Goal: Task Accomplishment & Management: Use online tool/utility

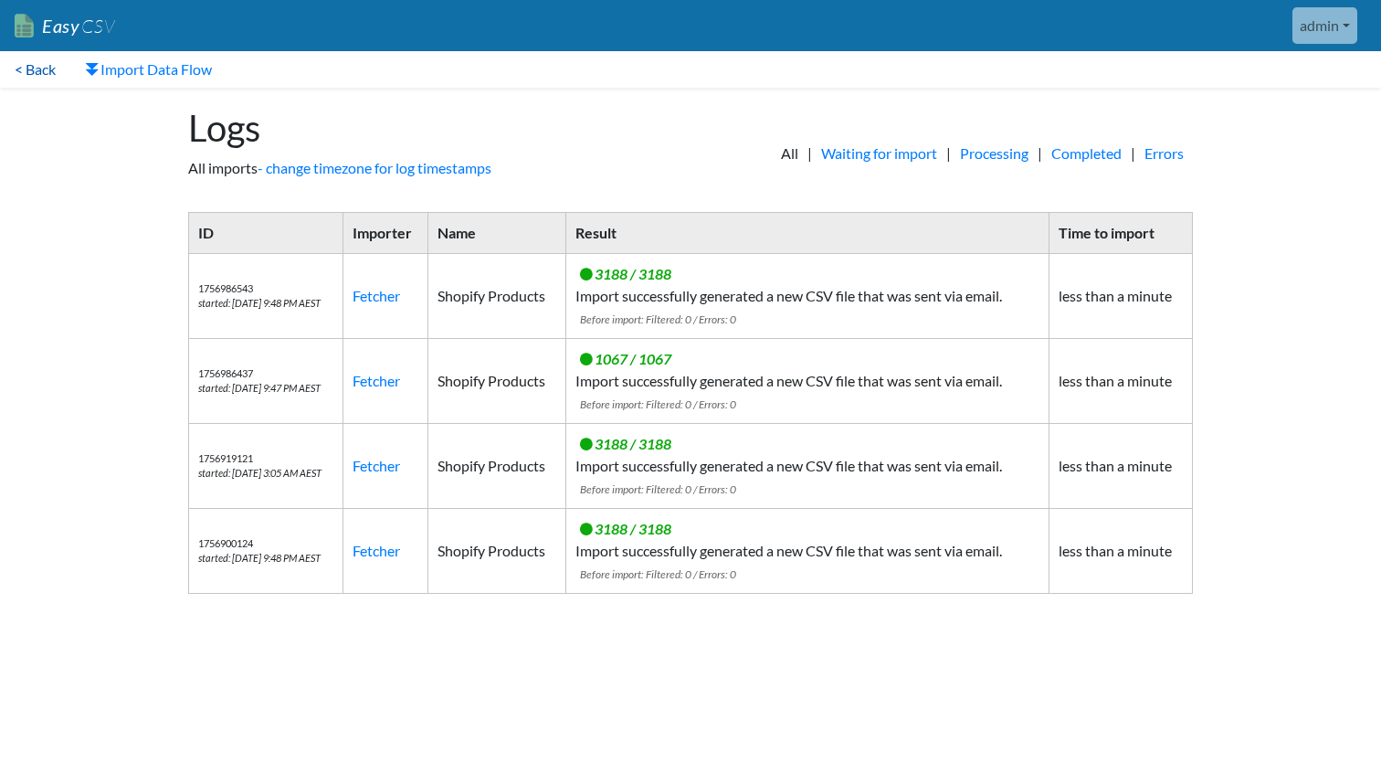
click at [42, 67] on link "< Back" at bounding box center [35, 69] width 70 height 37
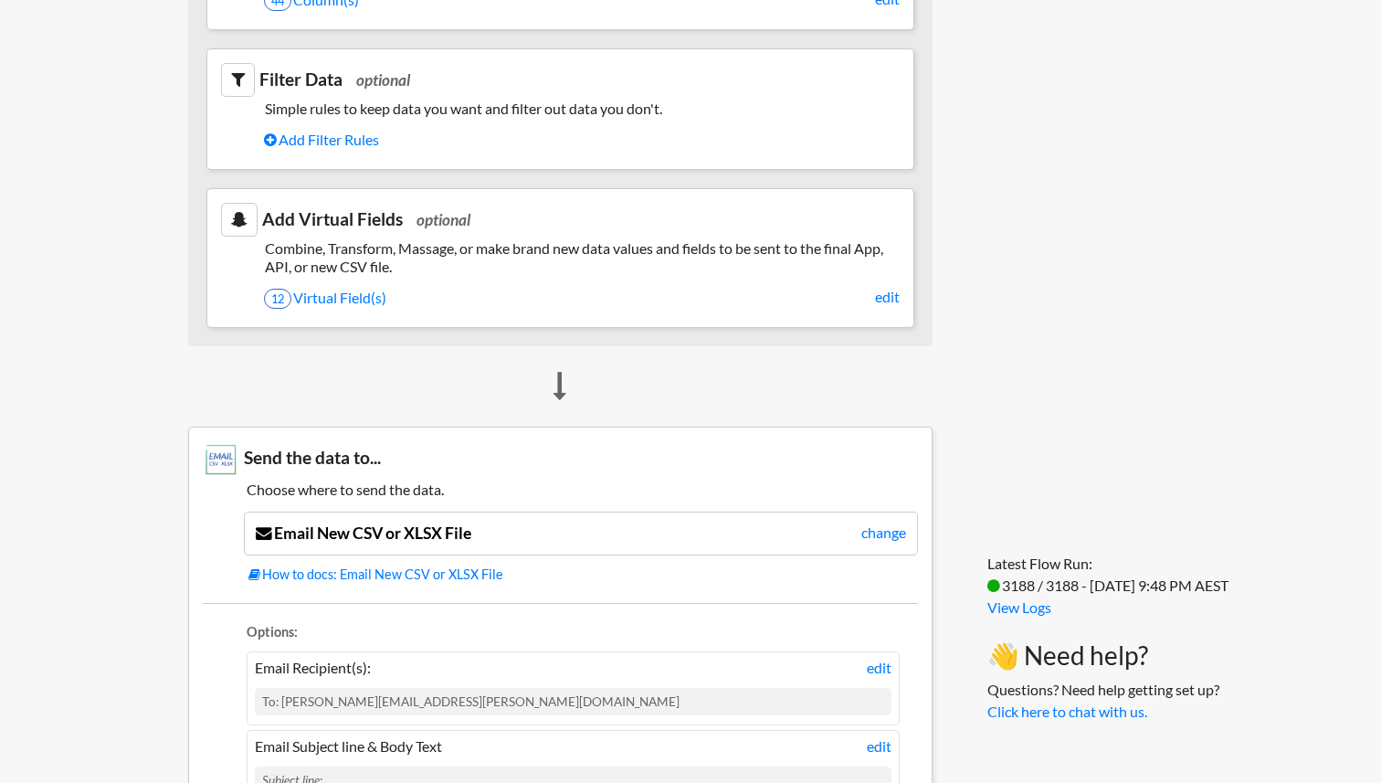
scroll to position [578, 0]
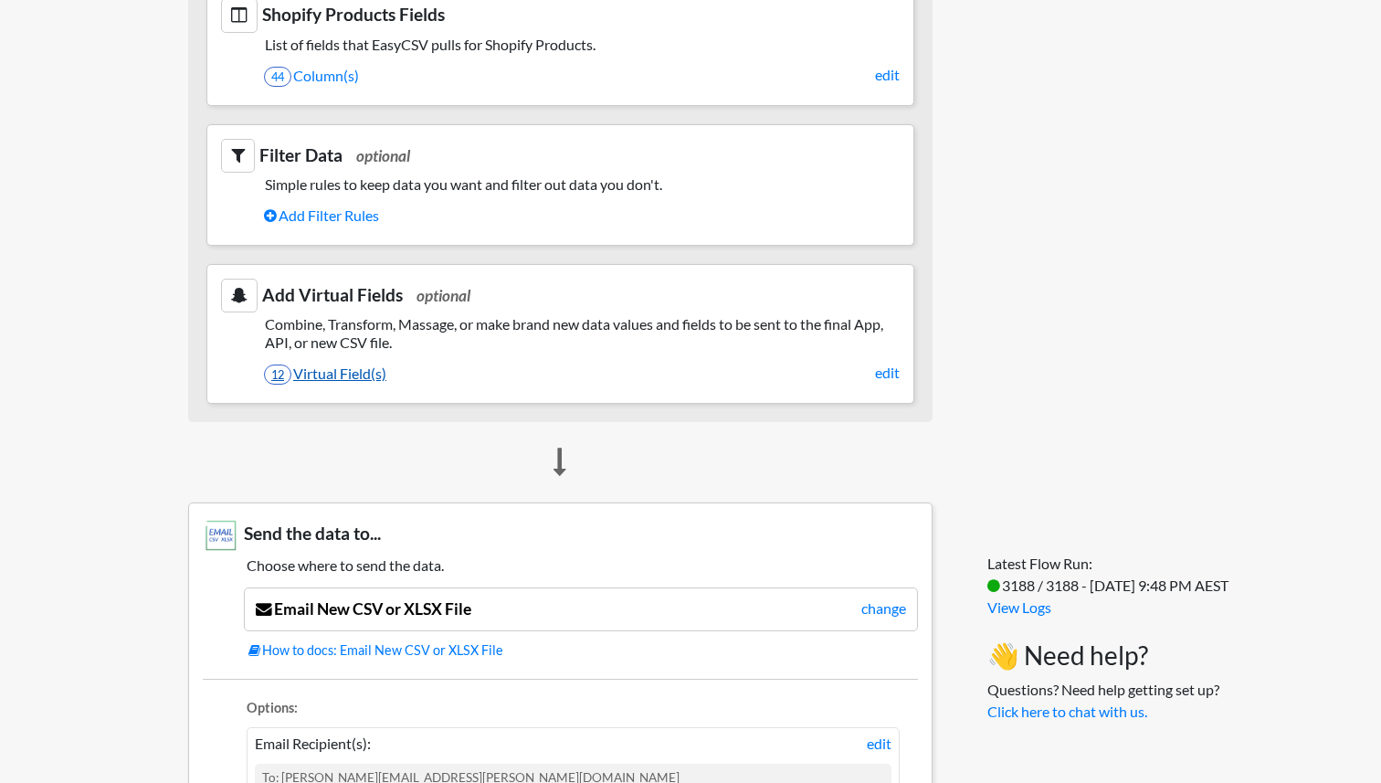
click at [353, 374] on link "12 Virtual Field(s)" at bounding box center [582, 373] width 636 height 31
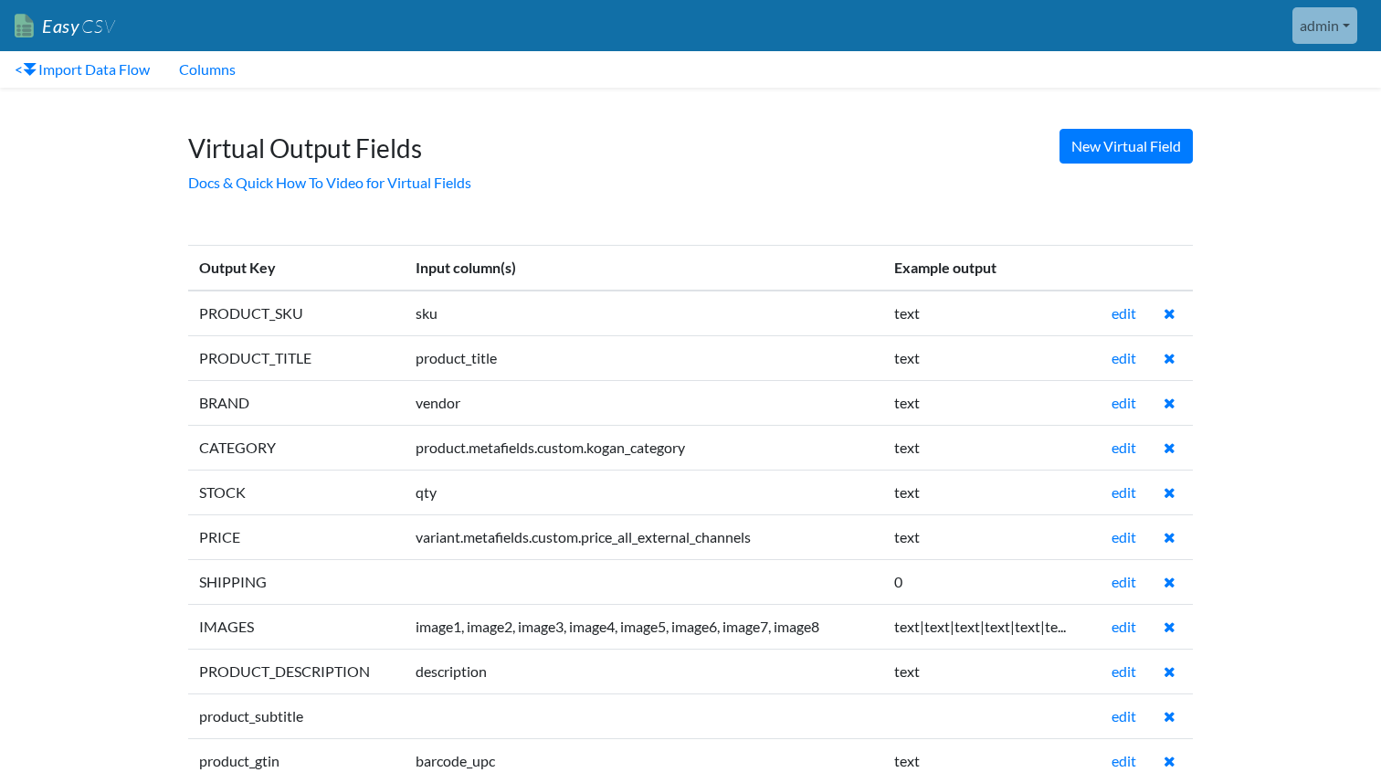
scroll to position [77, 0]
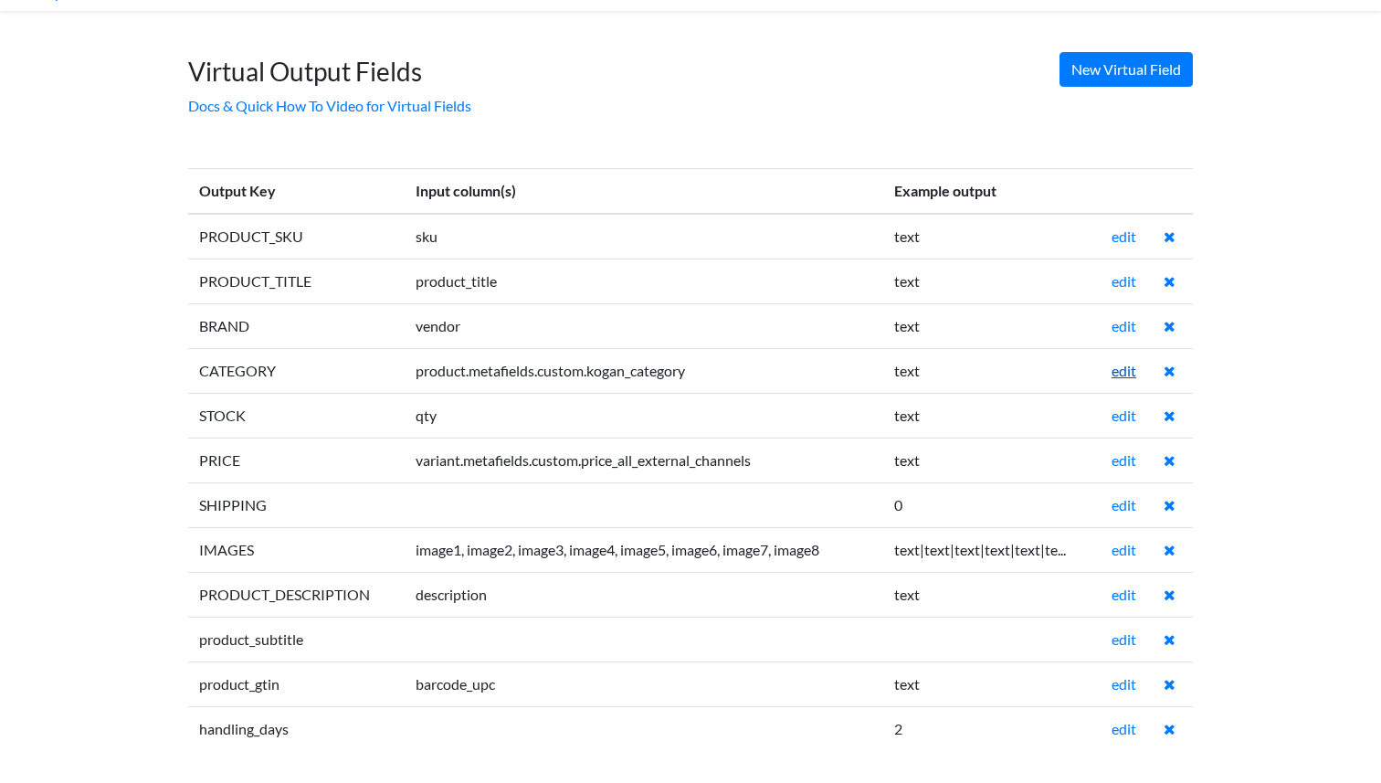
click at [1128, 375] on link "edit" at bounding box center [1124, 370] width 25 height 17
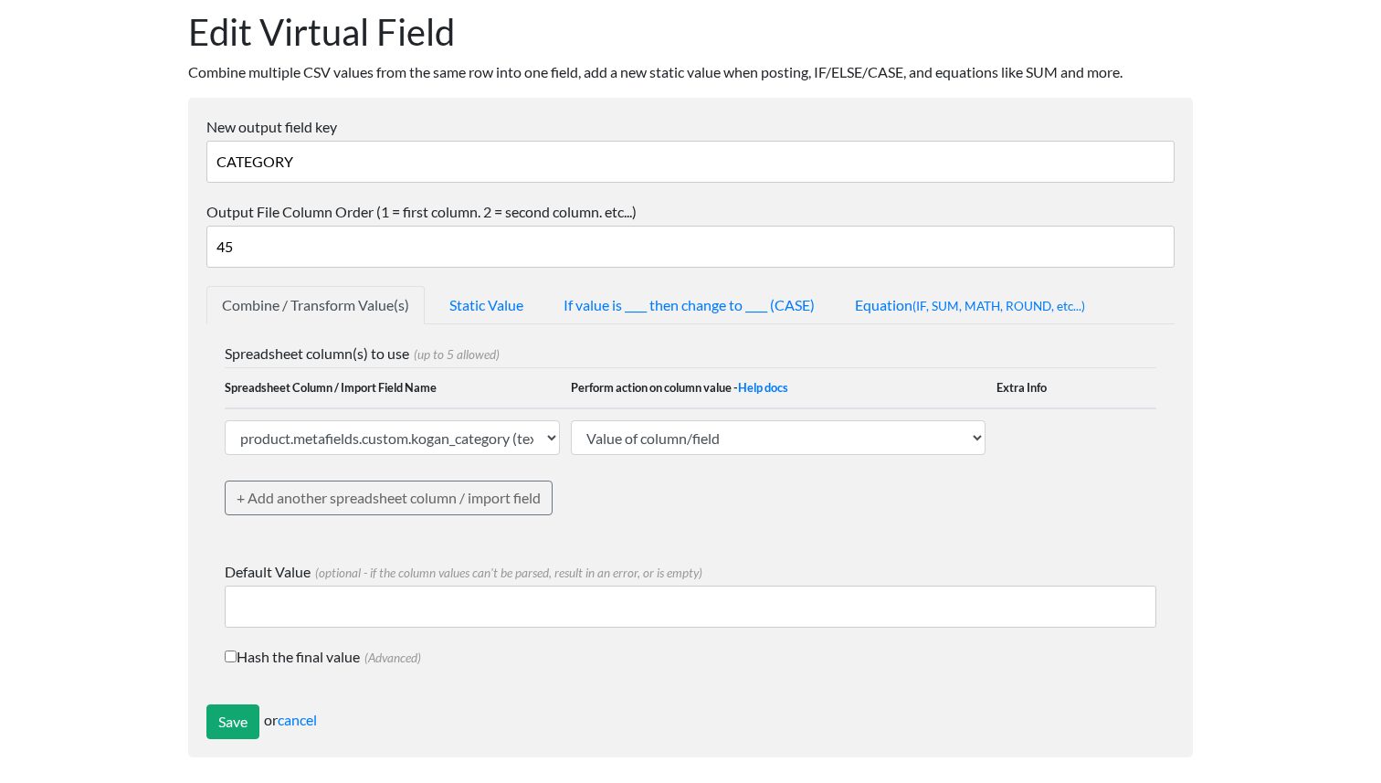
scroll to position [103, 0]
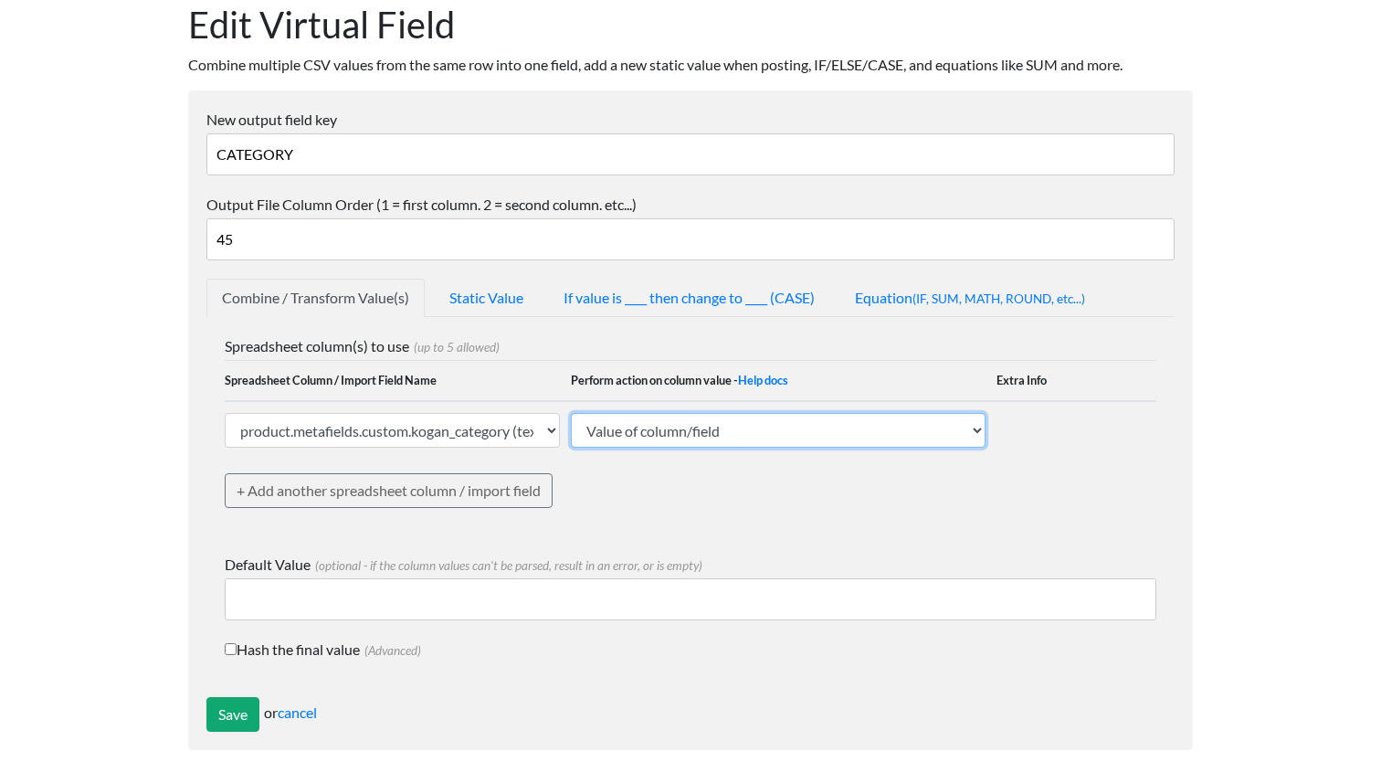
click at [675, 429] on select "Value of column/field Upcase Downcase Sentence case (first letter is capitalize…" at bounding box center [778, 430] width 415 height 35
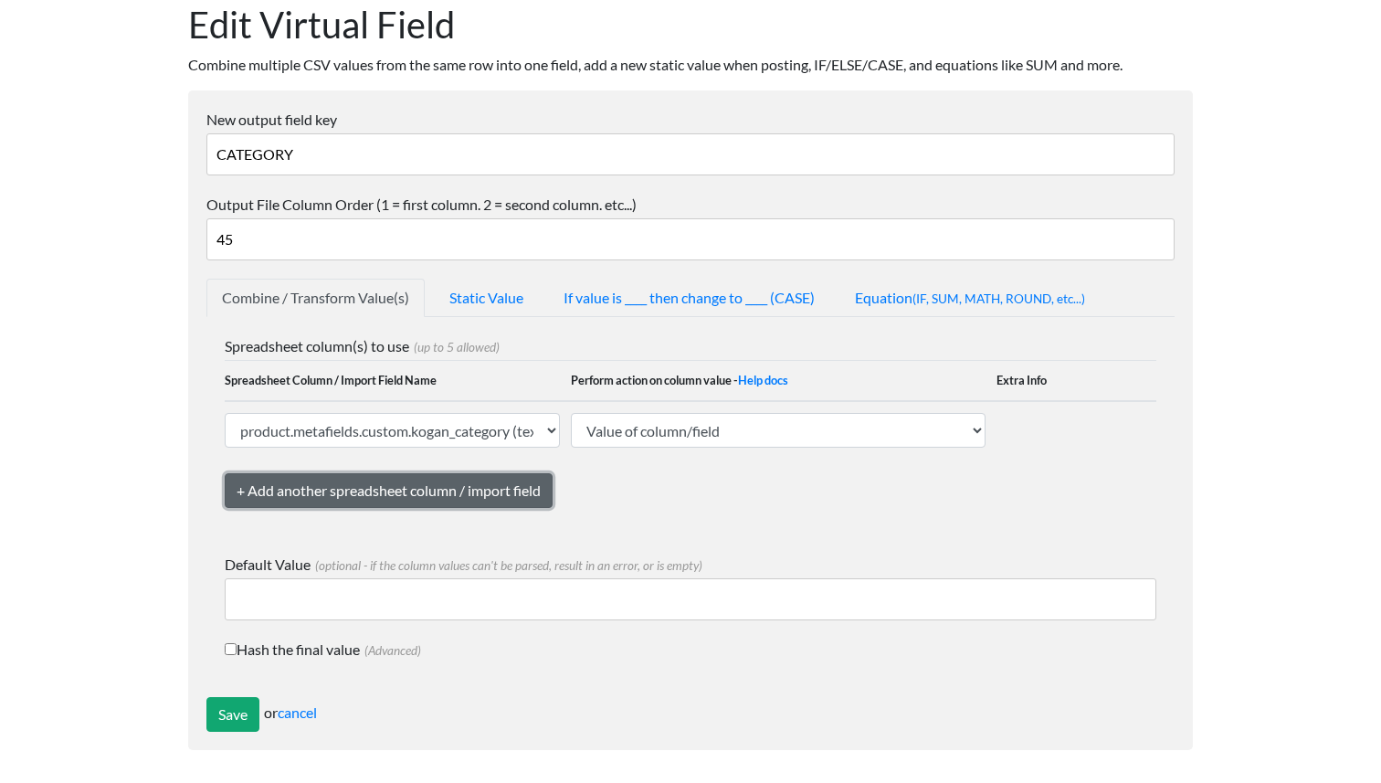
click at [499, 483] on link "+ Add another spreadsheet column / import field" at bounding box center [389, 490] width 328 height 35
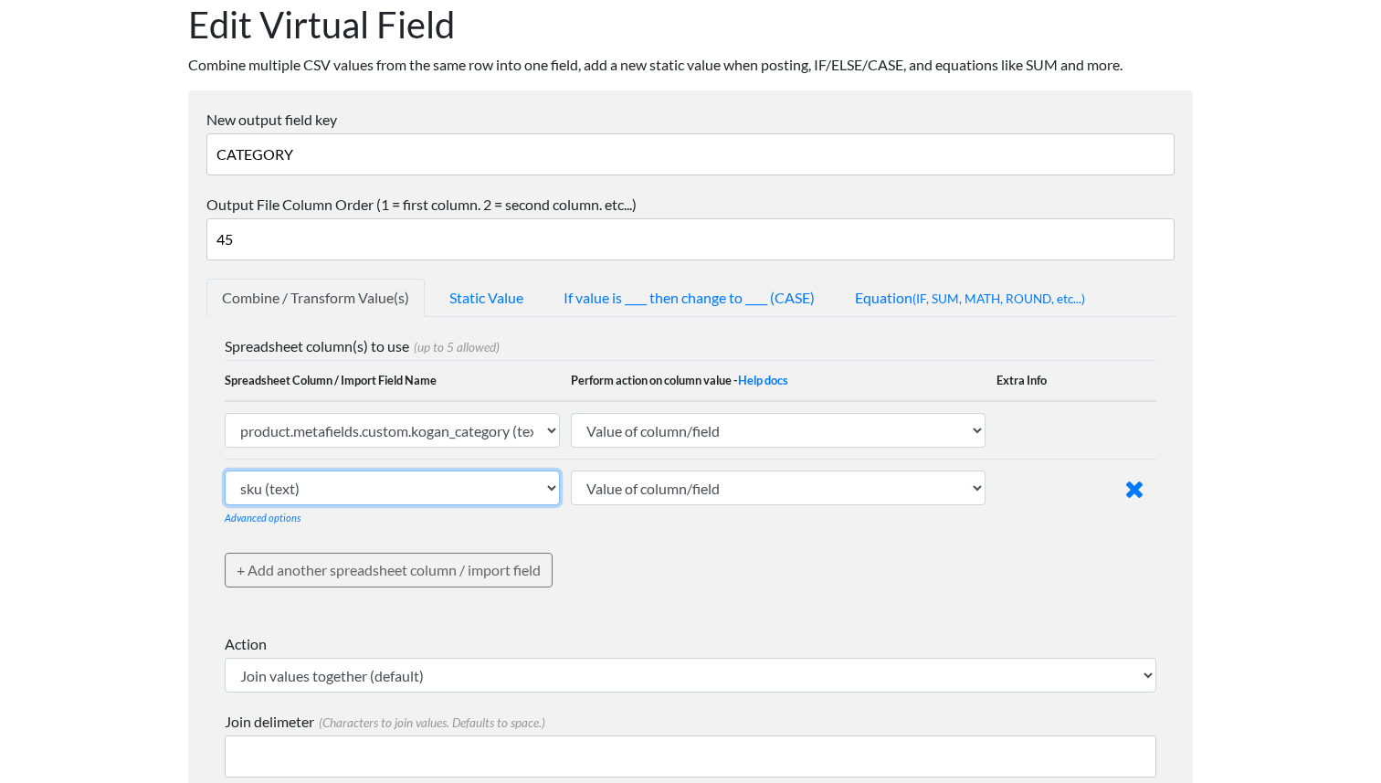
click at [494, 489] on select "sku (text) barcode_upc (text) vendor (text) product_title (text) product_handle…" at bounding box center [392, 487] width 335 height 35
select select "ezcsv_custom_text"
click at [225, 470] on select "sku (text) barcode_upc (text) vendor (text) product_title (text) product_handle…" at bounding box center [392, 487] width 335 height 35
select select
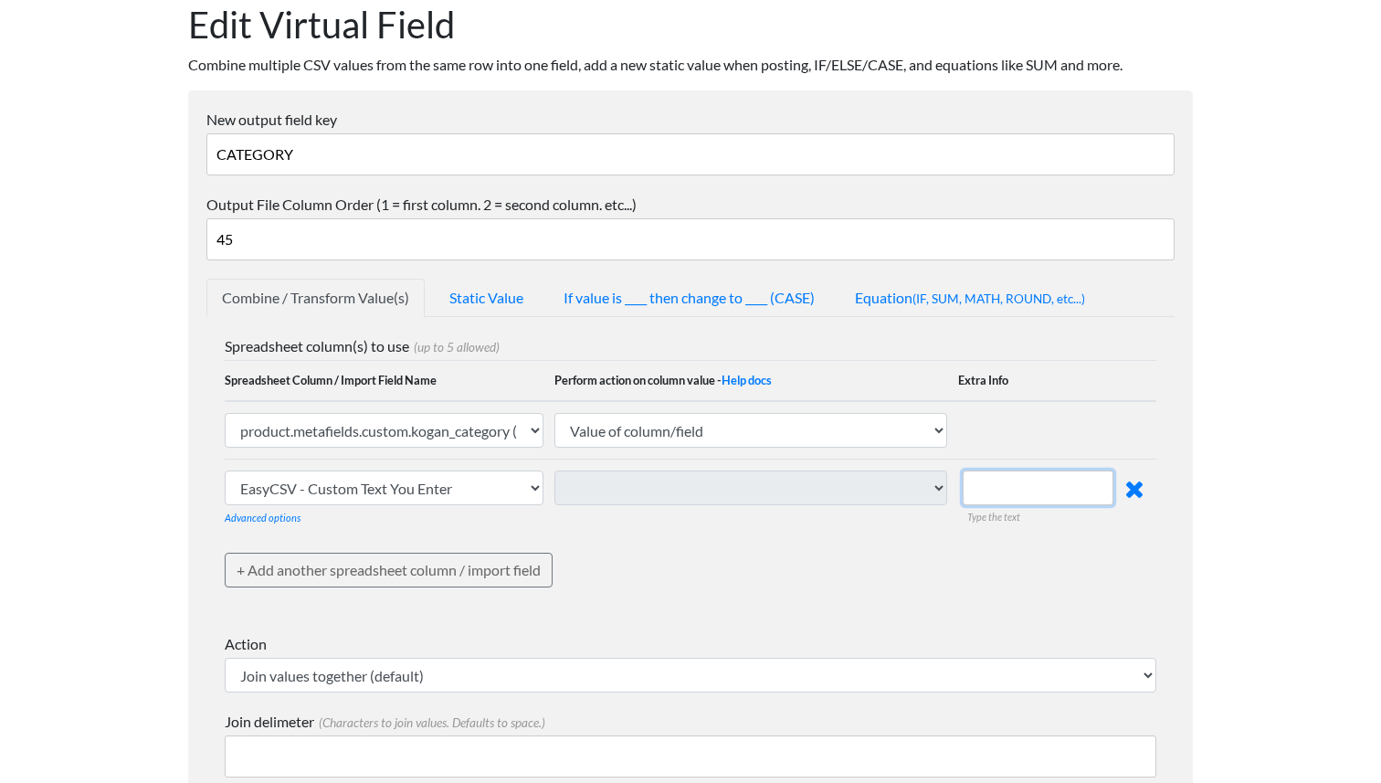
click at [1012, 485] on input "text" at bounding box center [1038, 487] width 151 height 35
type input "ebay:"
click at [338, 421] on select "sku (text) barcode_upc (text) vendor (text) product_title (text) product_handle…" at bounding box center [384, 430] width 319 height 35
click at [225, 413] on select "sku (text) barcode_upc (text) vendor (text) product_title (text) product_handle…" at bounding box center [384, 430] width 319 height 35
click at [276, 522] on link "Advanced options" at bounding box center [263, 518] width 76 height 12
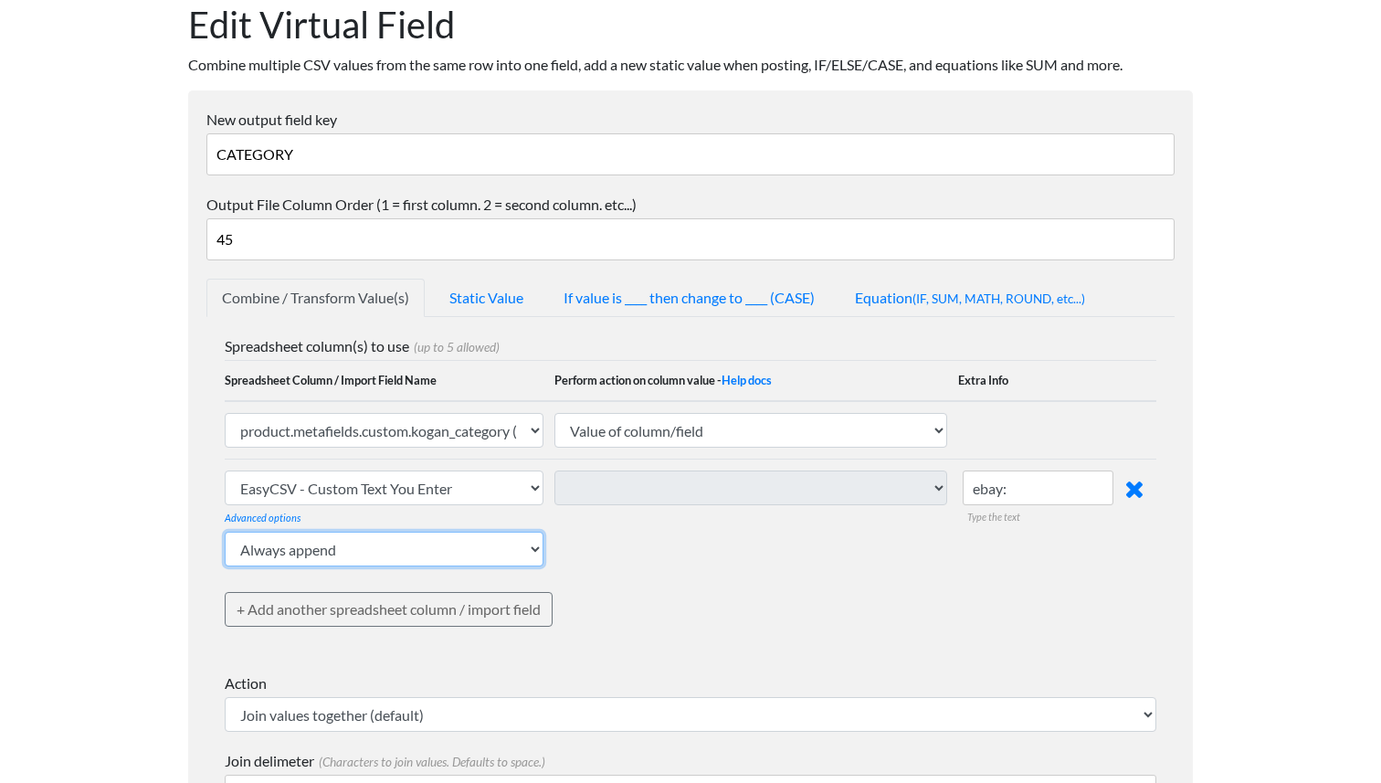
click at [292, 561] on select "Always append Only append if there is a value already Only append if value is b…" at bounding box center [384, 549] width 319 height 35
click at [225, 532] on select "Always append Only append if there is a value already Only append if value is b…" at bounding box center [384, 549] width 319 height 35
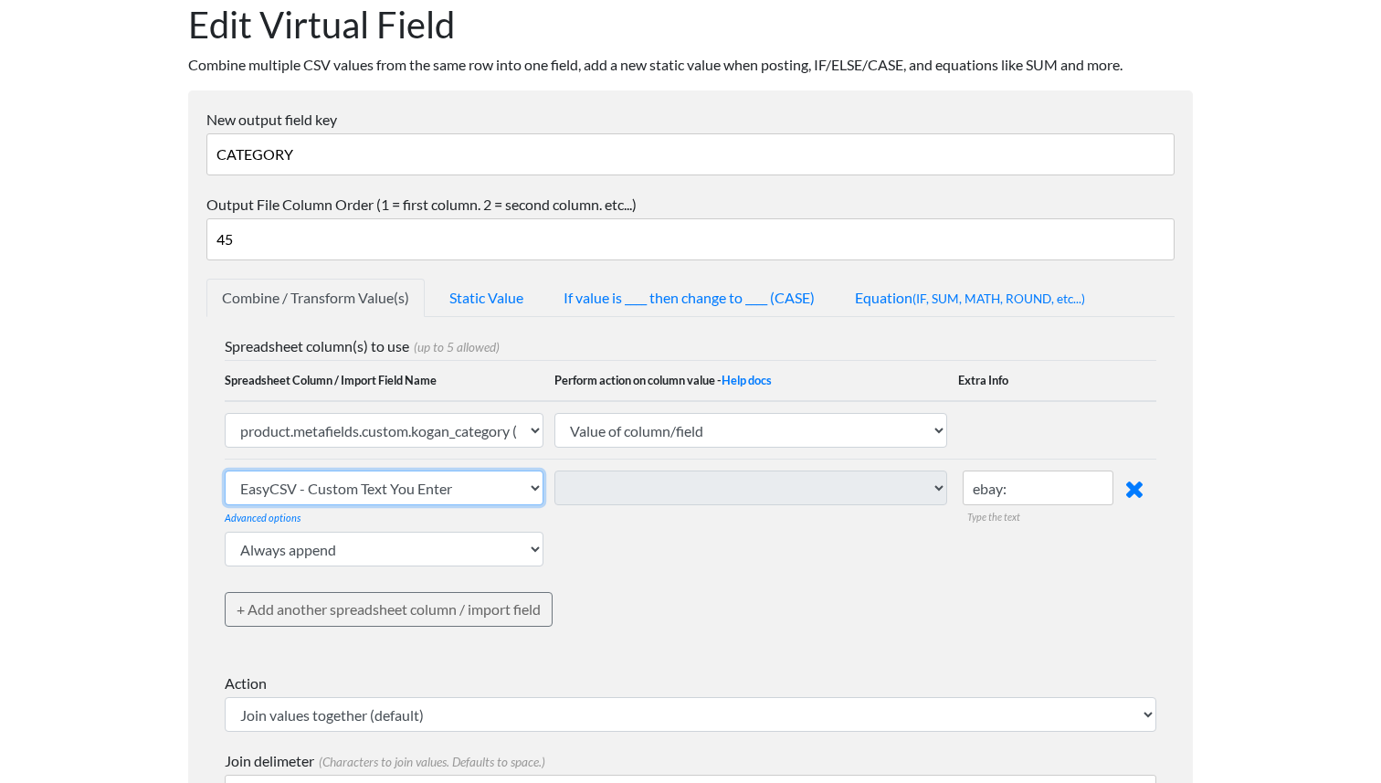
click at [511, 491] on select "sku (text) barcode_upc (text) vendor (text) product_title (text) product_handle…" at bounding box center [384, 487] width 319 height 35
click at [441, 475] on select "sku (text) barcode_upc (text) vendor (text) product_title (text) product_handle…" at bounding box center [384, 487] width 319 height 35
select select "750722"
click at [225, 470] on select "sku (text) barcode_upc (text) vendor (text) product_title (text) product_handle…" at bounding box center [384, 487] width 319 height 35
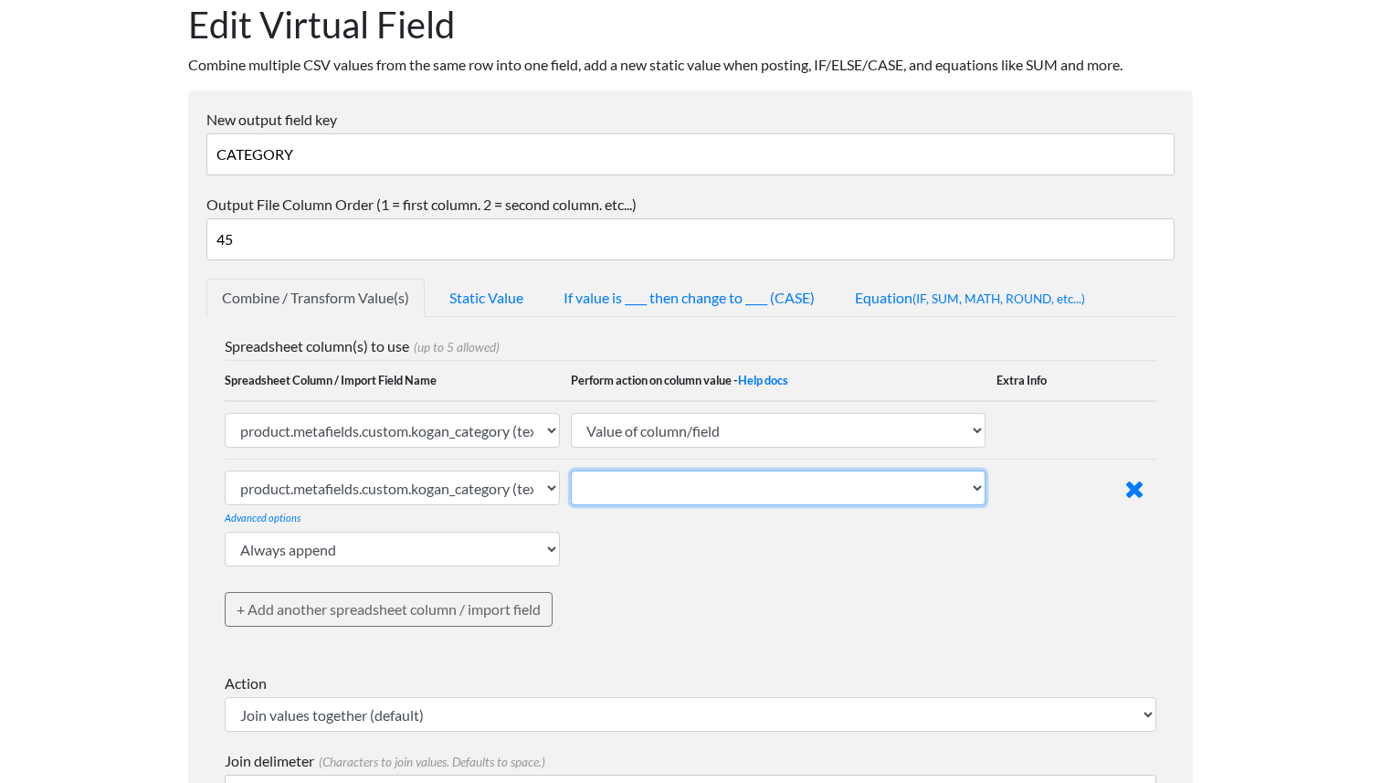
click at [779, 487] on select "Value of column/field Upcase Downcase Sentence case (first letter is capitalize…" at bounding box center [778, 487] width 415 height 35
select select "text_from_column"
click at [571, 470] on select "Value of column/field Upcase Downcase Sentence case (first letter is capitalize…" at bounding box center [778, 487] width 415 height 35
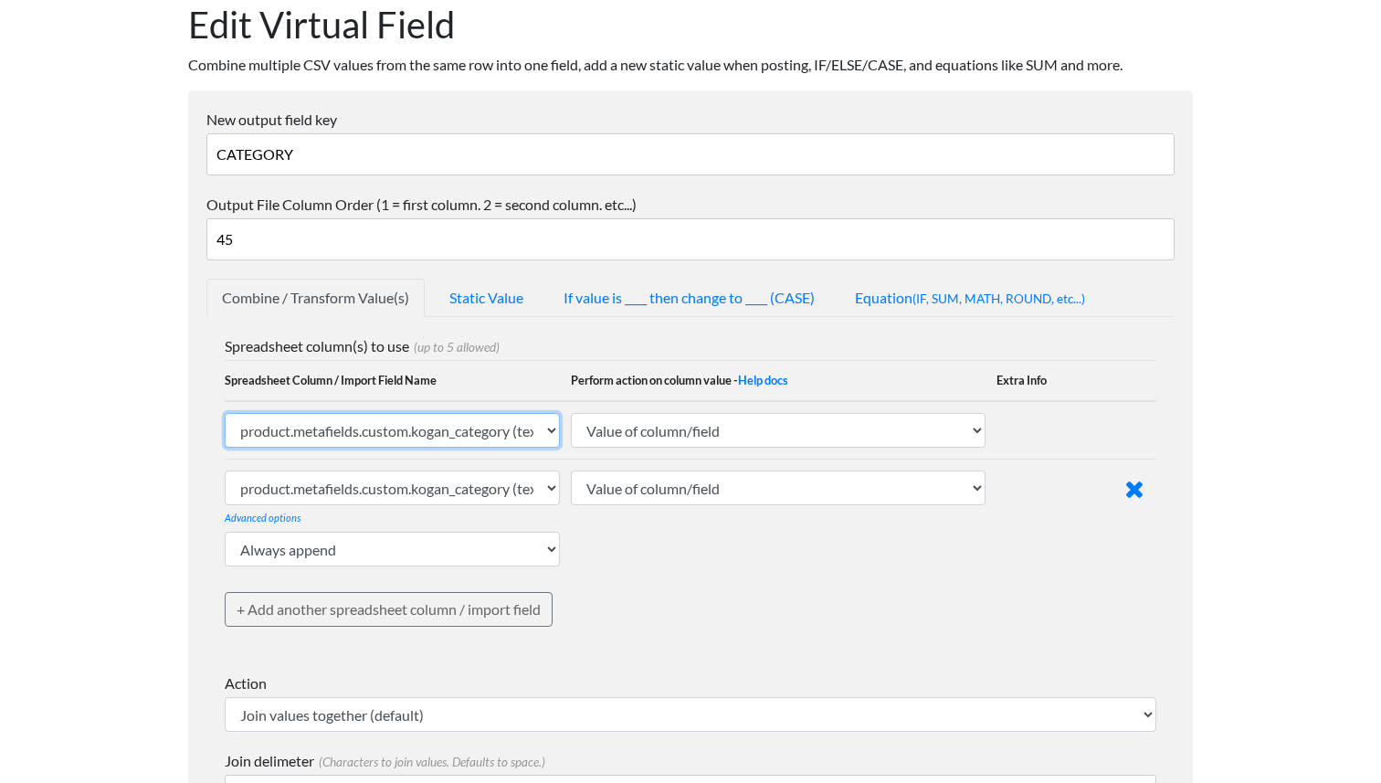
click at [464, 439] on select "sku (text) barcode_upc (text) vendor (text) product_title (text) product_handle…" at bounding box center [392, 430] width 335 height 35
select select "ezcsv_custom_text"
click at [225, 413] on select "sku (text) barcode_upc (text) vendor (text) product_title (text) product_handle…" at bounding box center [392, 430] width 335 height 35
select select
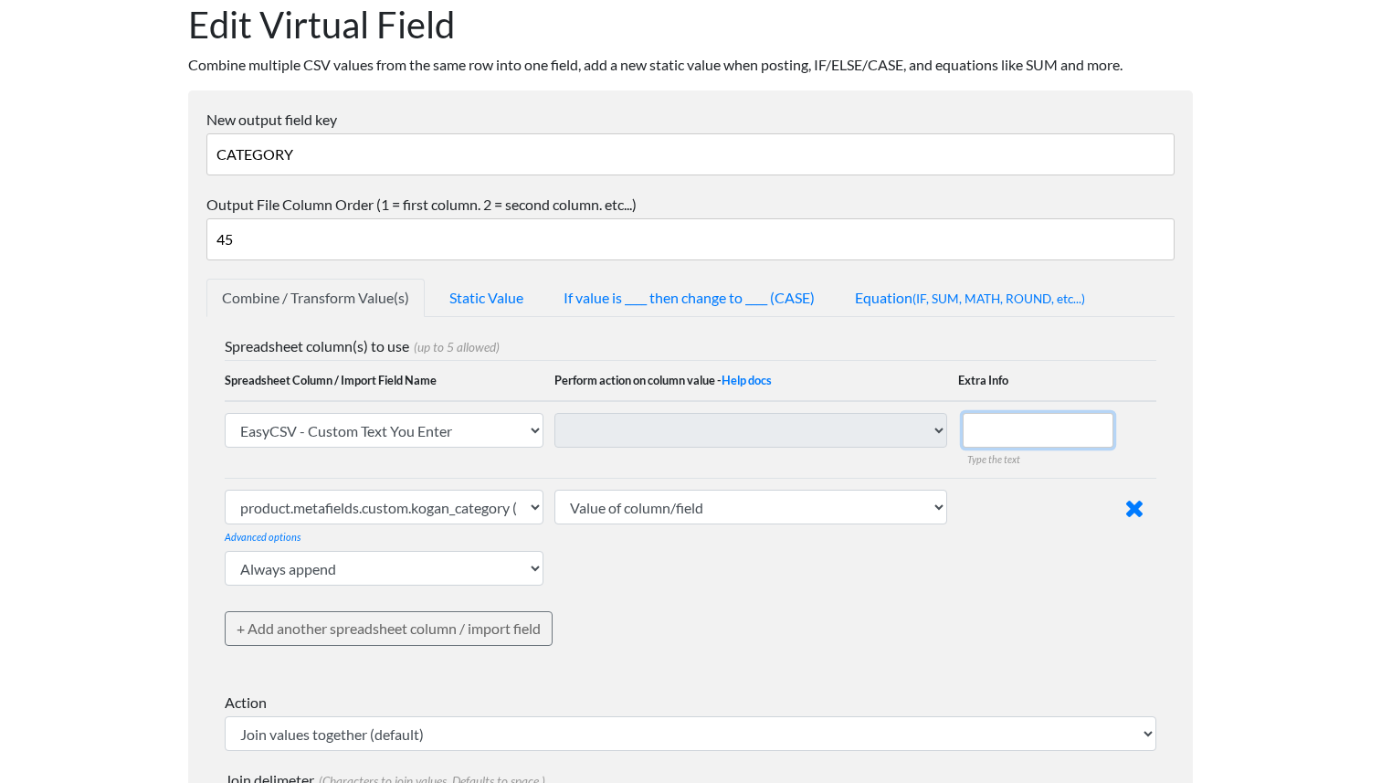
click at [985, 436] on input "text" at bounding box center [1038, 430] width 151 height 35
click at [1046, 431] on input "ebay:" at bounding box center [1038, 430] width 151 height 35
type input "ebay:"
click at [1046, 571] on td "/ / Regular Expression (Ruby regex - Help docs ) Substring to match Type a numb…" at bounding box center [1041, 538] width 166 height 119
click at [365, 567] on select "Always append Only append if there is a value already Only append if value is b…" at bounding box center [384, 568] width 319 height 35
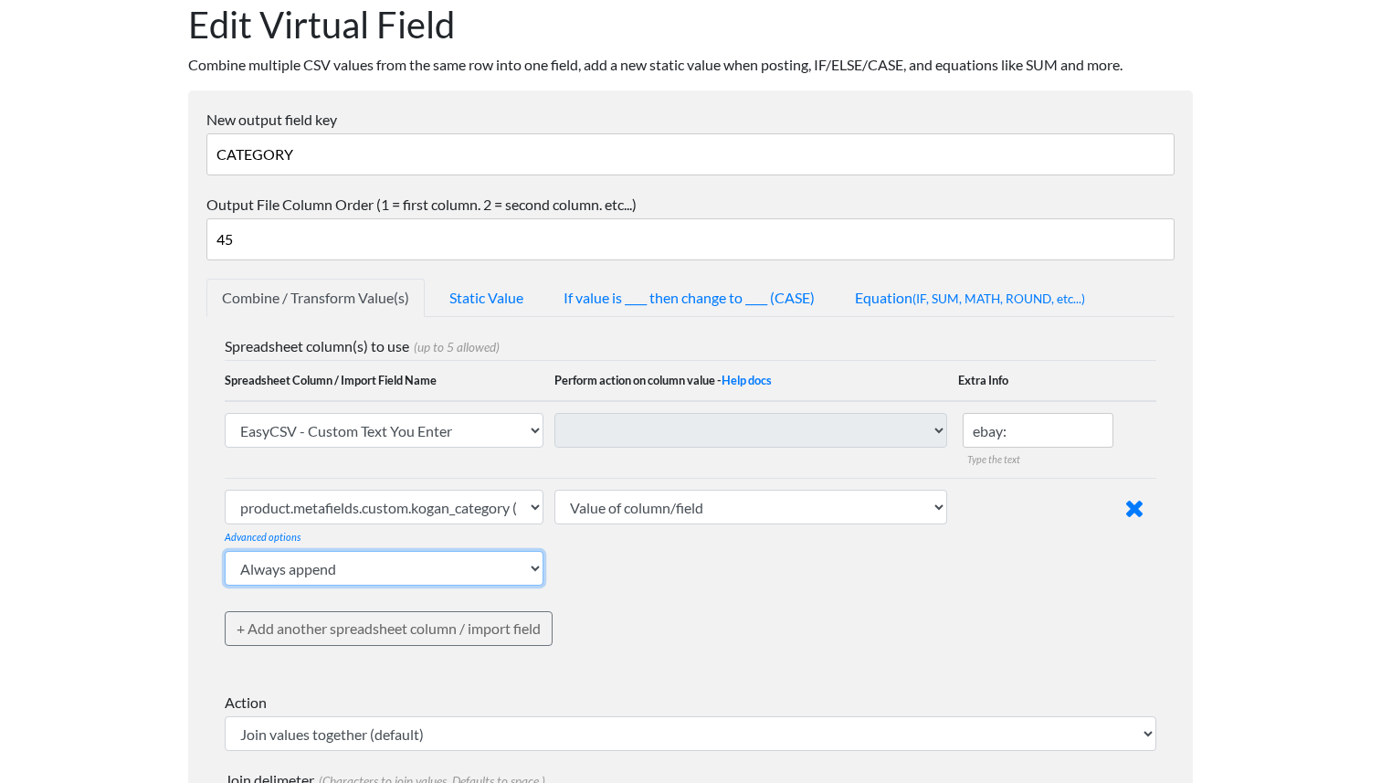
click at [225, 551] on select "Always append Only append if there is a value already Only append if value is b…" at bounding box center [384, 568] width 319 height 35
click at [659, 604] on div "Spreadsheet column(s) to use (up to 5 allowed) Spreadsheet Column / Import Fiel…" at bounding box center [691, 504] width 932 height 338
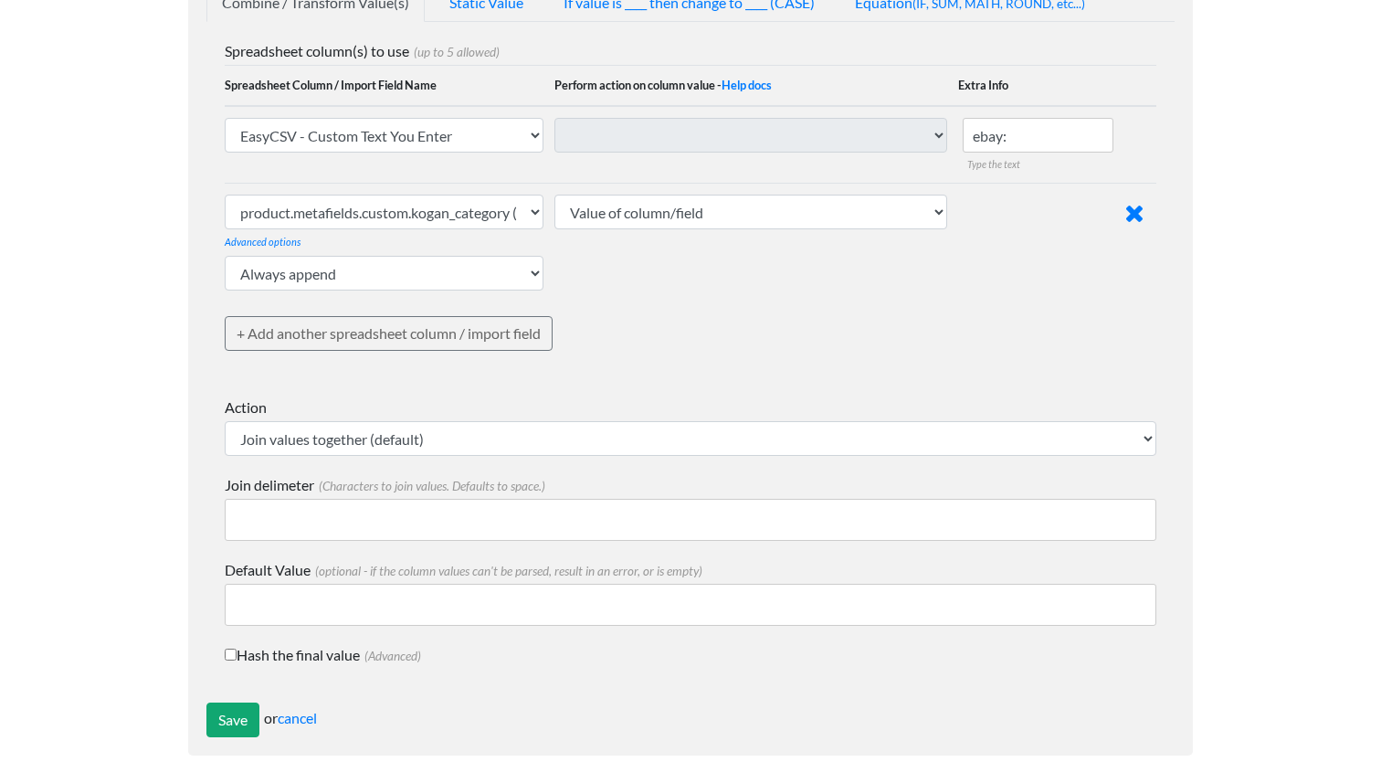
scroll to position [399, 0]
click at [519, 287] on select "Always append Only append if there is a value already Only append if value is b…" at bounding box center [384, 272] width 319 height 35
click at [225, 255] on select "Always append Only append if there is a value already Only append if value is b…" at bounding box center [384, 272] width 319 height 35
click at [673, 336] on div "Spreadsheet column(s) to use (up to 5 allowed) Spreadsheet Column / Import Fiel…" at bounding box center [691, 208] width 932 height 338
click at [231, 713] on input "Save" at bounding box center [232, 719] width 53 height 35
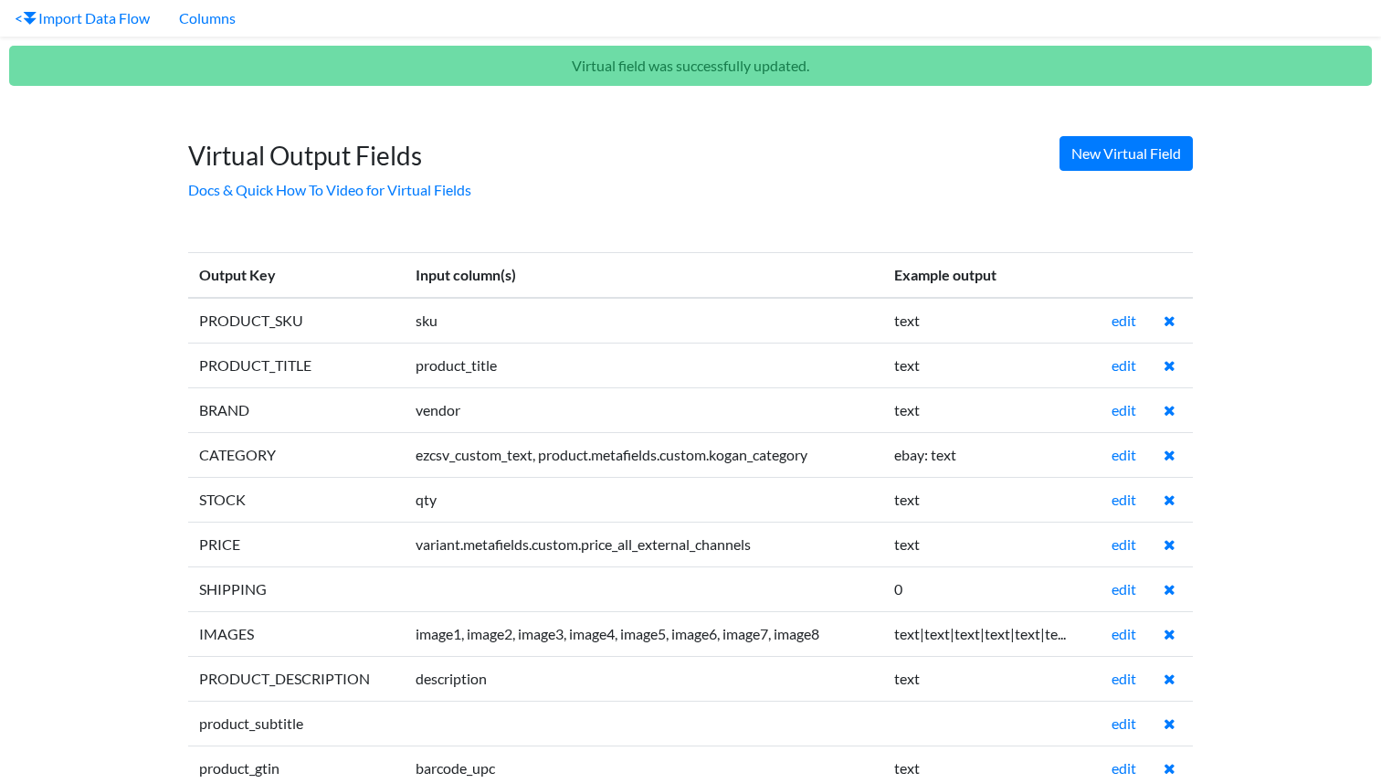
scroll to position [135, 0]
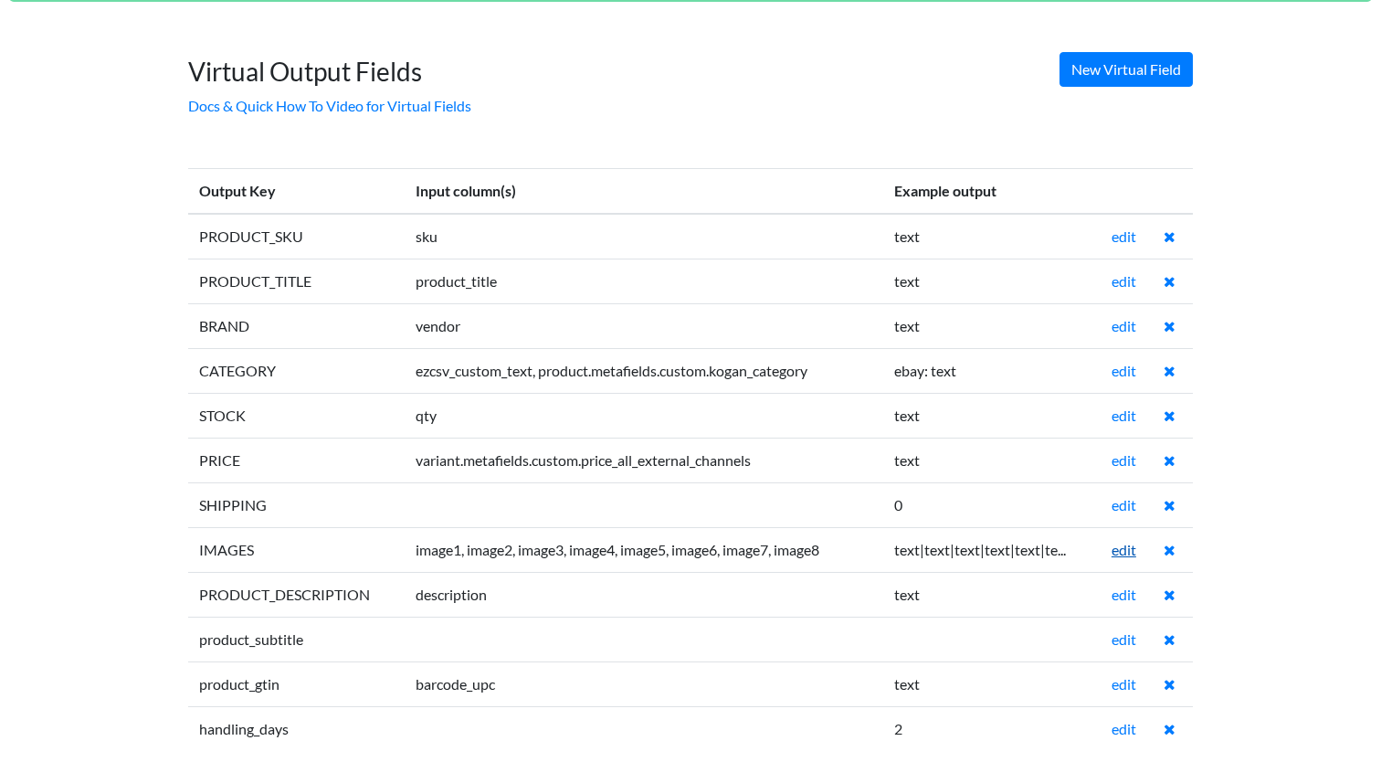
click at [1125, 549] on link "edit" at bounding box center [1124, 549] width 25 height 17
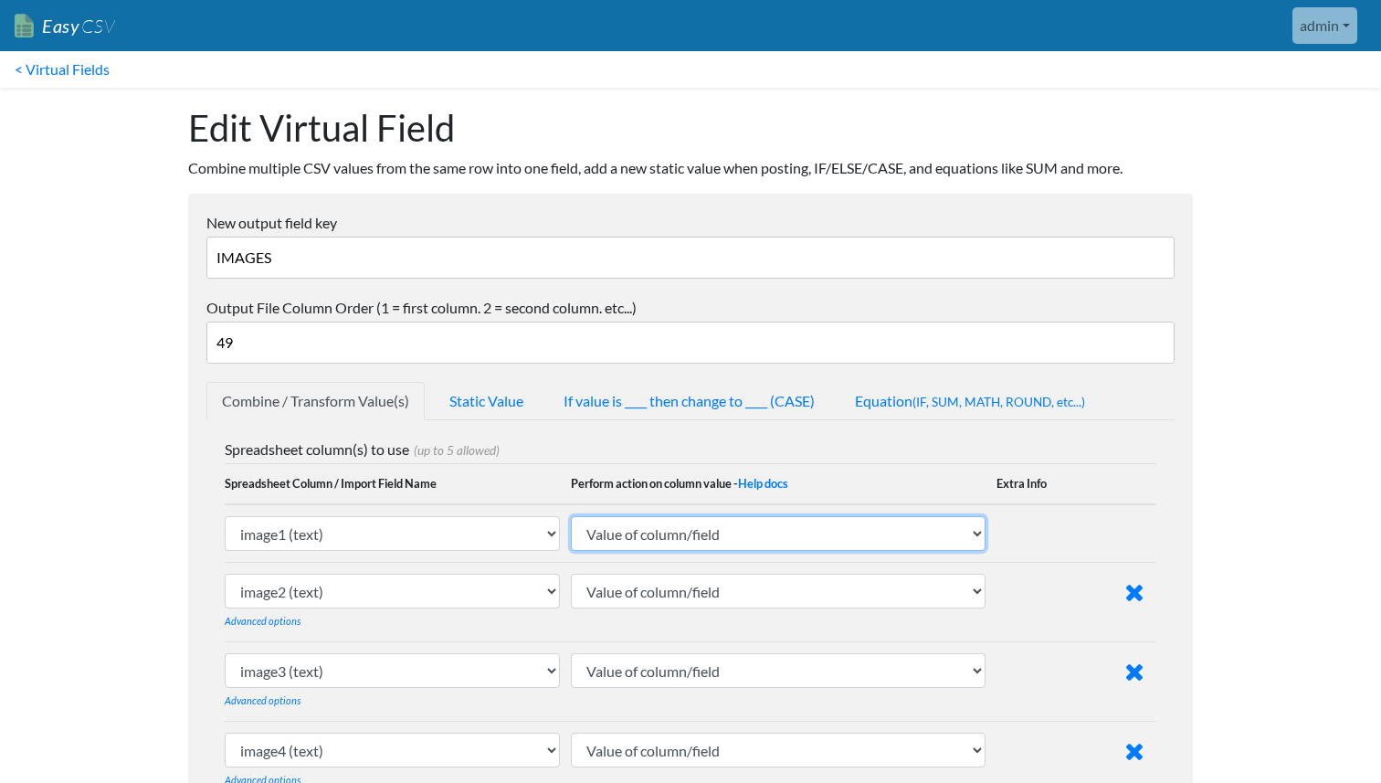
click at [776, 536] on select "Value of column/field Upcase Downcase Sentence case (first letter is capitalize…" at bounding box center [778, 533] width 415 height 35
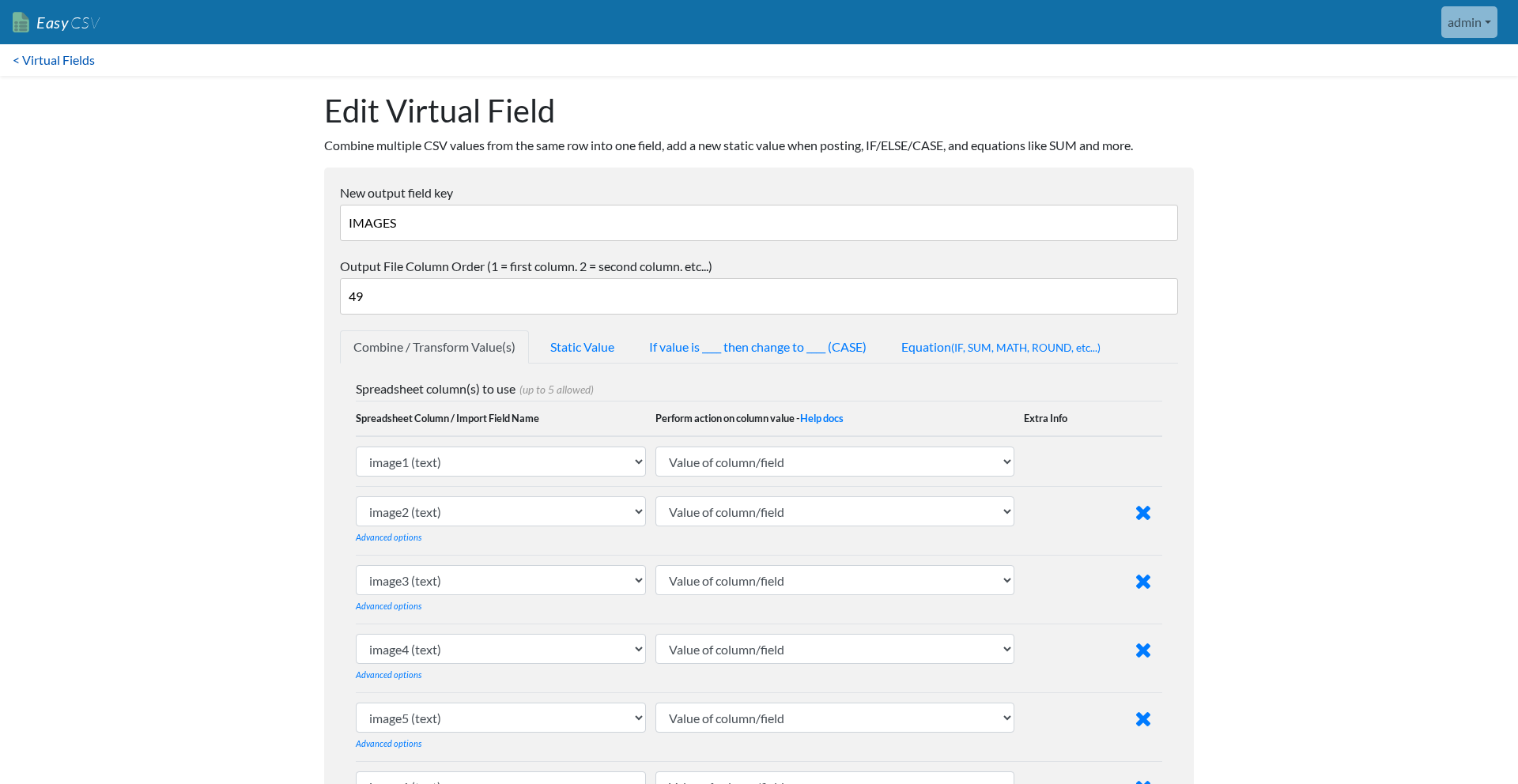
click at [54, 60] on link "< Virtual Fields" at bounding box center [54, 60] width 107 height 32
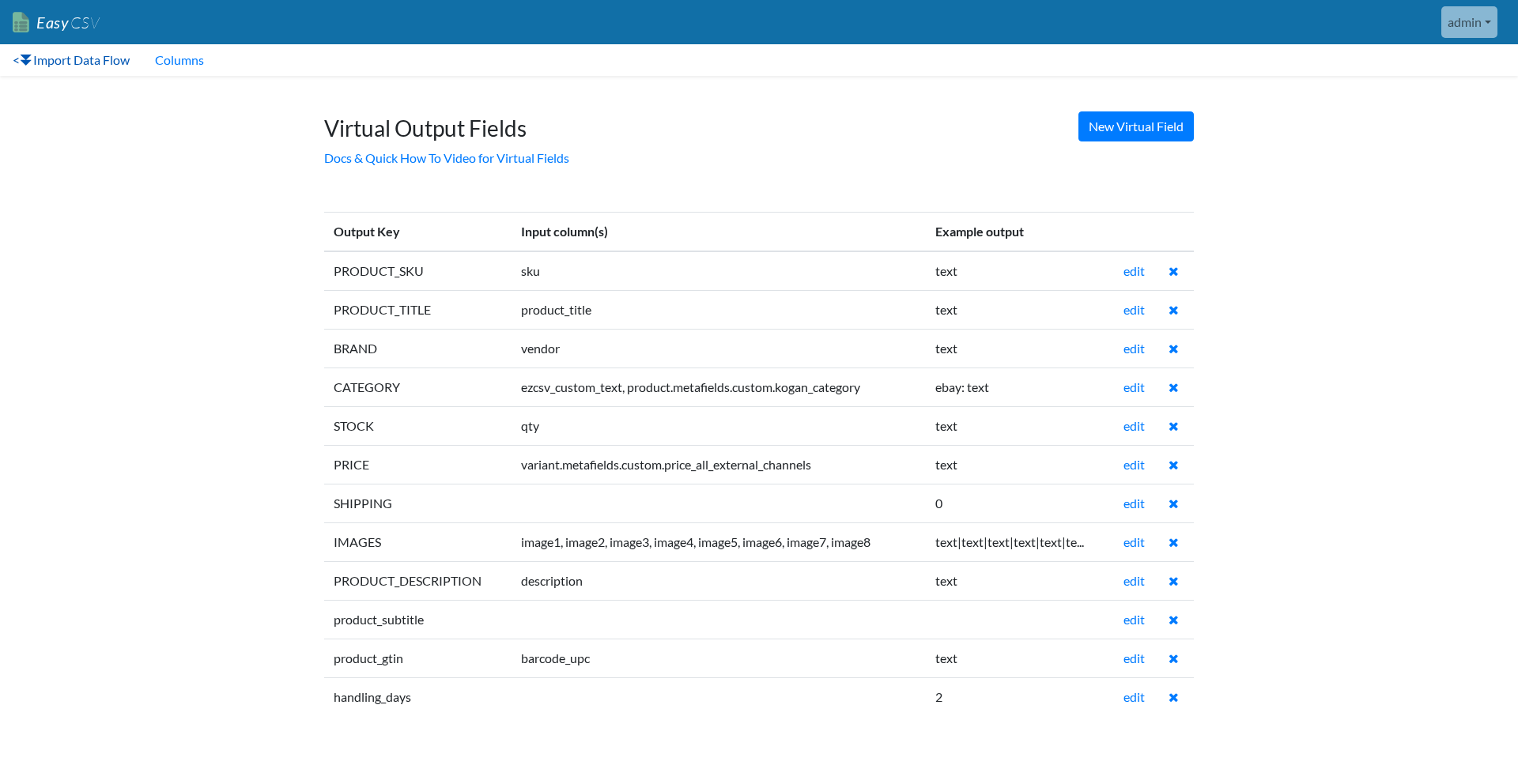
click at [20, 61] on link "< Import Data Flow" at bounding box center [71, 60] width 142 height 32
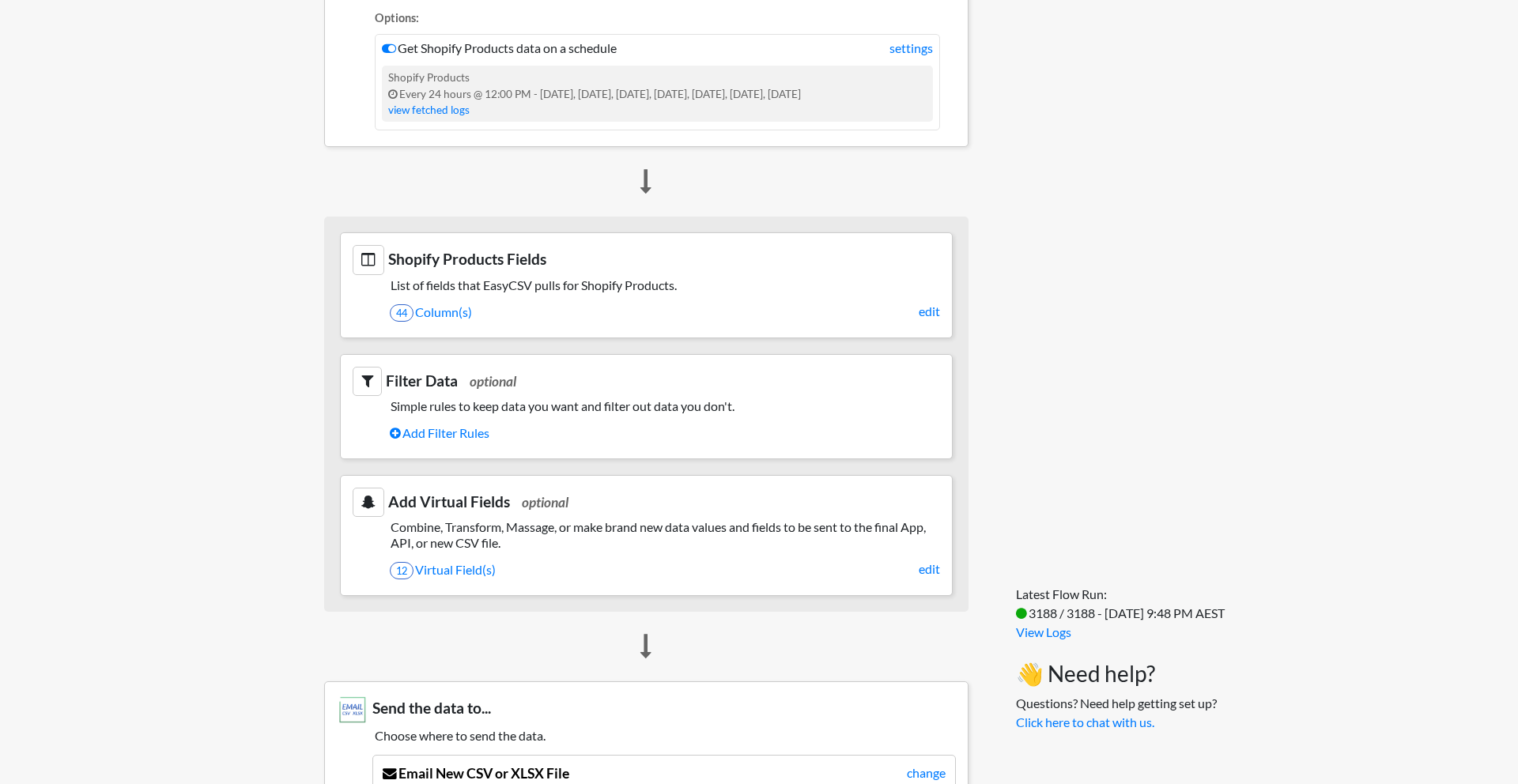
scroll to position [465, 0]
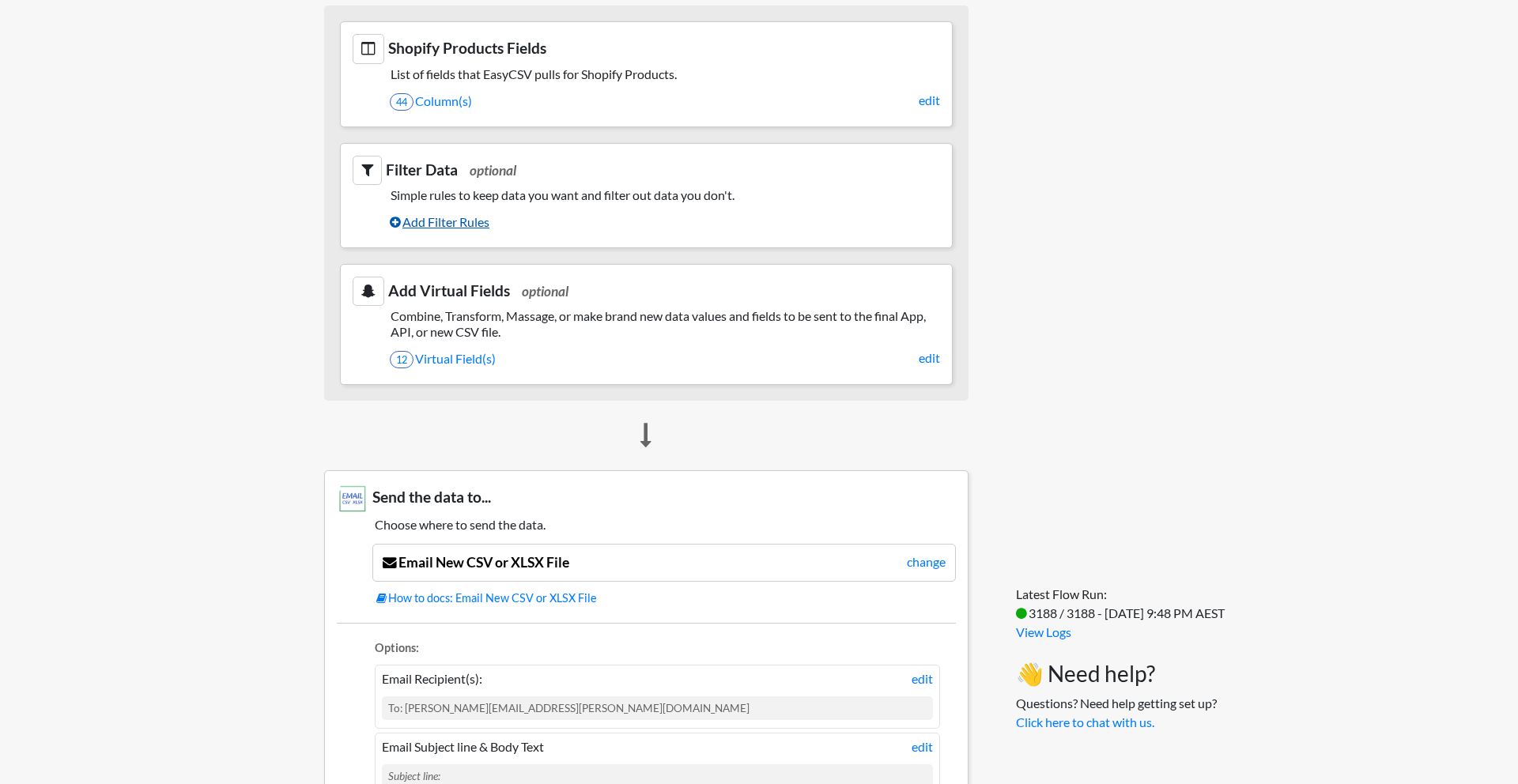
click at [433, 228] on link "Add Filter Rules" at bounding box center [665, 222] width 550 height 27
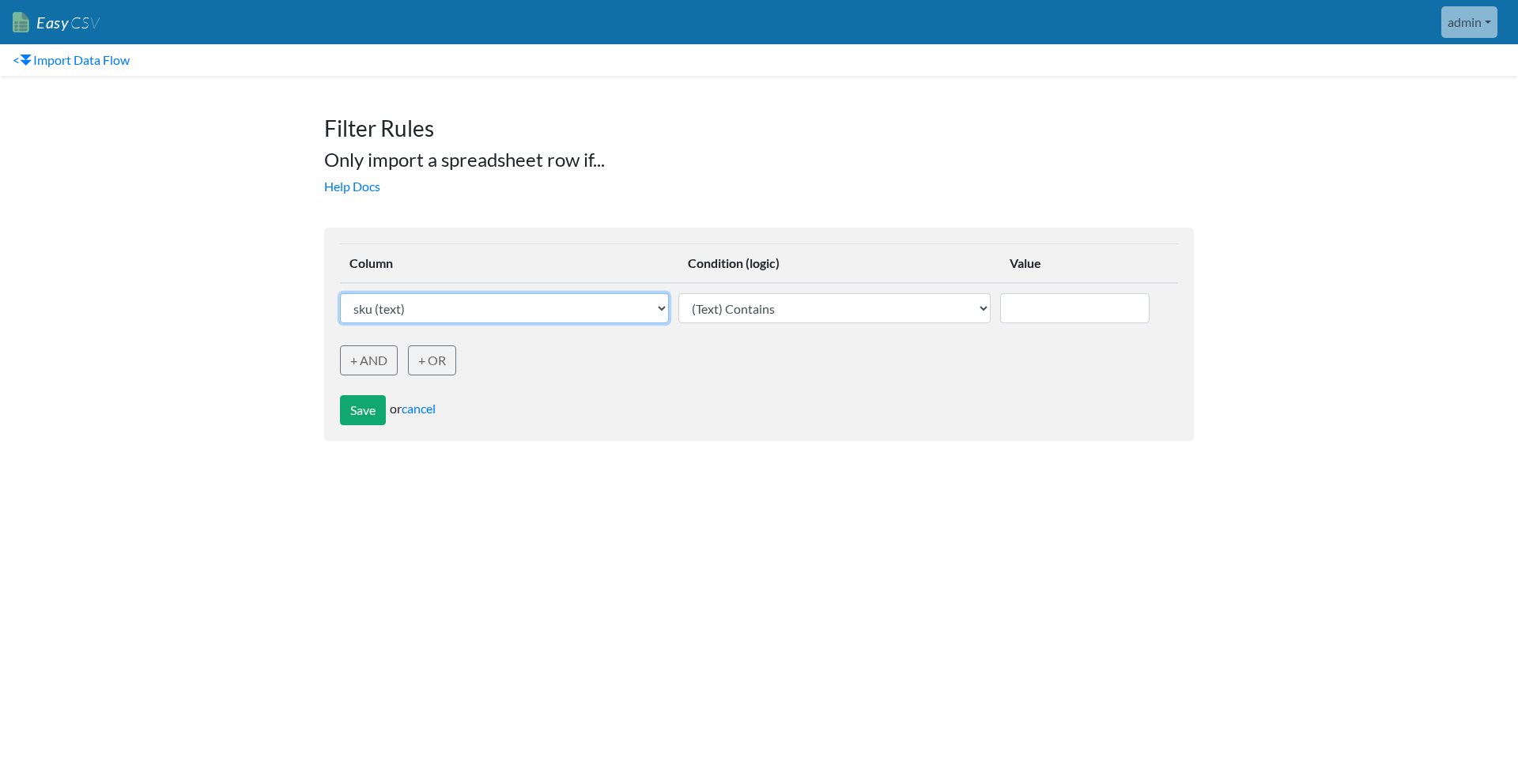
click at [561, 309] on select "sku (text) barcode_upc (text) vendor (text) product_title (text) product_handle…" at bounding box center [505, 308] width 329 height 30
select select "750722"
click at [340, 293] on select "sku (text) barcode_upc (text) vendor (text) product_title (text) product_handle…" at bounding box center [505, 308] width 329 height 30
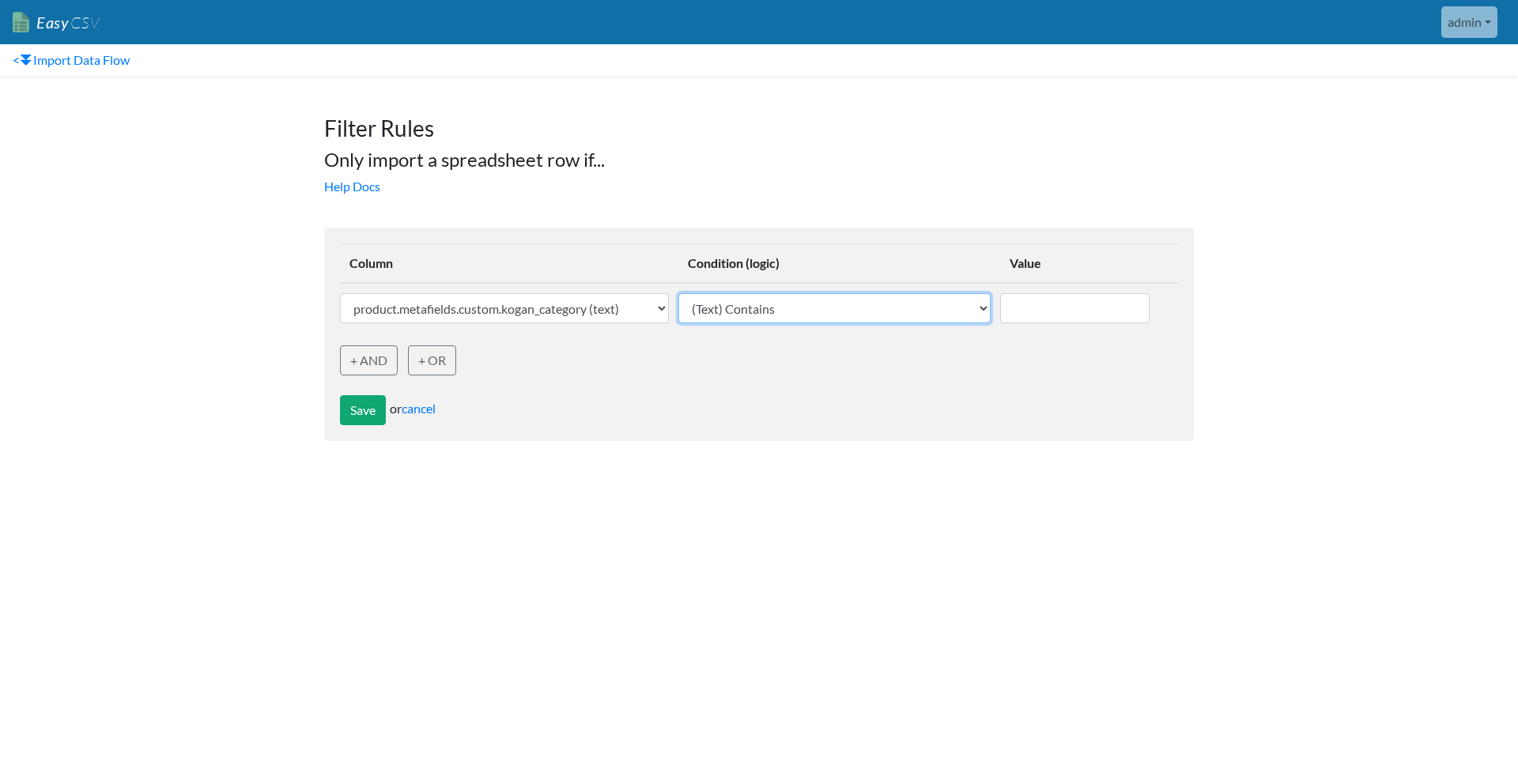
click at [937, 299] on select "(Text) Contains (Text) Does not contain (Text) Exactly matches (Text) Does not …" at bounding box center [834, 308] width 312 height 30
click at [682, 293] on select "(Text) Contains (Text) Does not contain (Text) Exactly matches (Text) Does not …" at bounding box center [834, 308] width 312 height 30
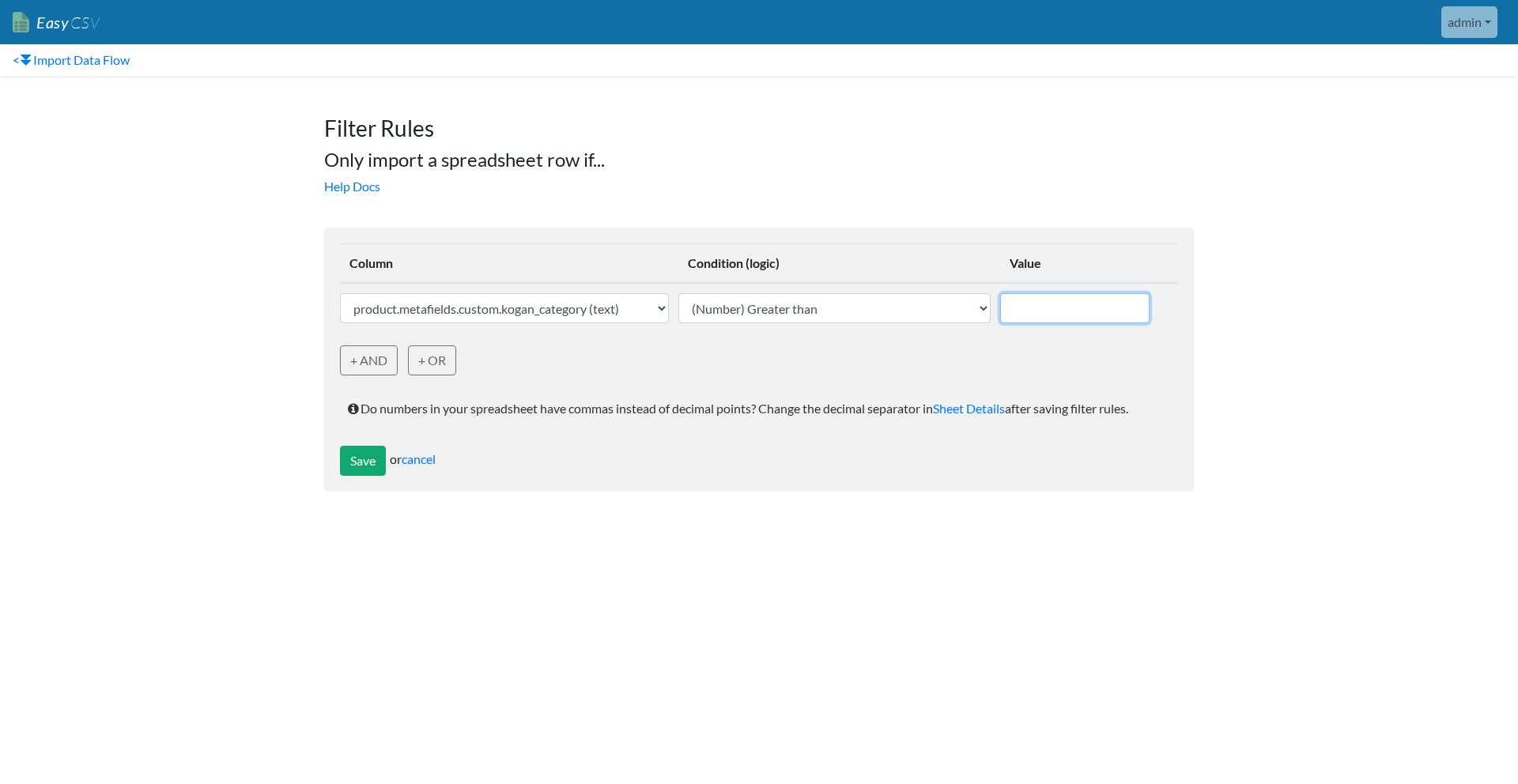
click at [1054, 316] on input "text" at bounding box center [1075, 308] width 150 height 30
click at [917, 306] on select "(Text) Contains (Text) Does not contain (Text) Exactly matches (Text) Does not …" at bounding box center [834, 308] width 312 height 30
select select "exists"
click at [734, 293] on select "(Text) Contains (Text) Does not contain (Text) Exactly matches (Text) Does not …" at bounding box center [834, 308] width 312 height 30
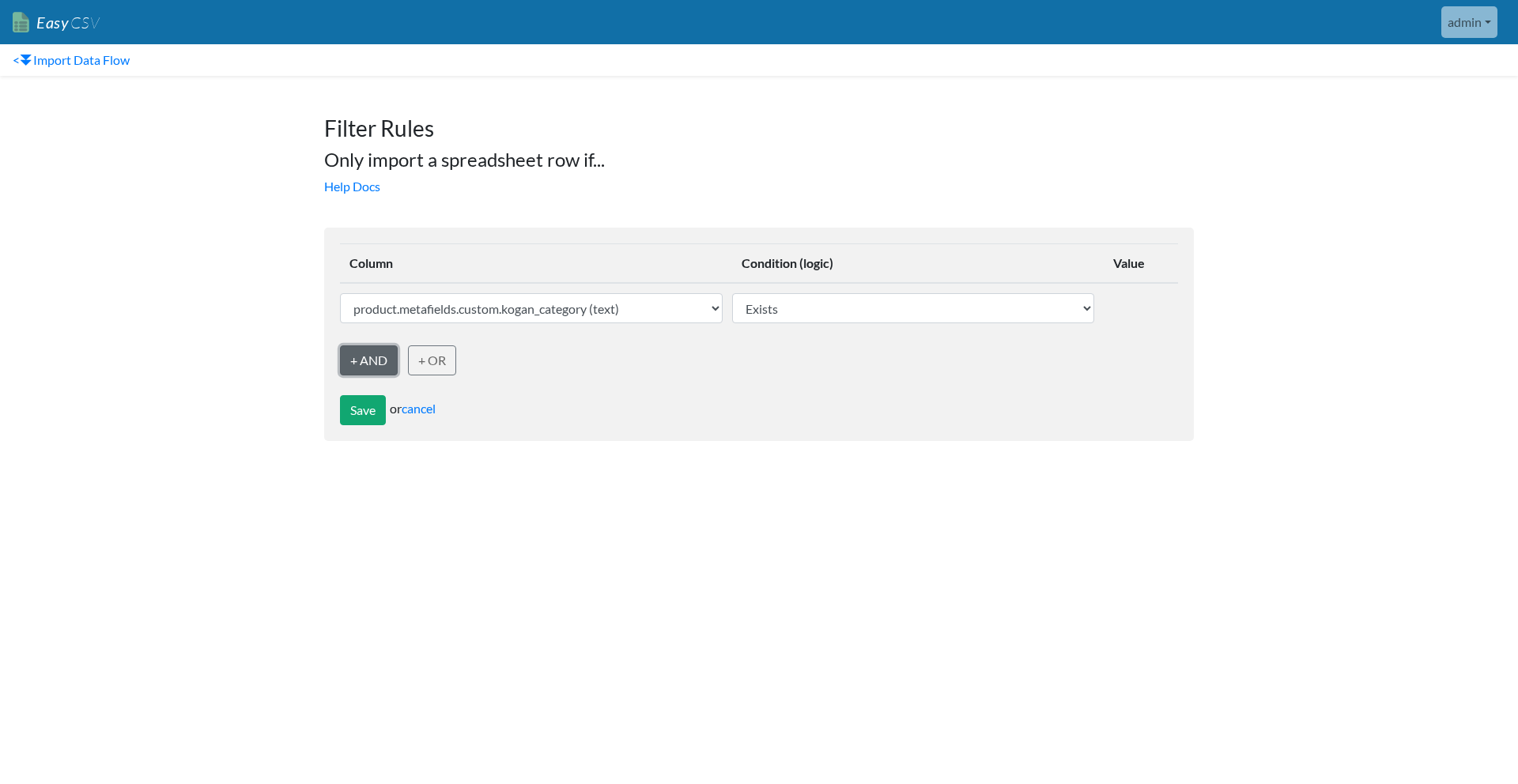
click at [364, 362] on link "+ AND" at bounding box center [369, 360] width 58 height 30
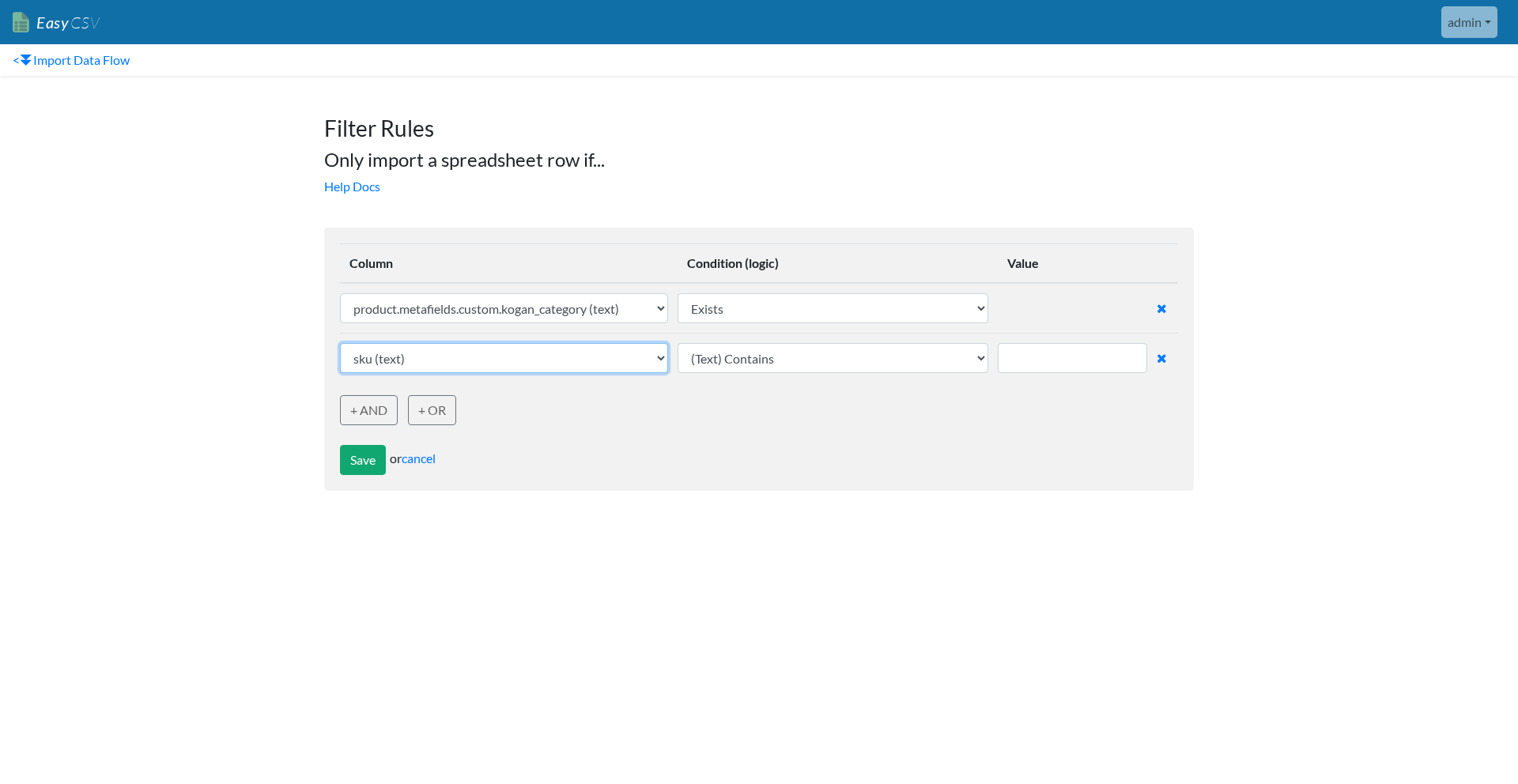
click at [552, 361] on select "sku (text) barcode_upc (text) vendor (text) product_title (text) product_handle…" at bounding box center [504, 357] width 328 height 30
select select "750723"
click at [340, 343] on select "sku (text) barcode_upc (text) vendor (text) product_title (text) product_handle…" at bounding box center [504, 357] width 328 height 30
click at [779, 364] on select "(Text) Contains (Text) Does not contain (Text) Exactly matches (Text) Does not …" at bounding box center [833, 357] width 312 height 30
select select "number_greater_than"
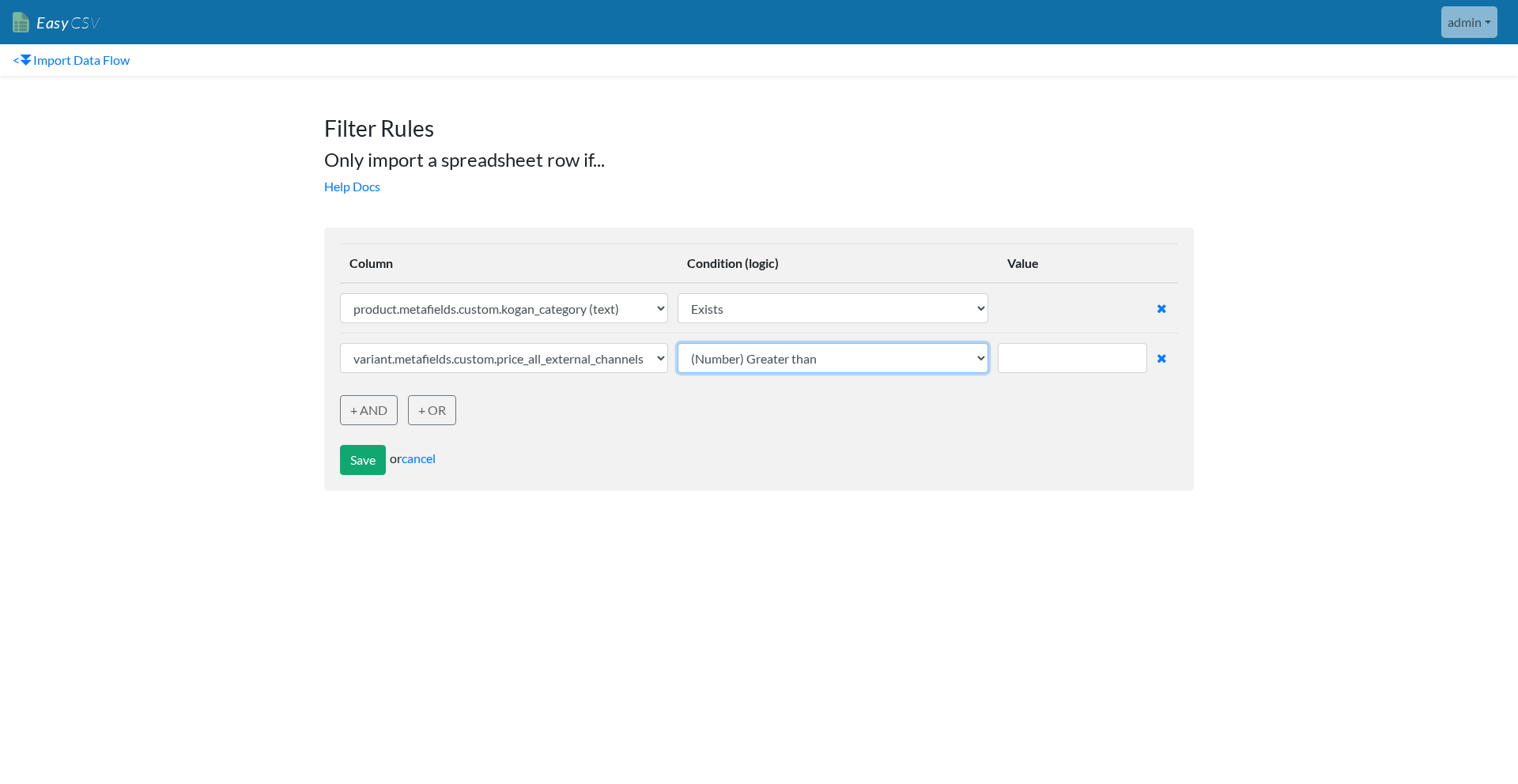
click at [681, 343] on select "(Text) Contains (Text) Does not contain (Text) Exactly matches (Text) Does not …" at bounding box center [833, 357] width 312 height 30
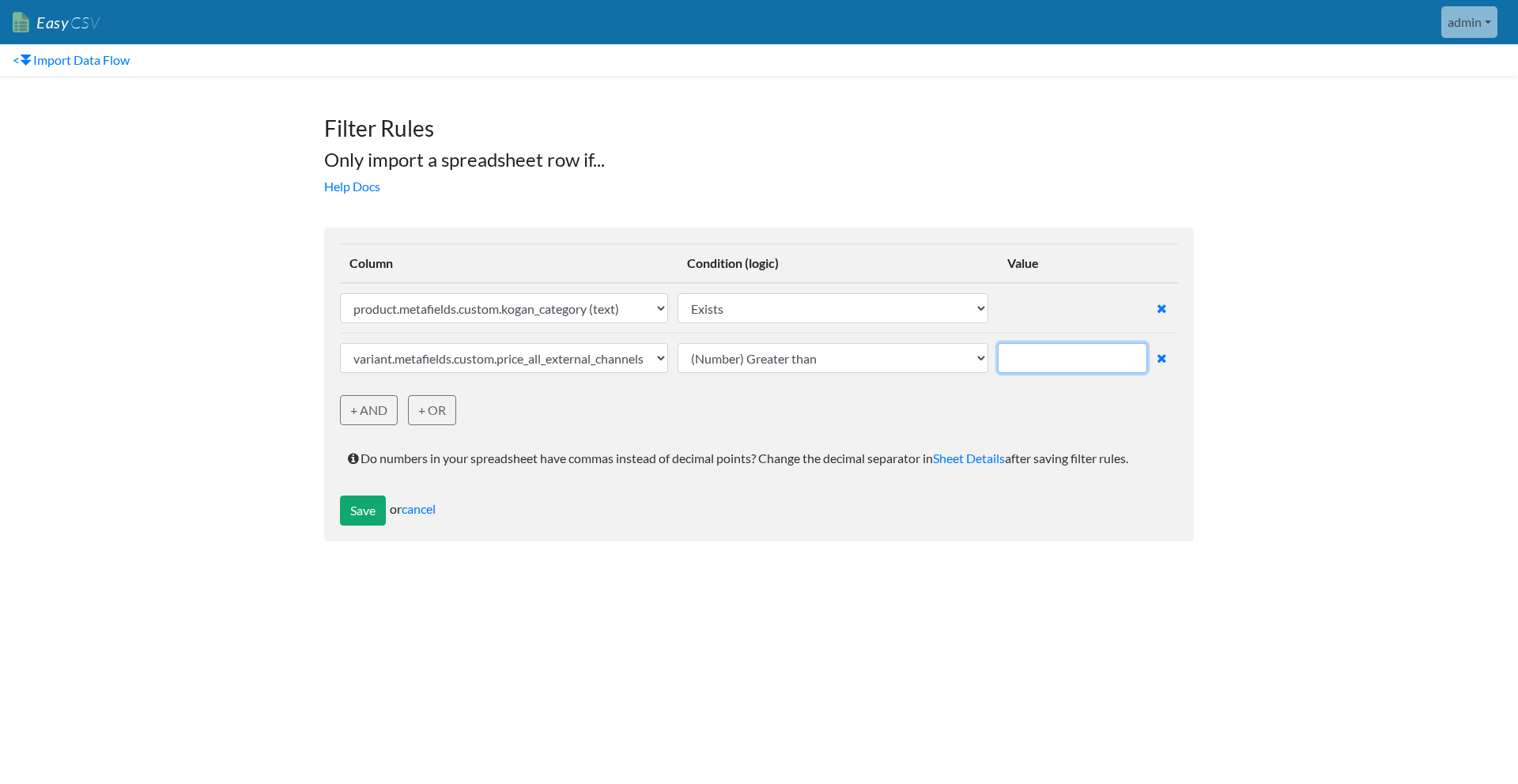
click at [1031, 364] on input "text" at bounding box center [1072, 357] width 150 height 30
type input "1"
type input "0"
click at [358, 524] on button "Save" at bounding box center [363, 511] width 46 height 30
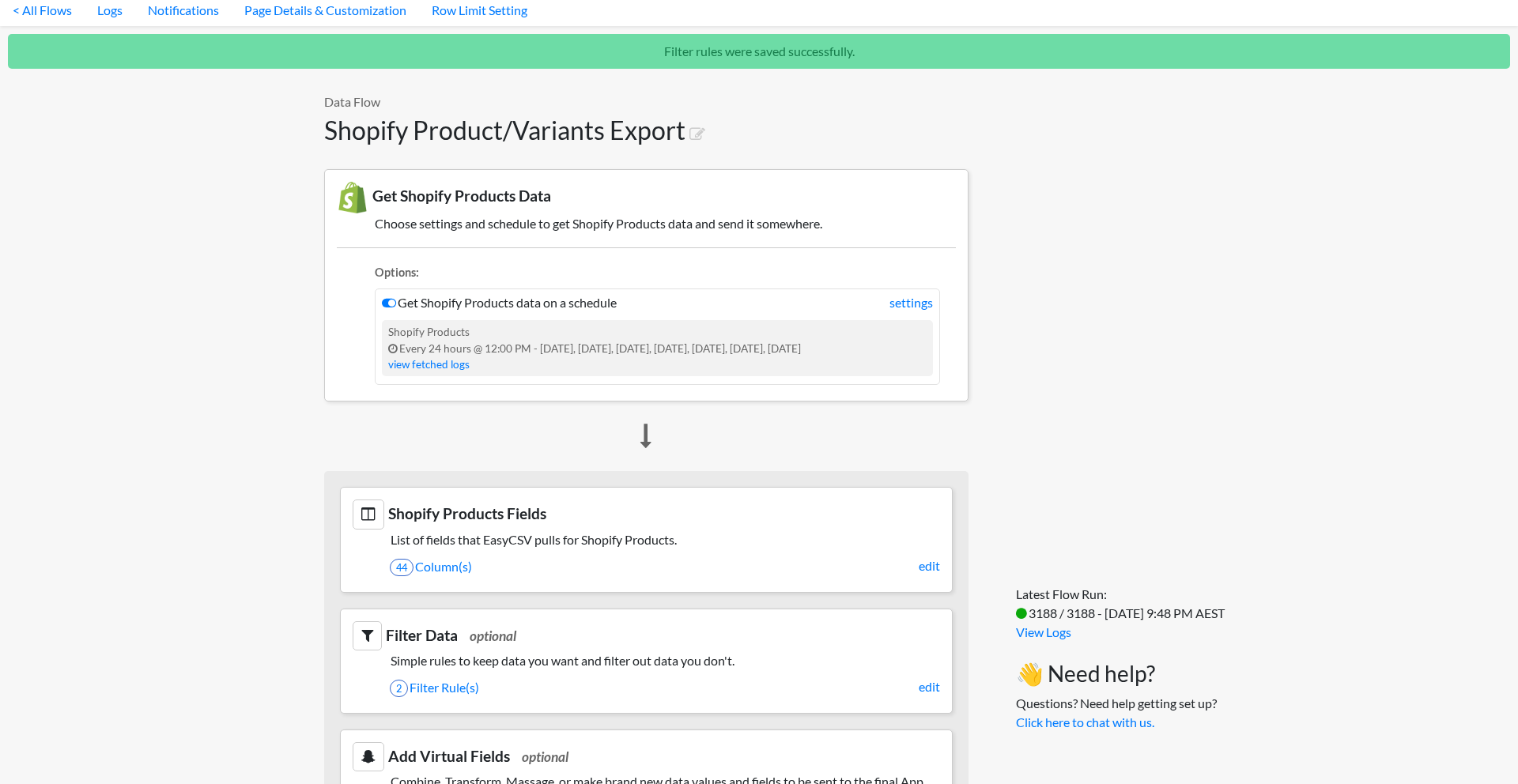
scroll to position [58, 0]
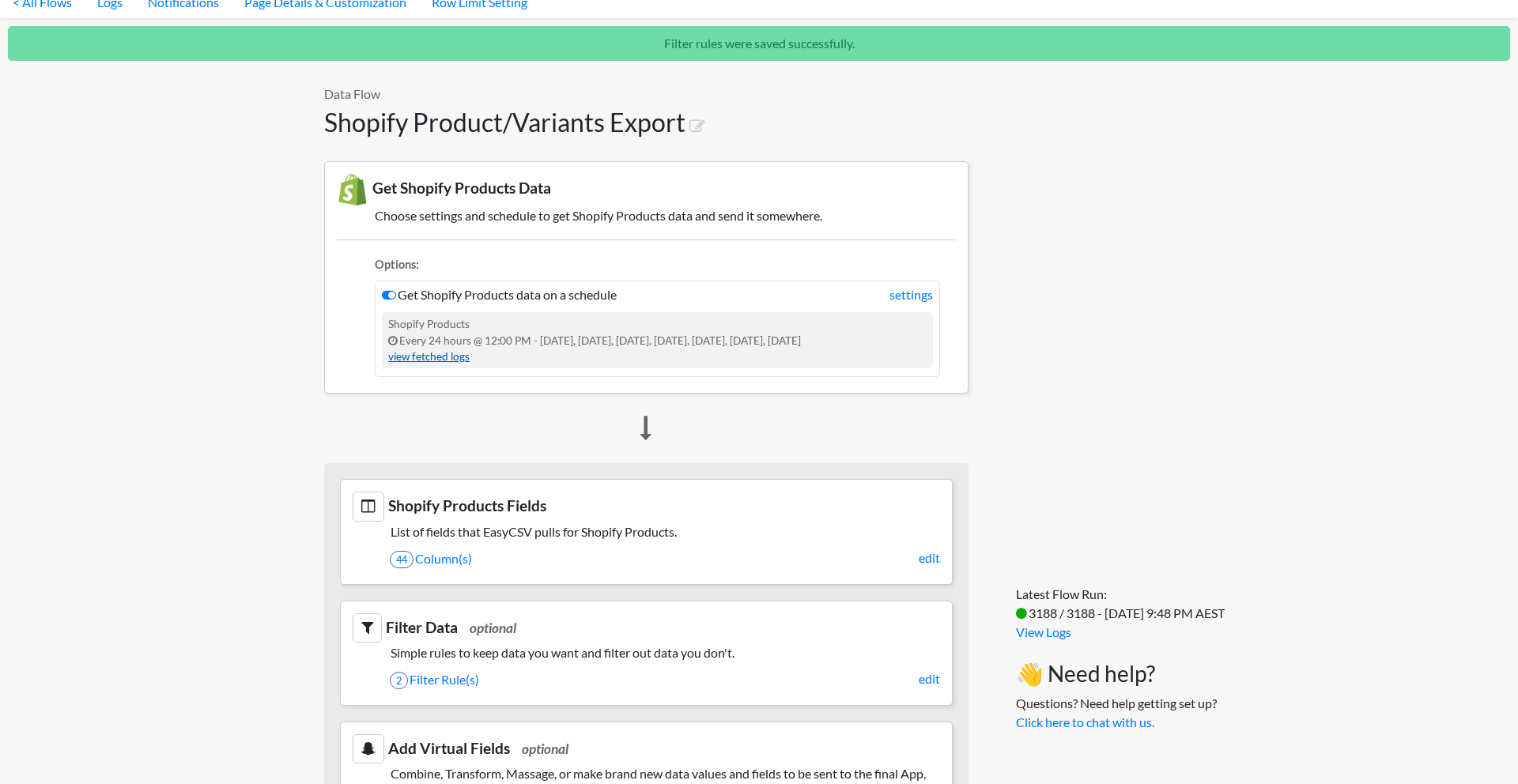
click at [447, 363] on div "Shopify Products Every 24 hours @ 12:00 PM - [DATE], [DATE], [DATE], [DATE], [D…" at bounding box center [657, 340] width 551 height 56
click at [452, 358] on link "view fetched logs" at bounding box center [429, 357] width 81 height 13
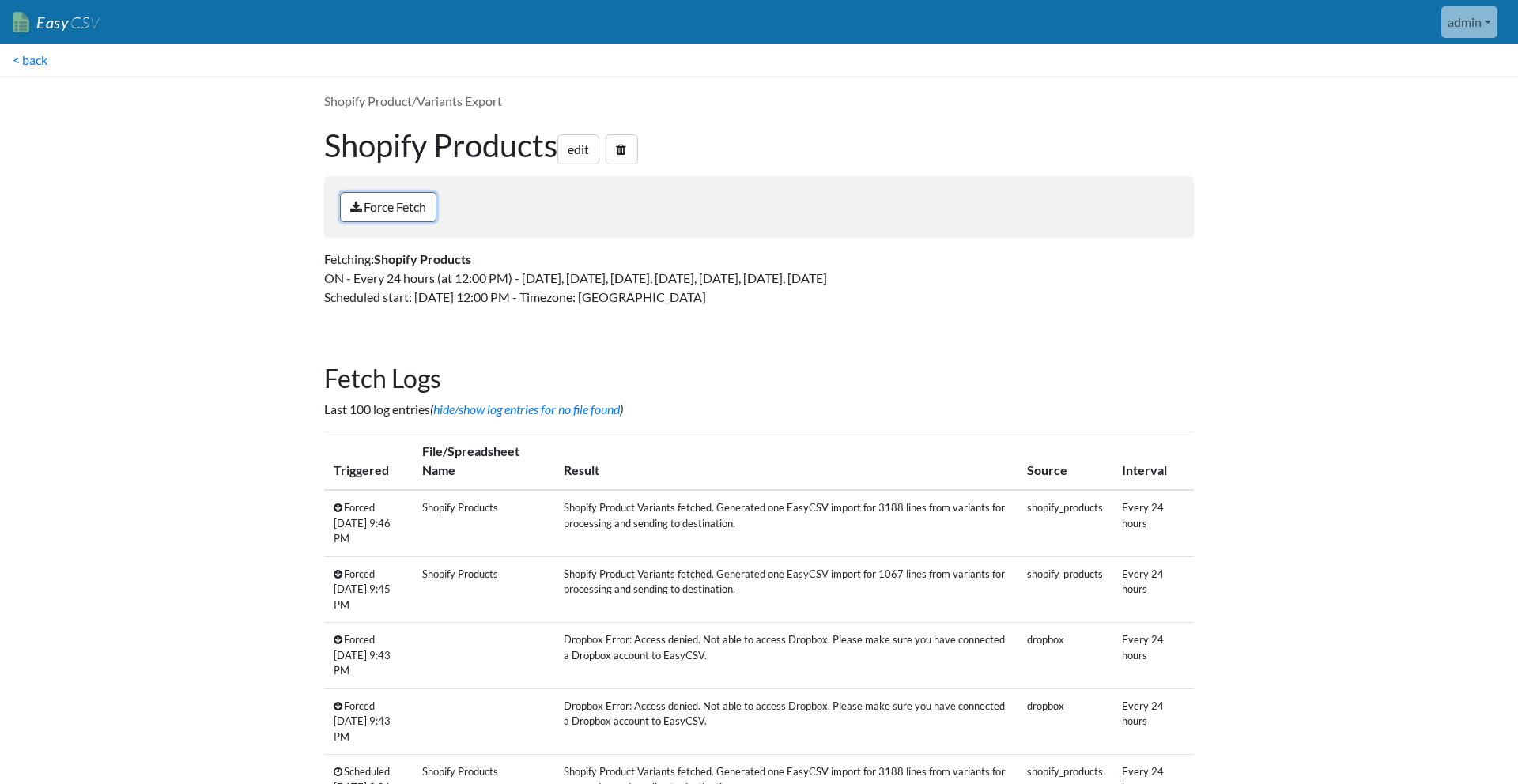
click at [408, 208] on link "Force Fetch" at bounding box center [388, 207] width 96 height 30
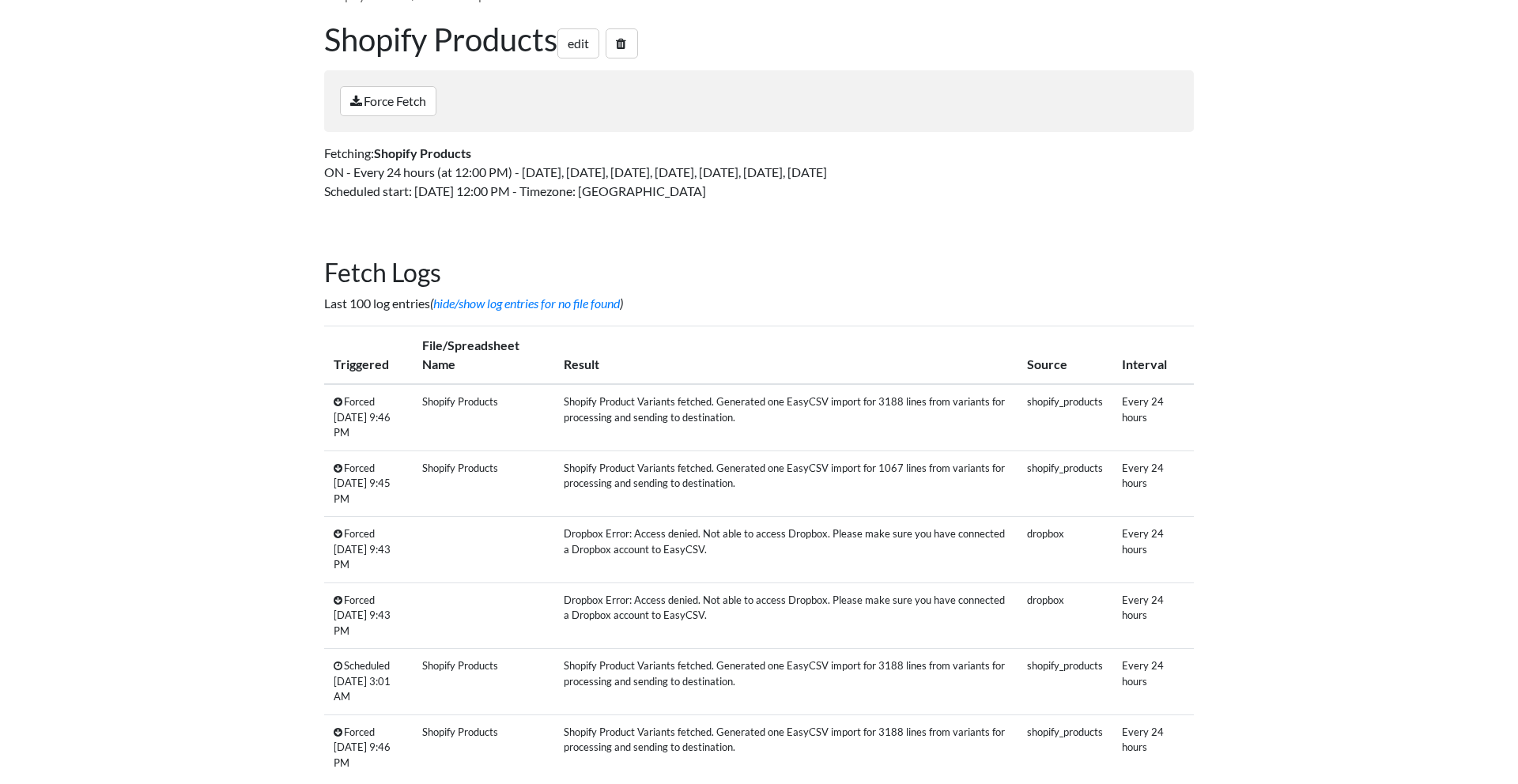
scroll to position [194, 0]
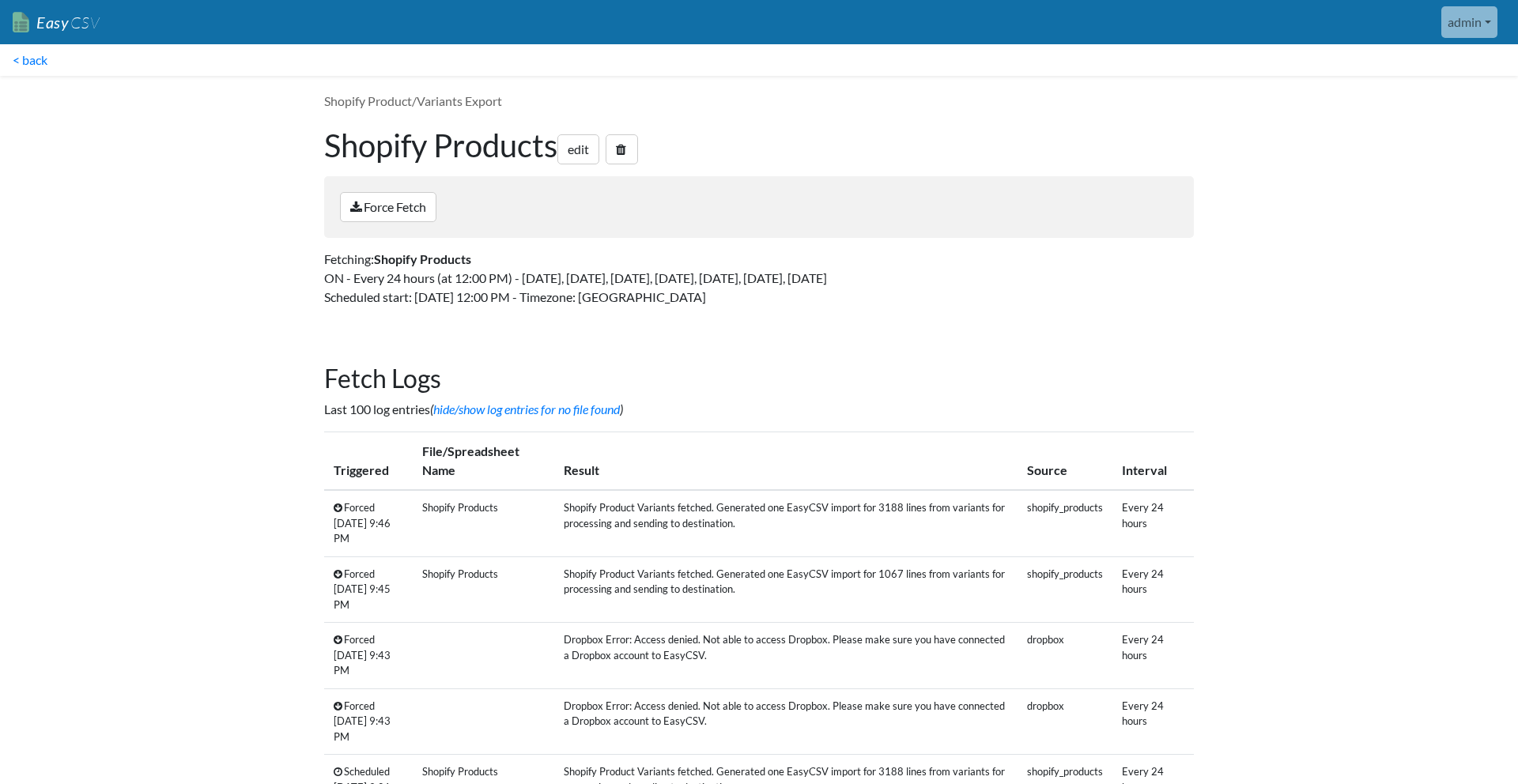
scroll to position [143, 0]
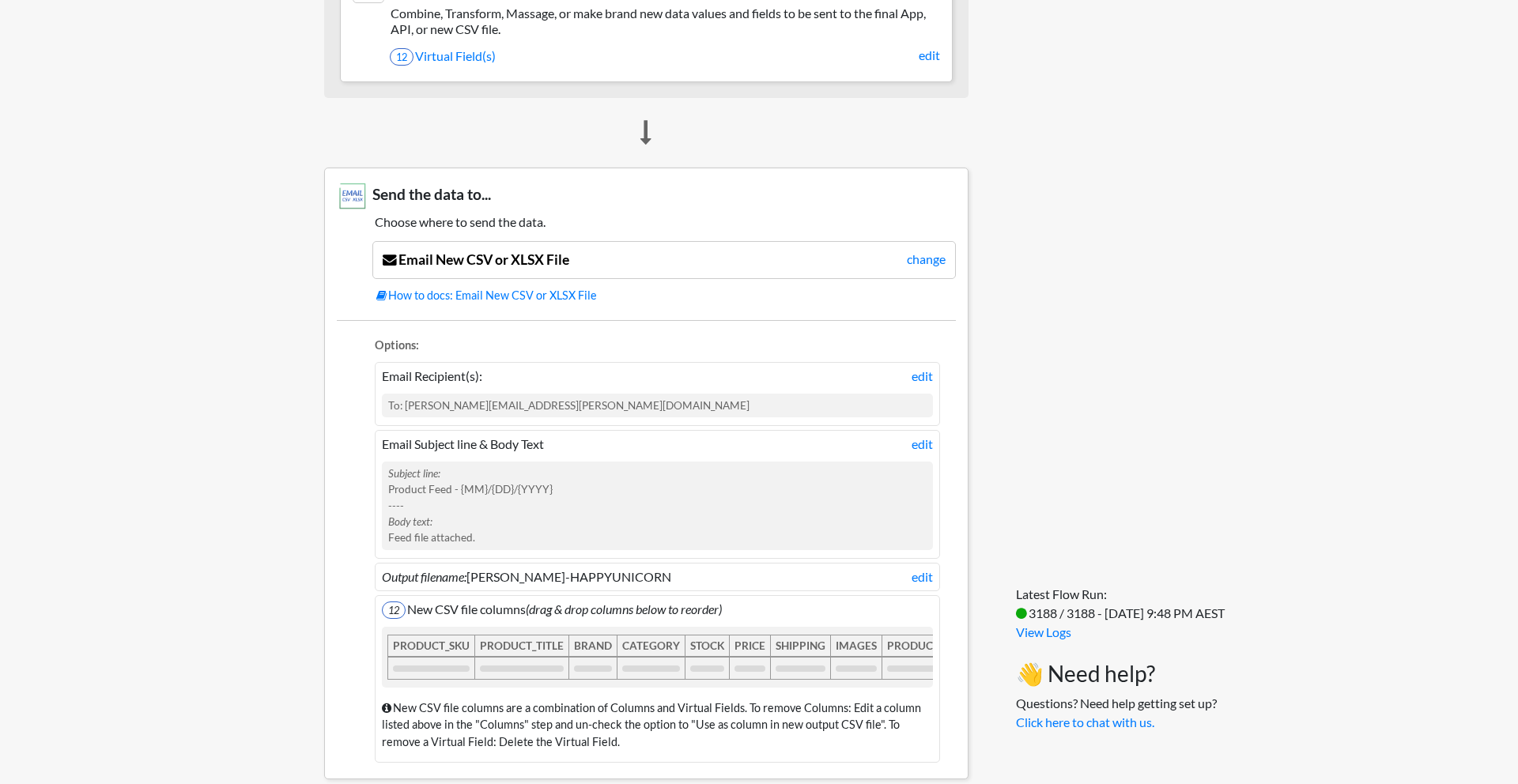
scroll to position [951, 0]
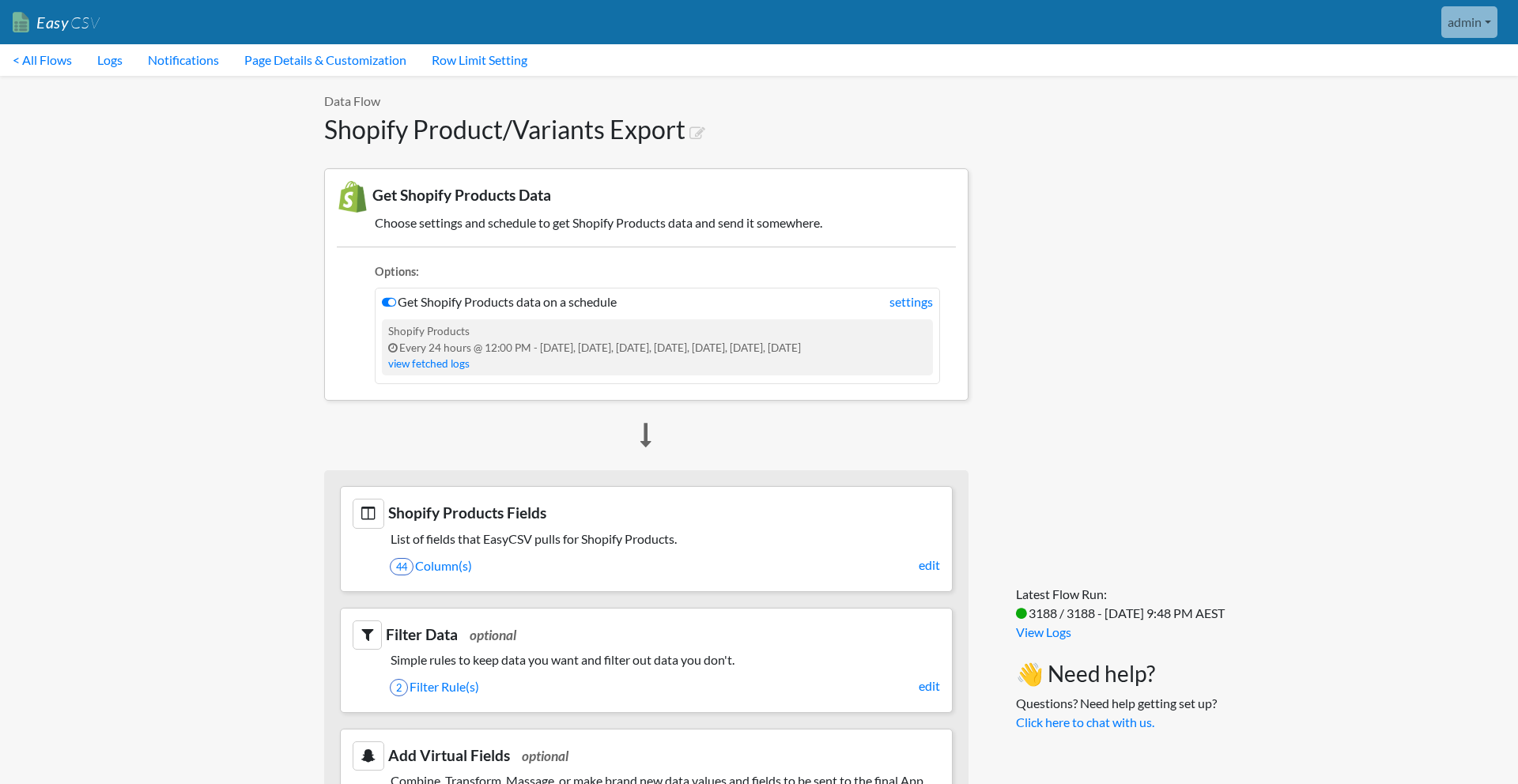
scroll to position [951, 0]
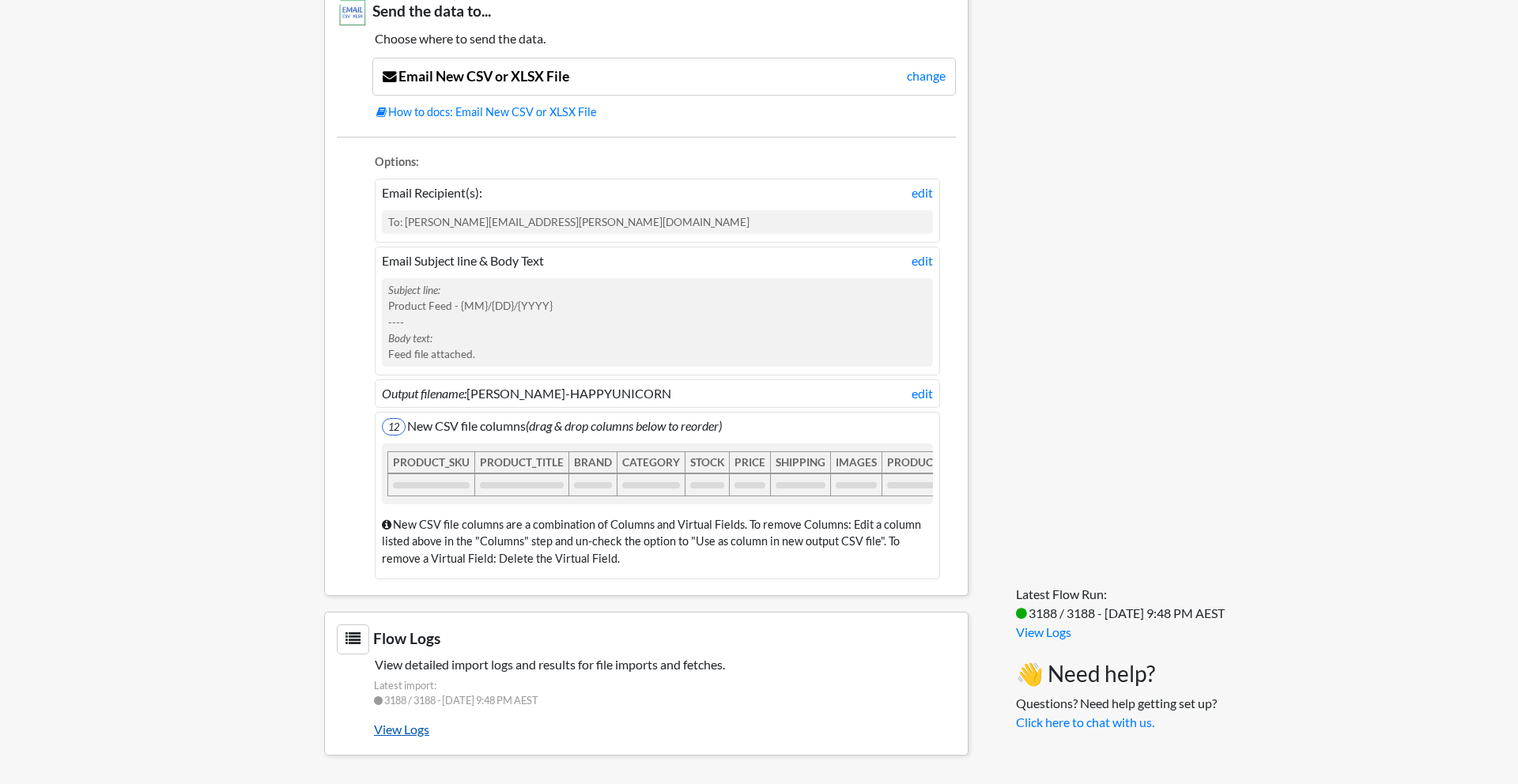
click at [407, 731] on link "View Logs" at bounding box center [665, 729] width 582 height 27
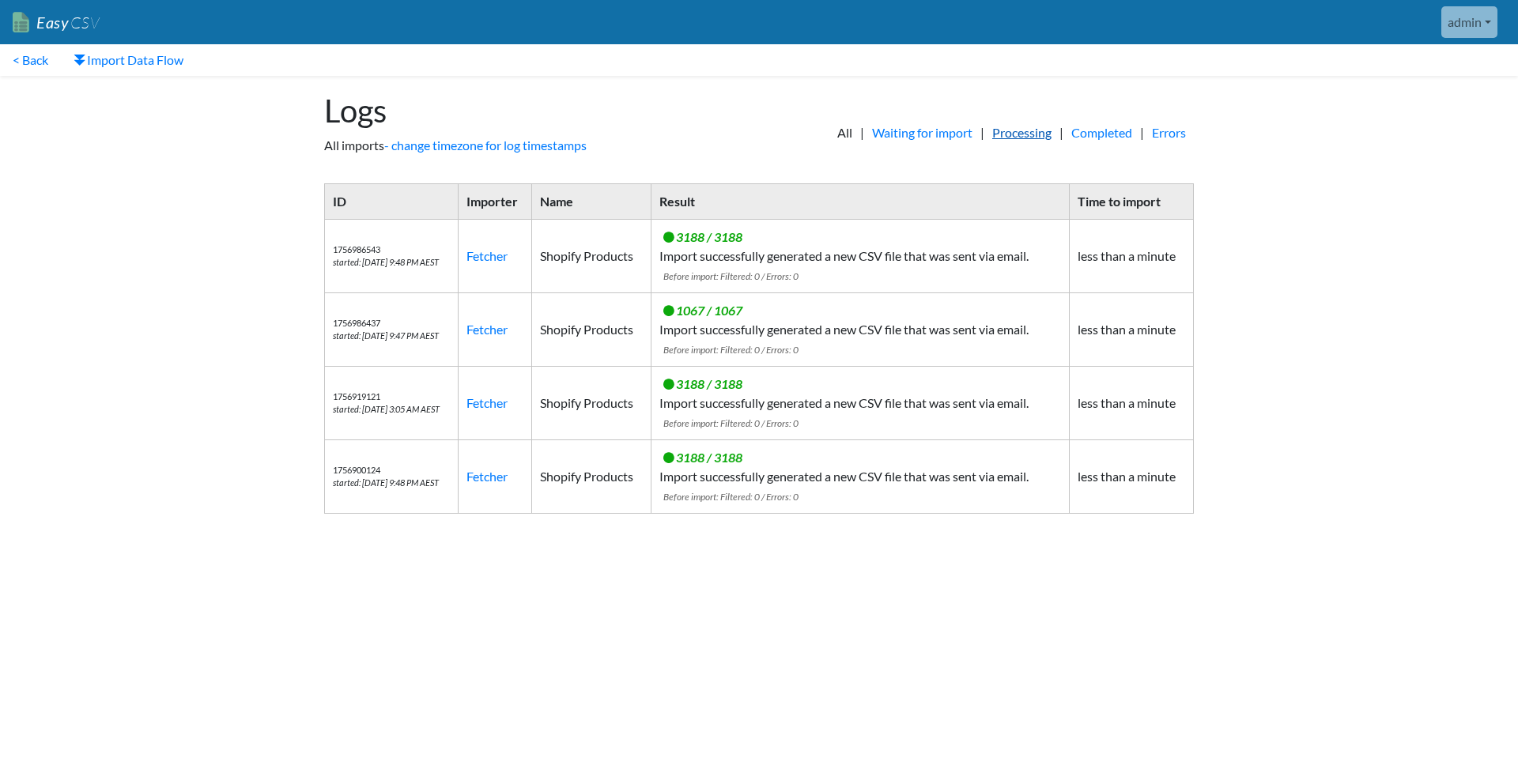
click at [1024, 136] on link "Processing" at bounding box center [1021, 133] width 75 height 19
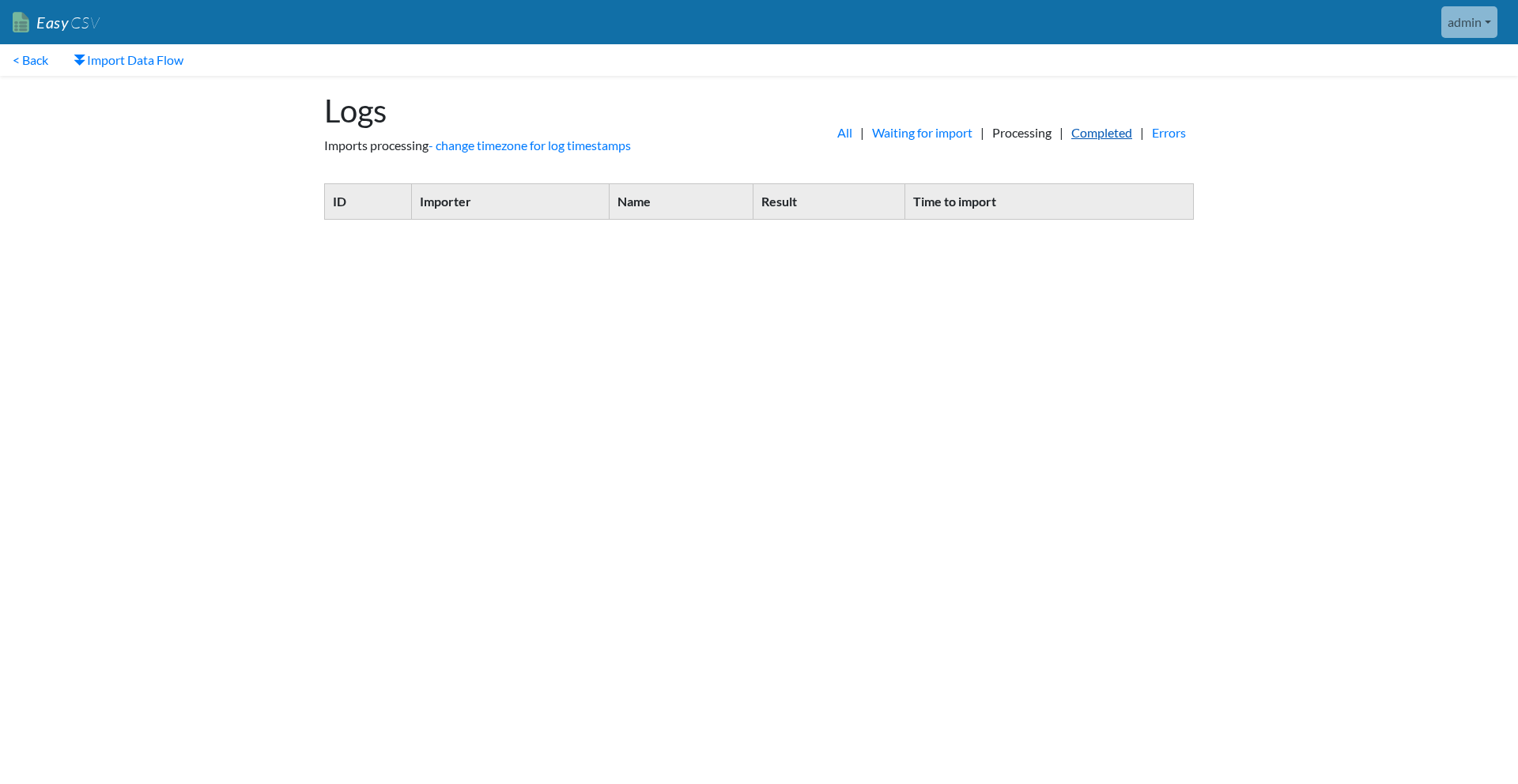
click at [1103, 136] on link "Completed" at bounding box center [1102, 133] width 77 height 19
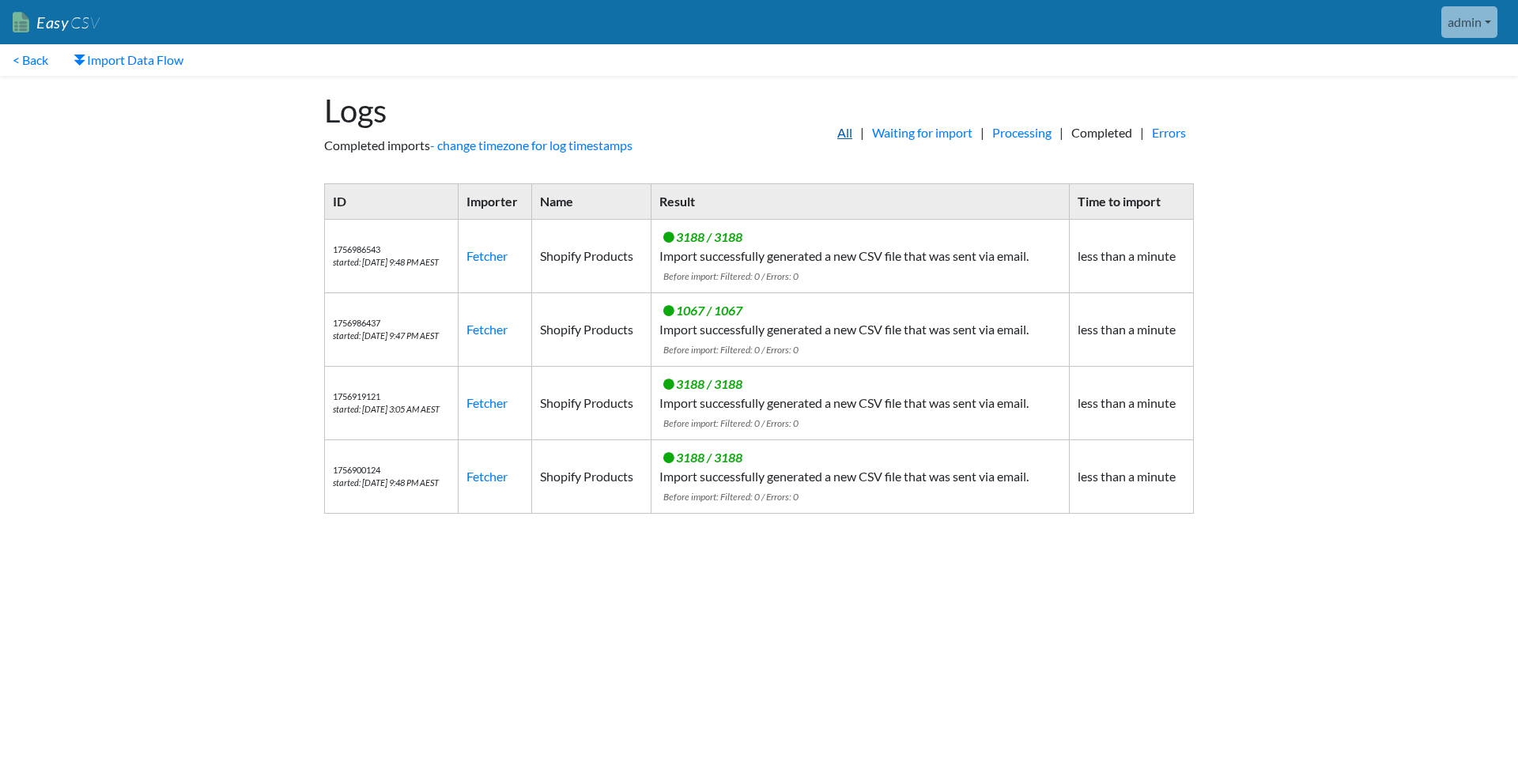
click at [829, 129] on link "All" at bounding box center [845, 133] width 31 height 19
click at [26, 57] on link "< Back" at bounding box center [30, 60] width 61 height 32
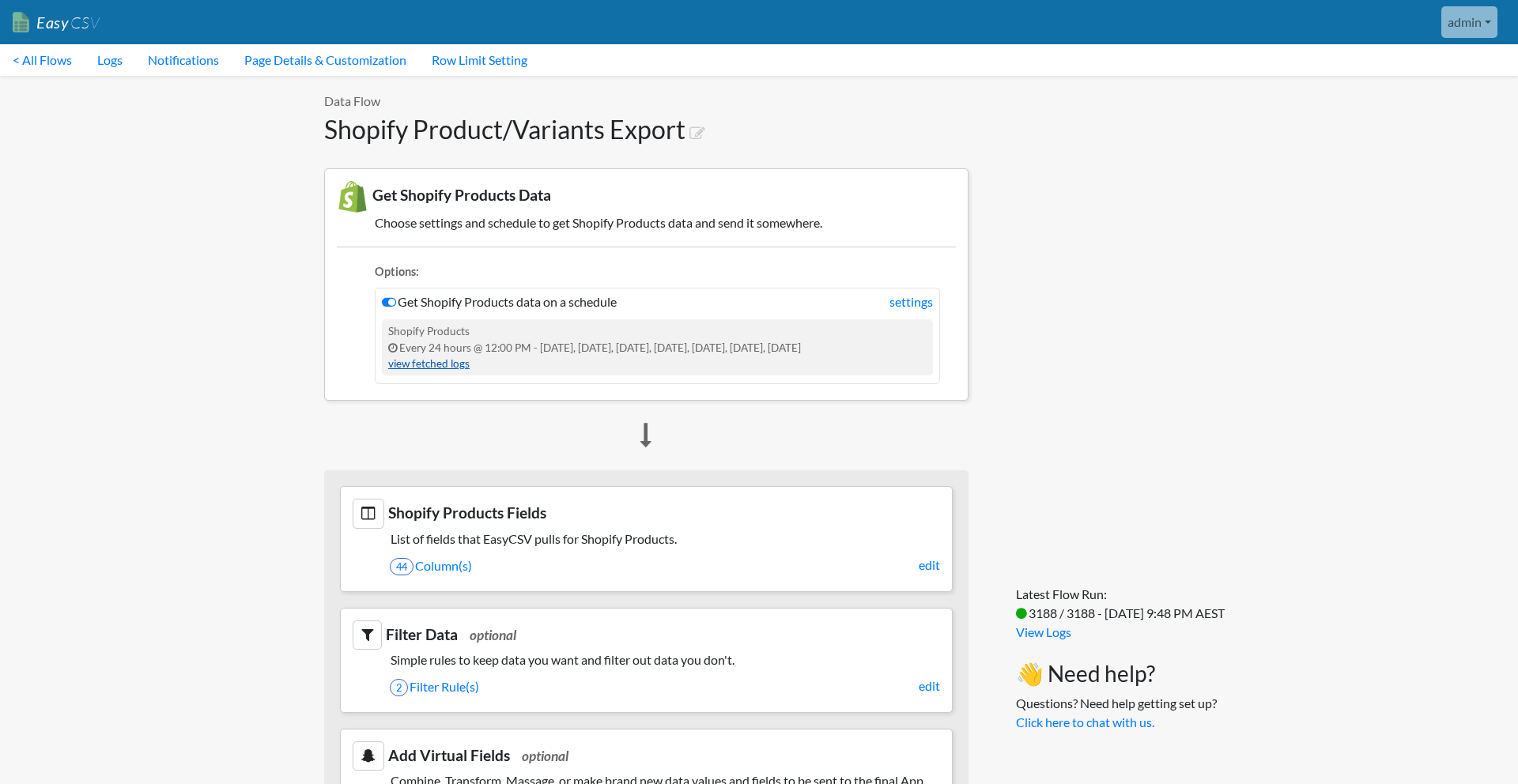
click at [440, 360] on link "view fetched logs" at bounding box center [429, 363] width 81 height 13
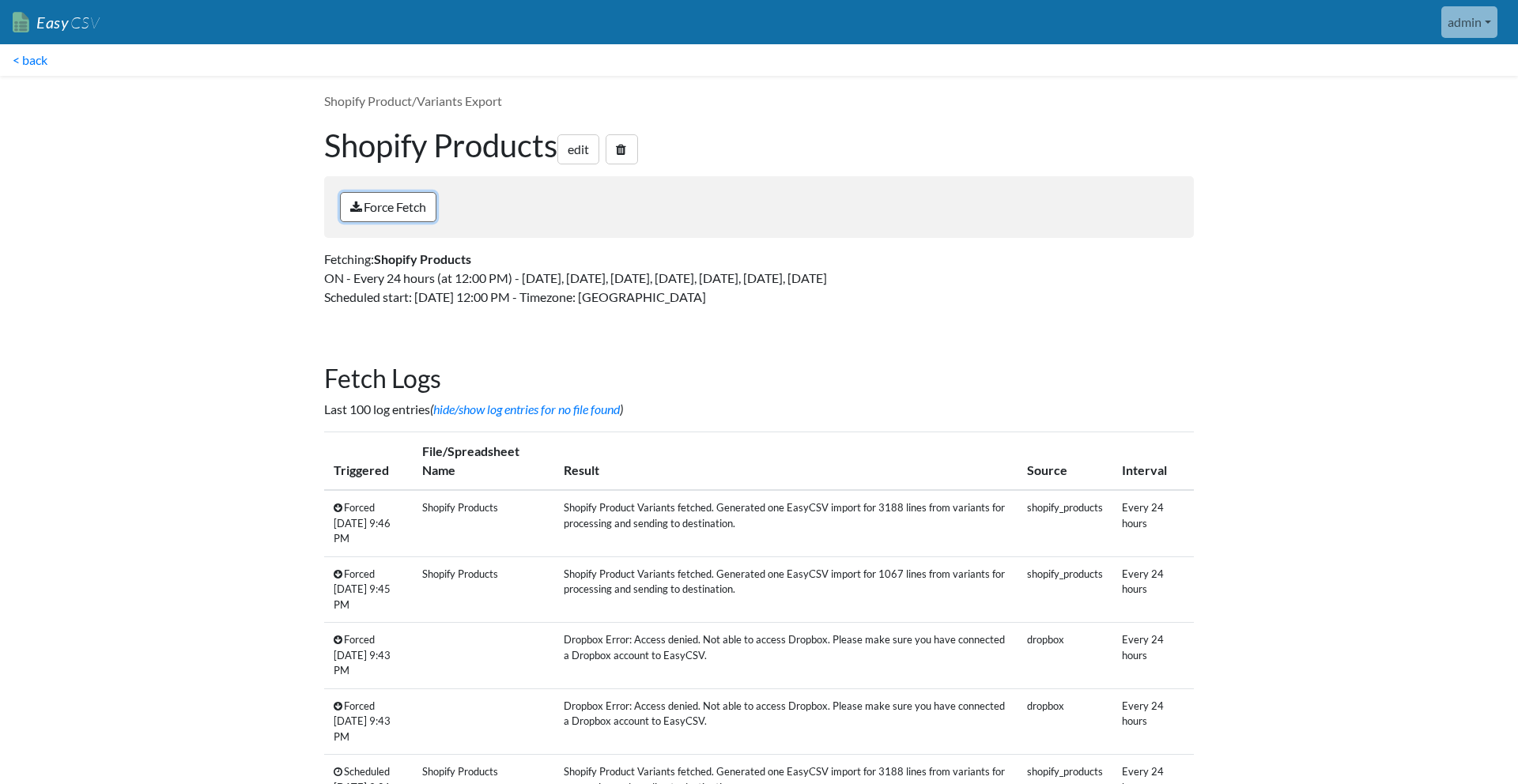
click at [419, 202] on link "Force Fetch" at bounding box center [388, 207] width 96 height 30
click at [486, 705] on td at bounding box center [483, 722] width 141 height 67
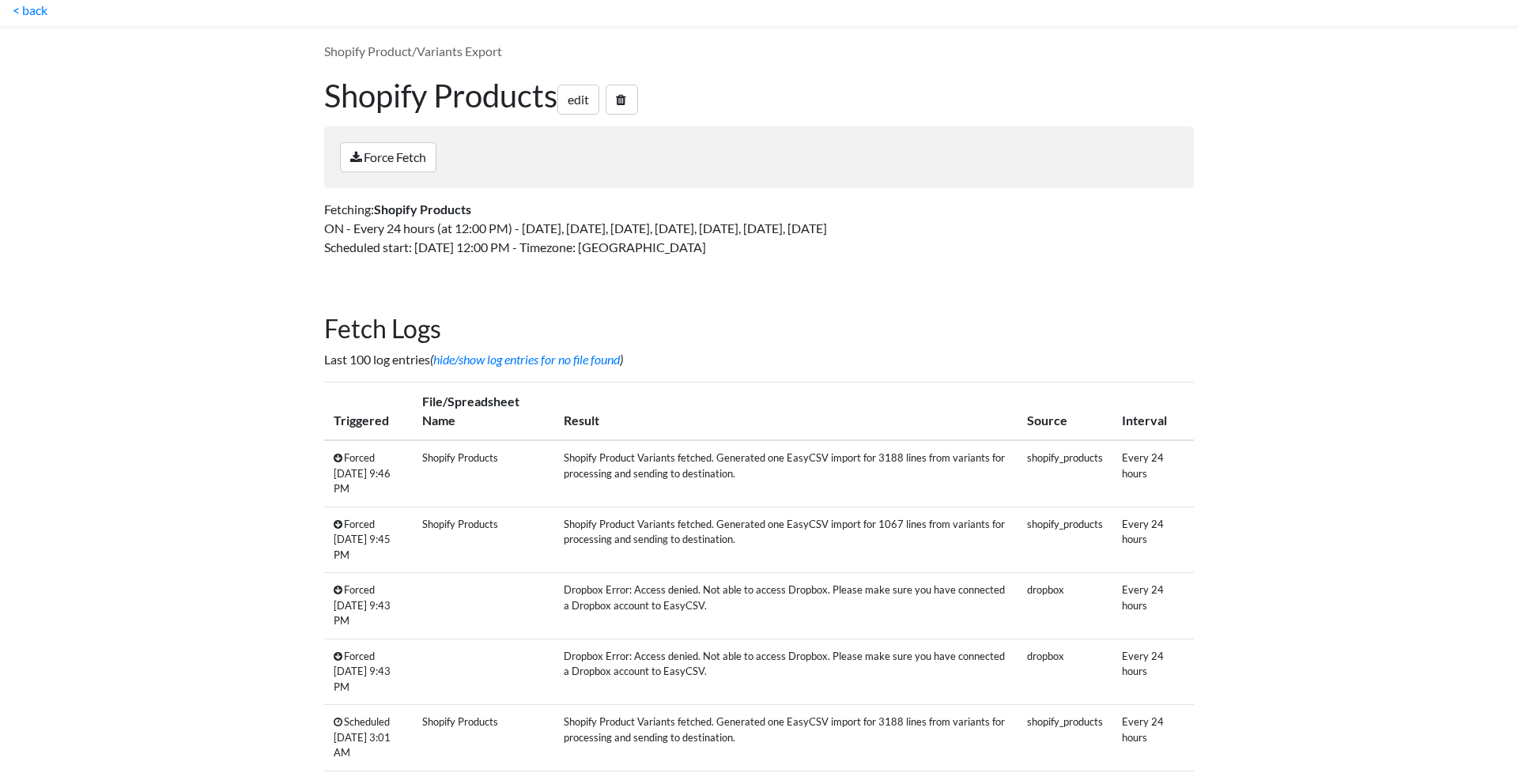
scroll to position [70, 0]
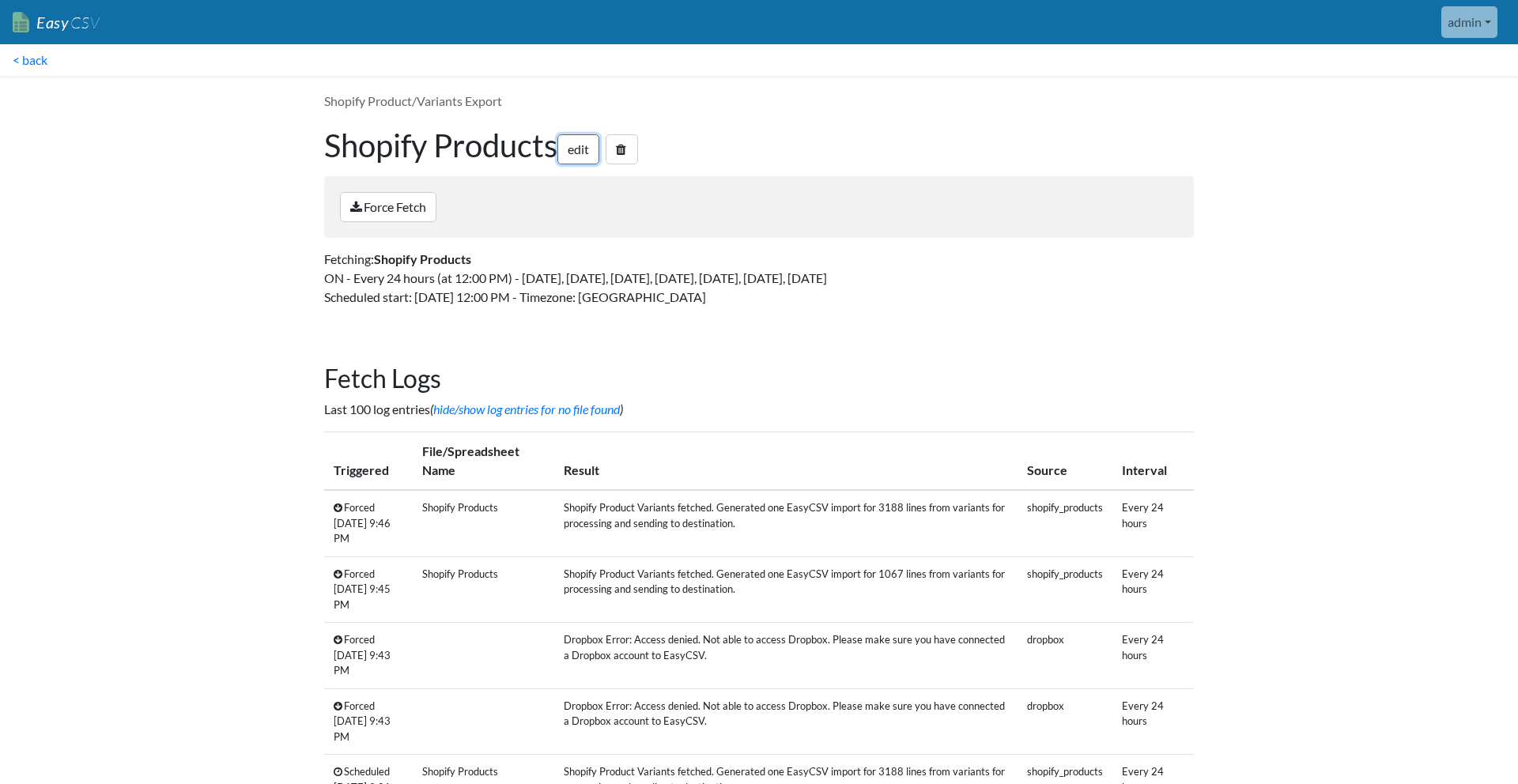
click at [590, 152] on link "edit" at bounding box center [578, 149] width 42 height 30
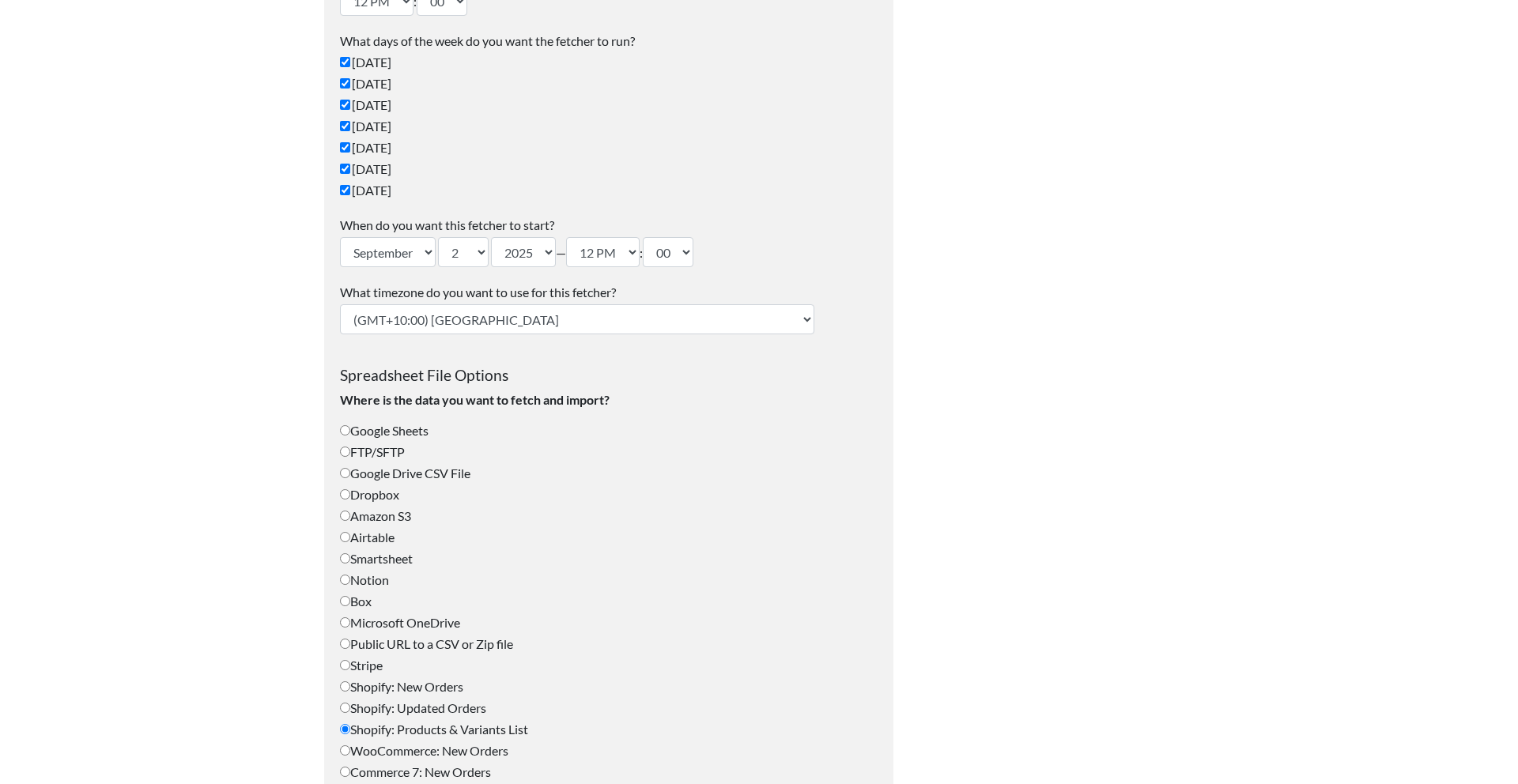
scroll to position [295, 0]
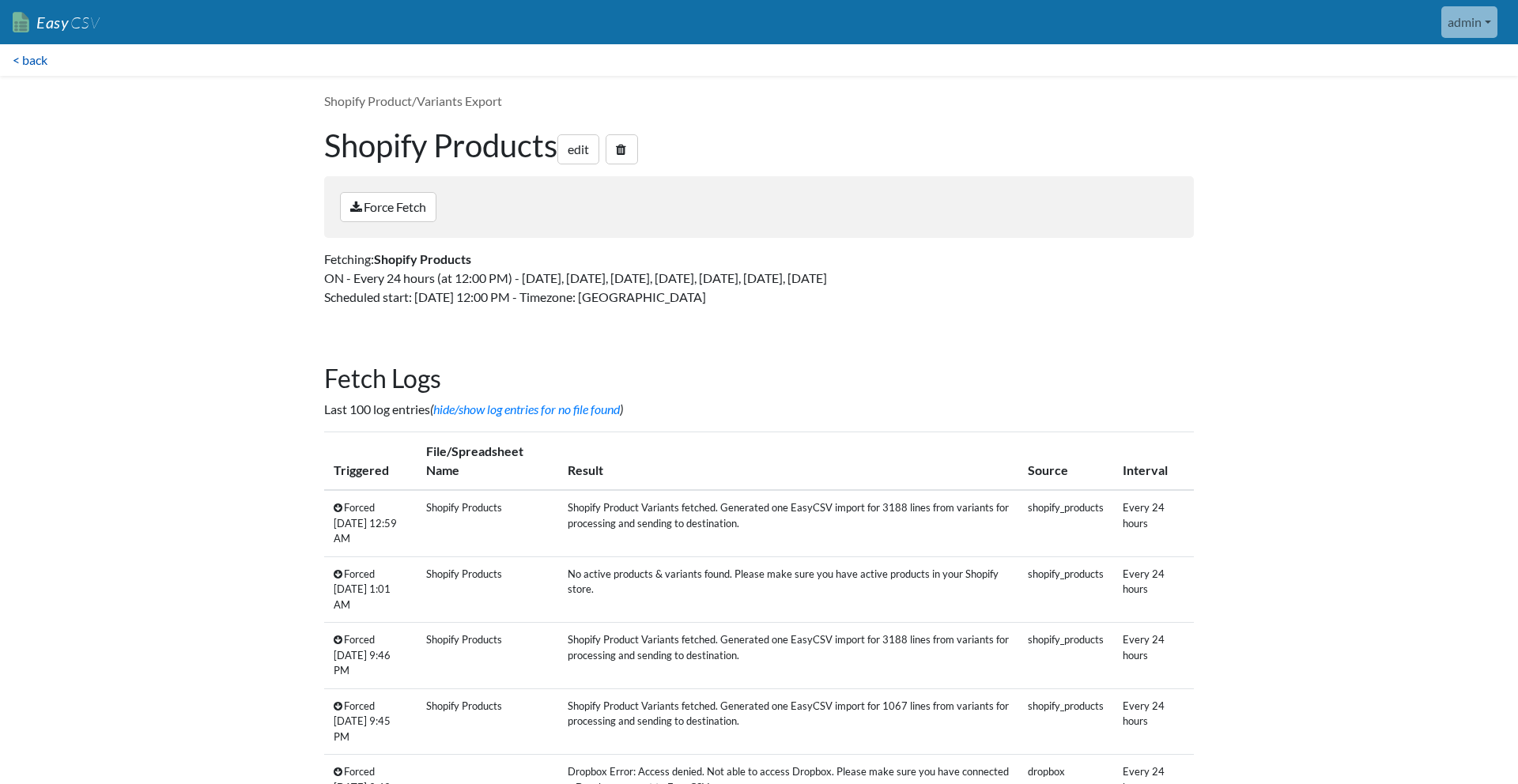
click at [28, 63] on link "< back" at bounding box center [29, 60] width 60 height 32
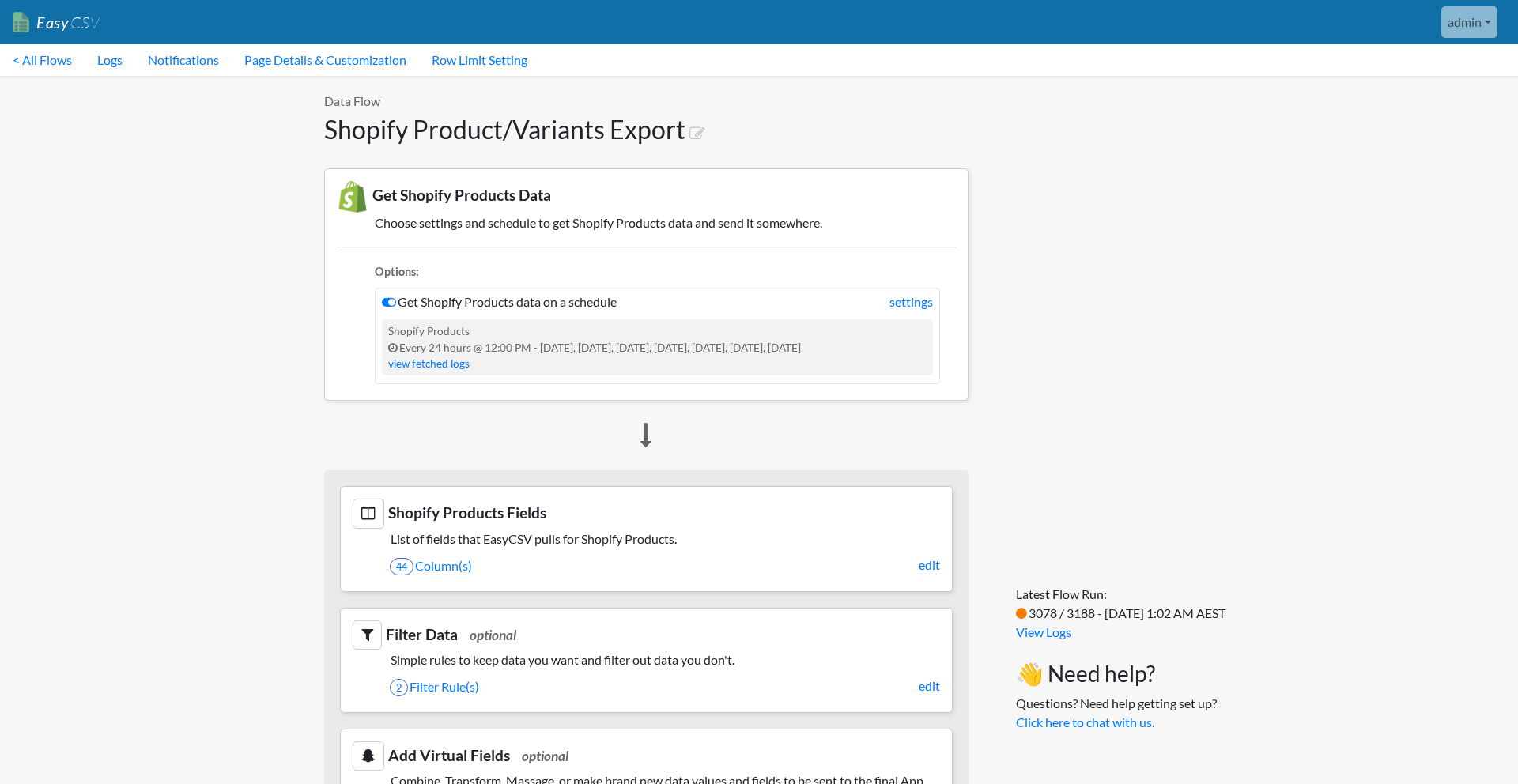
scroll to position [106, 0]
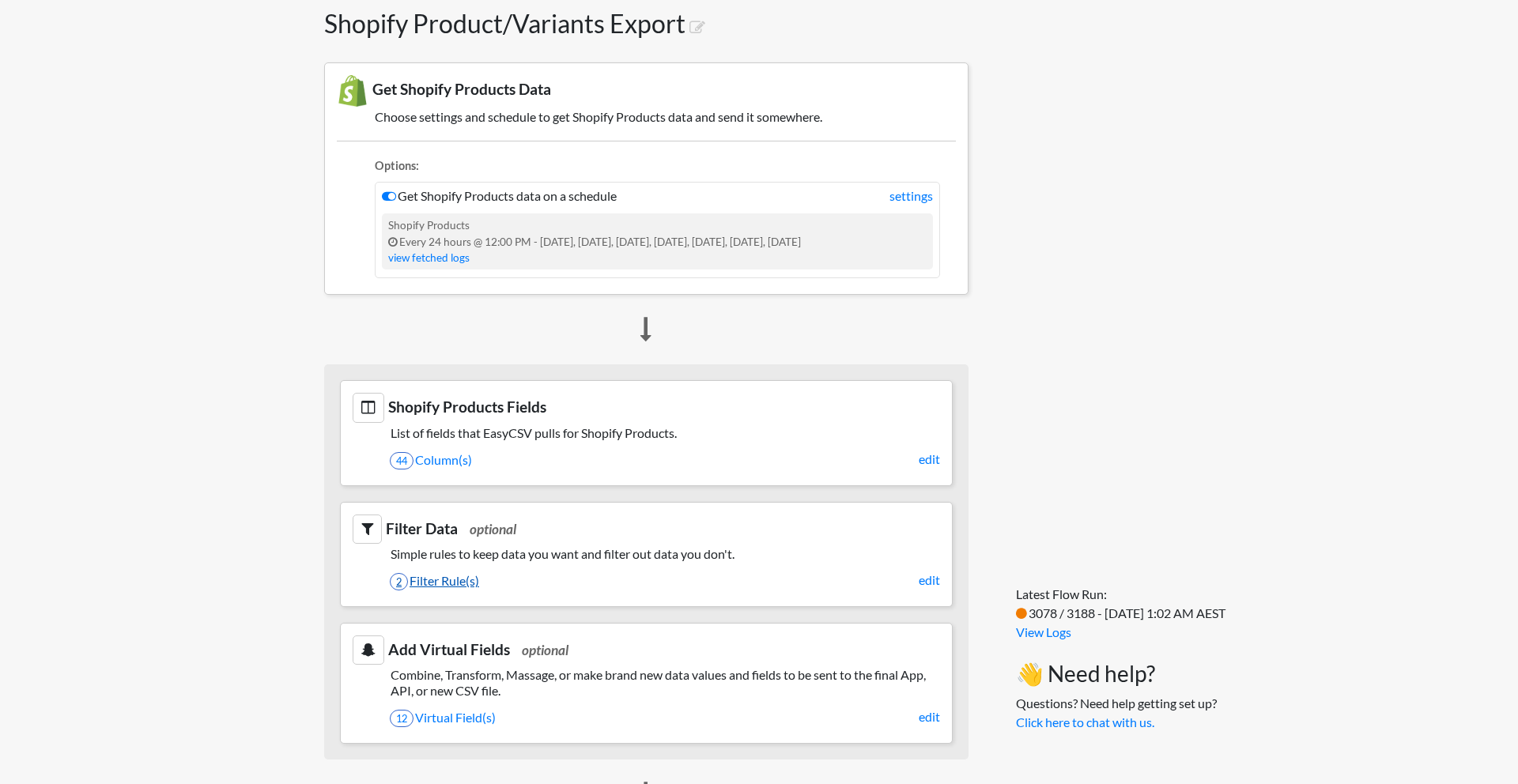
click at [466, 575] on link "2 Filter Rule(s)" at bounding box center [665, 581] width 550 height 27
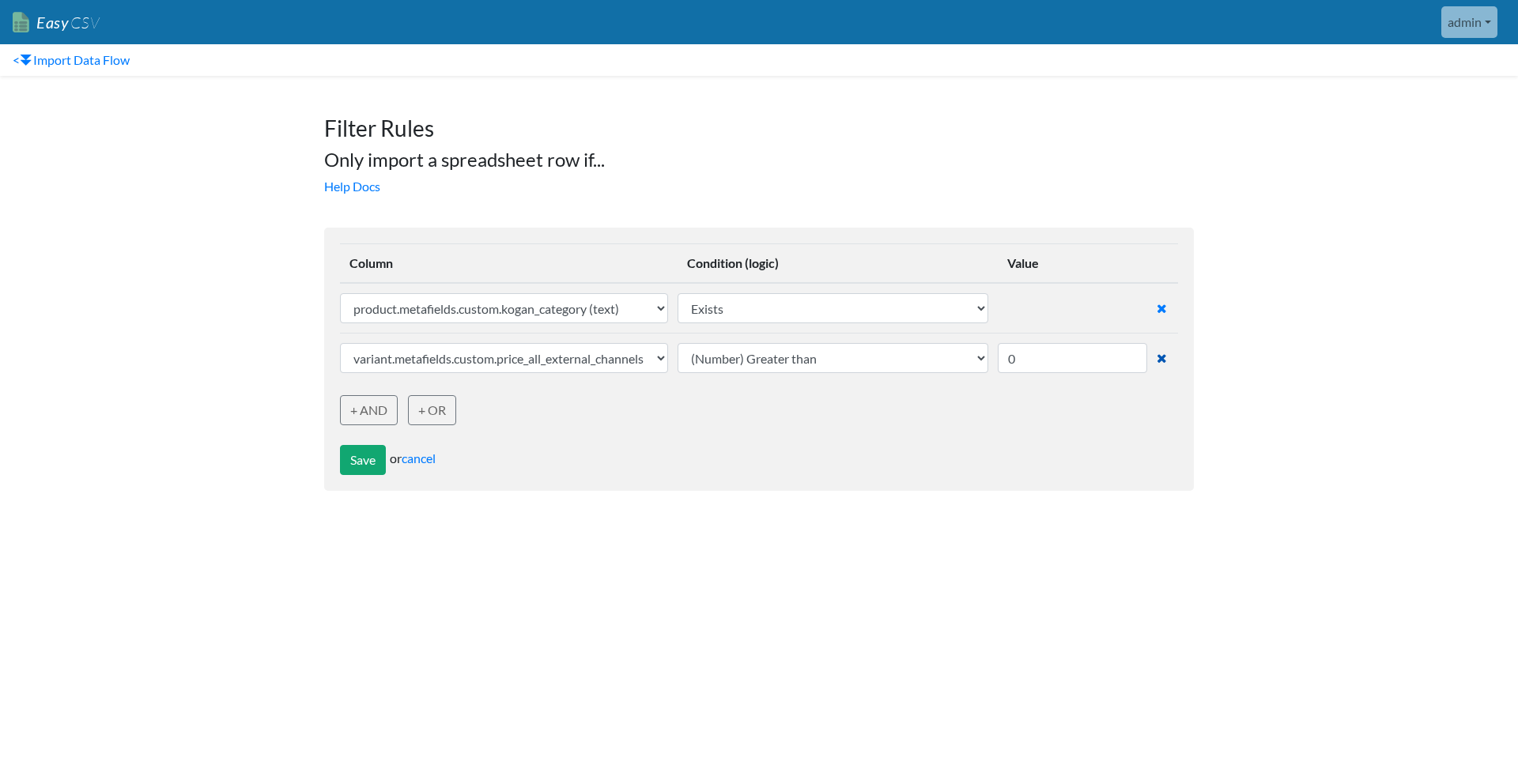
click at [1164, 361] on icon at bounding box center [1162, 358] width 10 height 13
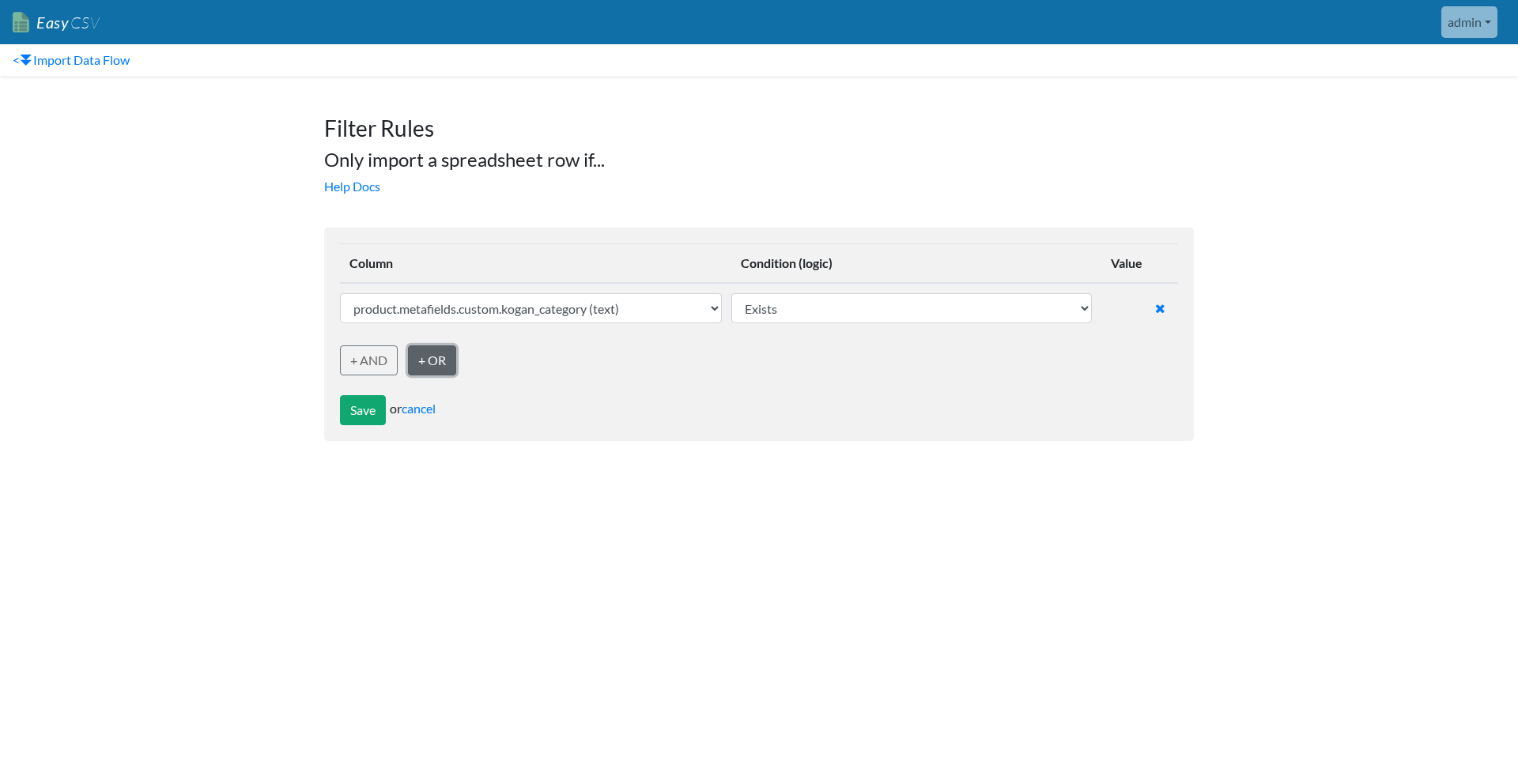
click at [447, 355] on link "+ OR" at bounding box center [432, 360] width 48 height 30
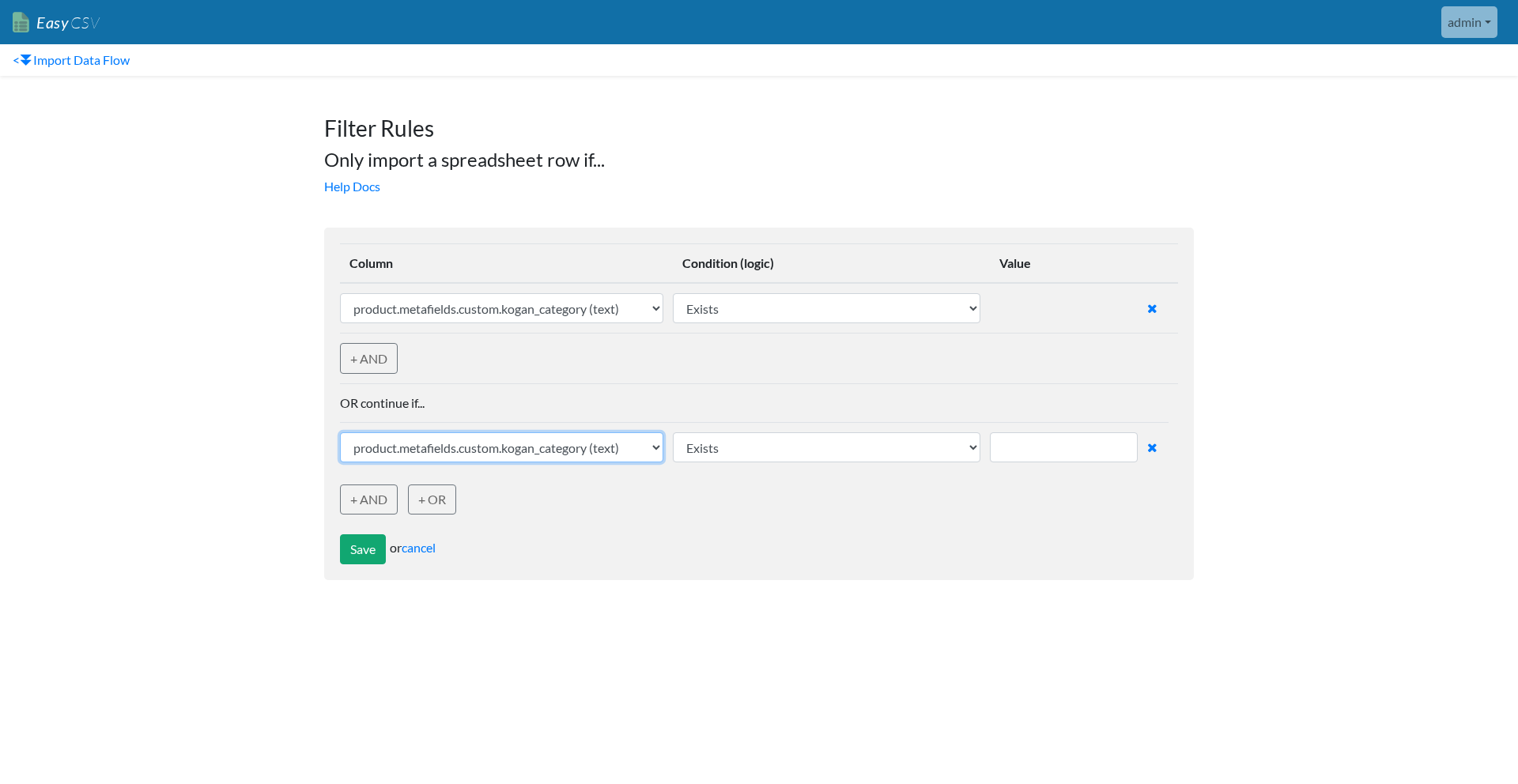
click at [531, 448] on select "sku (text) barcode_upc (text) vendor (text) product_title (text) product_handle…" at bounding box center [502, 447] width 324 height 30
select select "750723"
click at [340, 433] on select "sku (text) barcode_upc (text) vendor (text) product_title (text) product_handle…" at bounding box center [502, 447] width 324 height 30
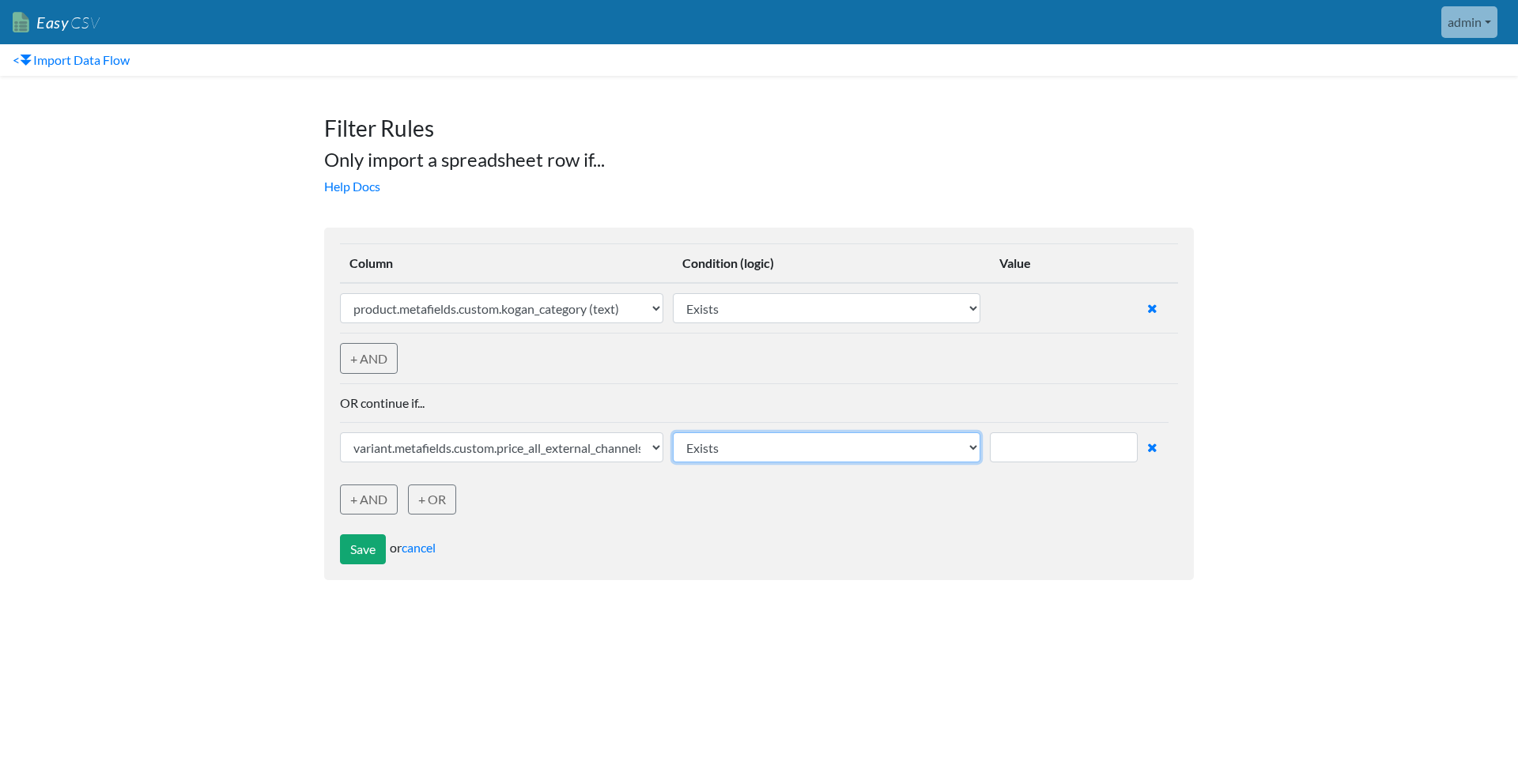
click at [820, 447] on select "(Text) Contains (Text) Does not contain (Text) Exactly matches (Text) Does not …" at bounding box center [826, 447] width 307 height 30
select select "number_greater_than"
click at [678, 433] on select "(Text) Contains (Text) Does not contain (Text) Exactly matches (Text) Does not …" at bounding box center [826, 447] width 307 height 30
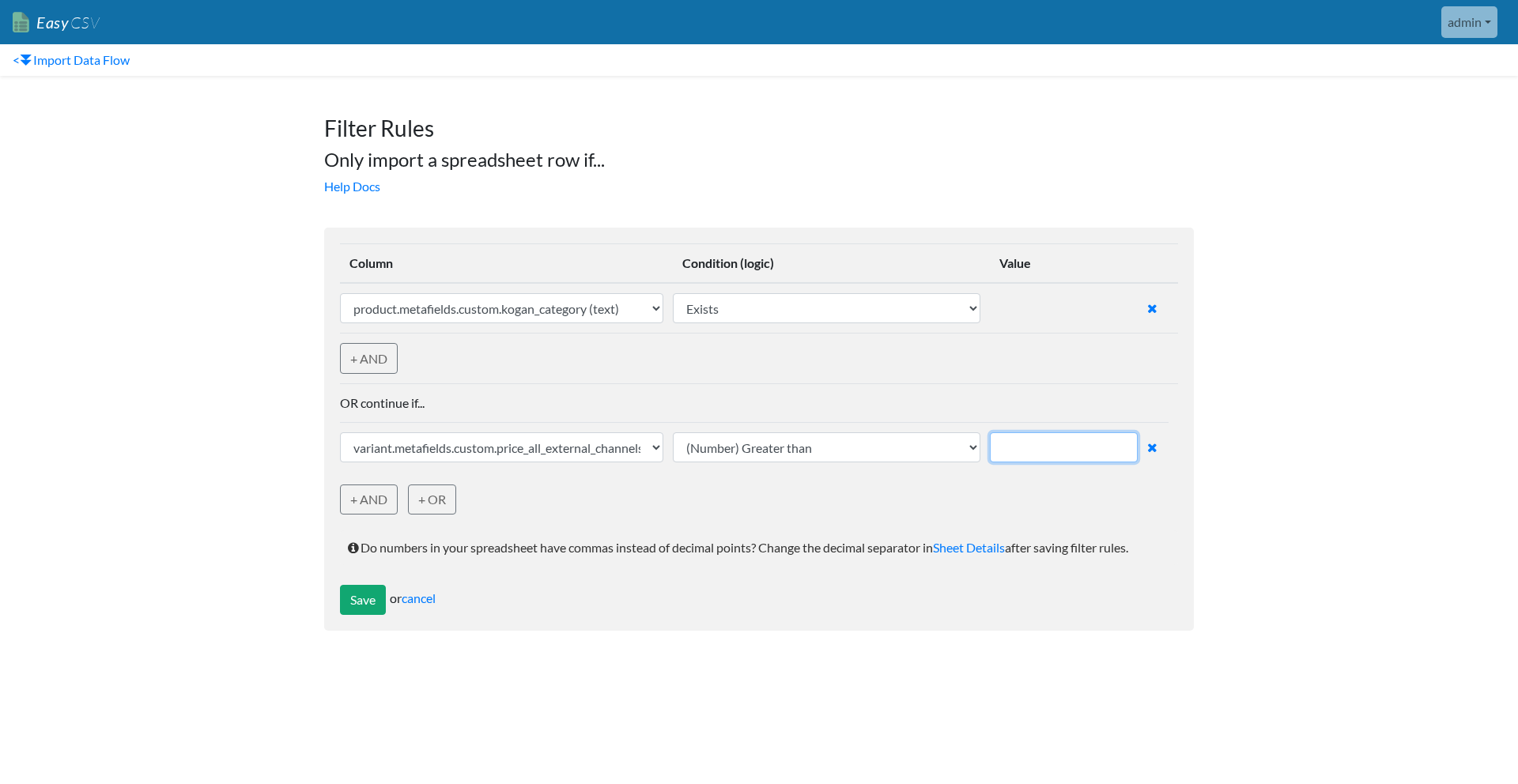
click at [1052, 443] on input "text" at bounding box center [1064, 447] width 148 height 30
type input "0"
click at [385, 486] on link "+ AND" at bounding box center [369, 499] width 58 height 30
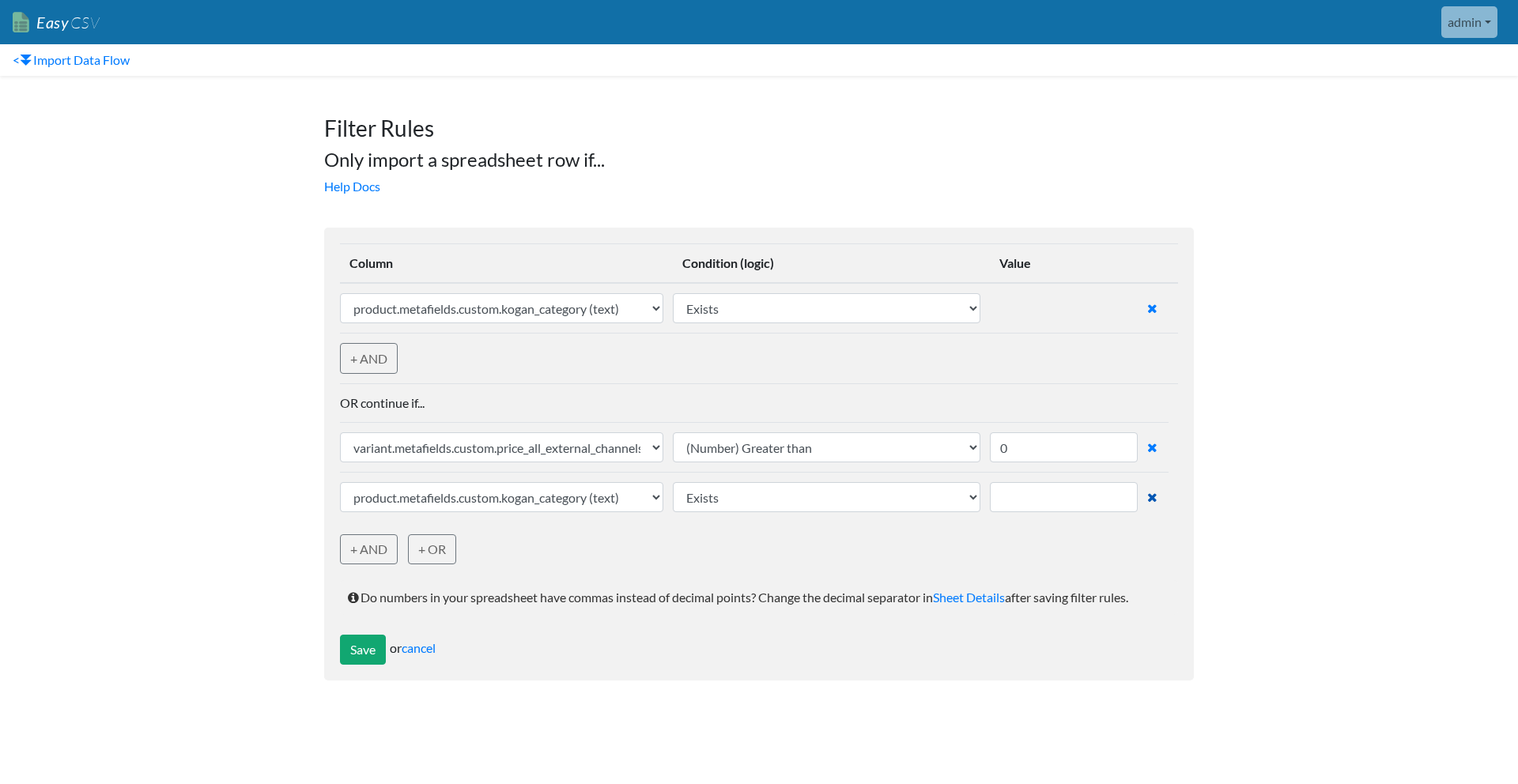
click at [1158, 492] on link at bounding box center [1154, 494] width 12 height 24
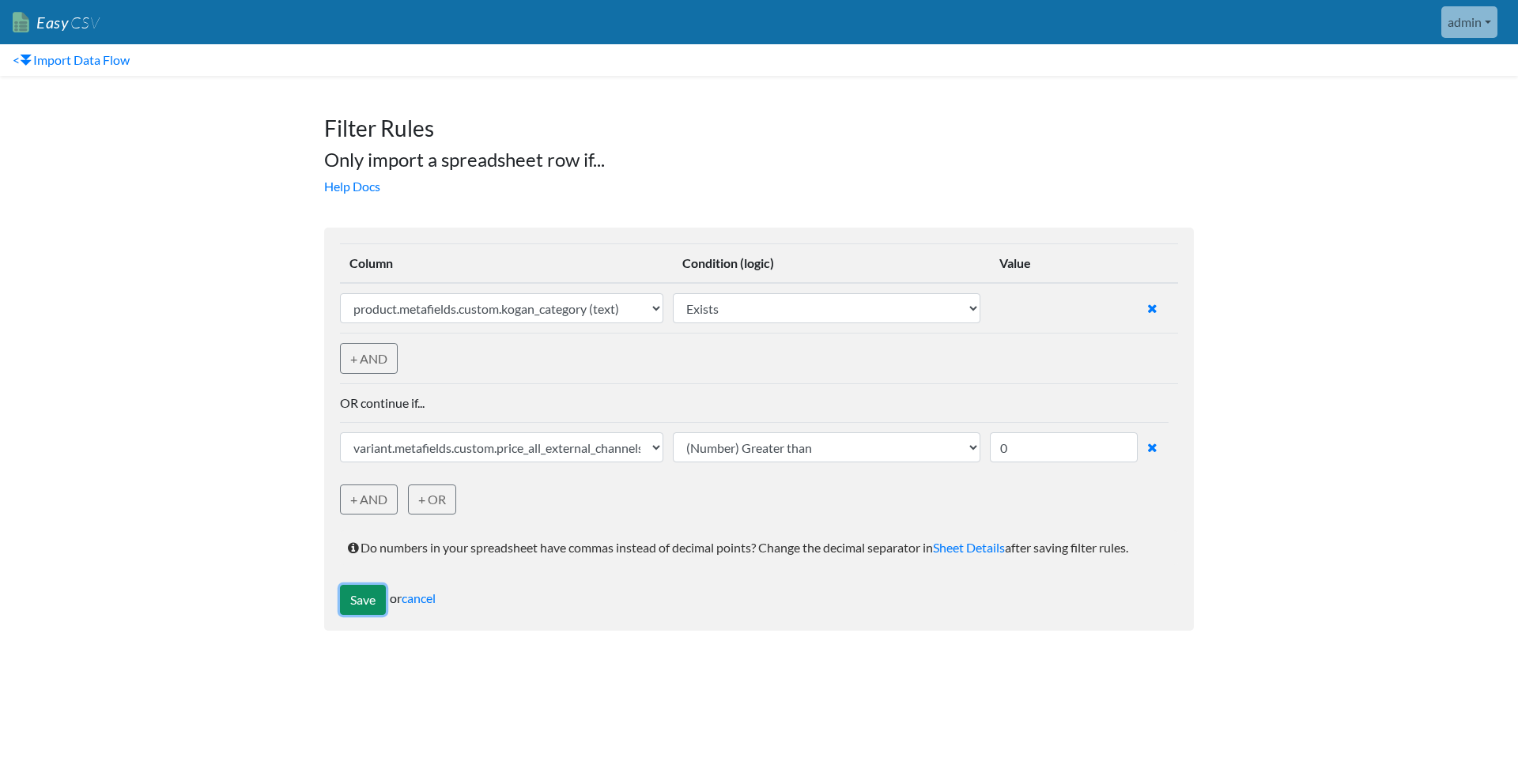
click at [373, 599] on button "Save" at bounding box center [363, 600] width 46 height 30
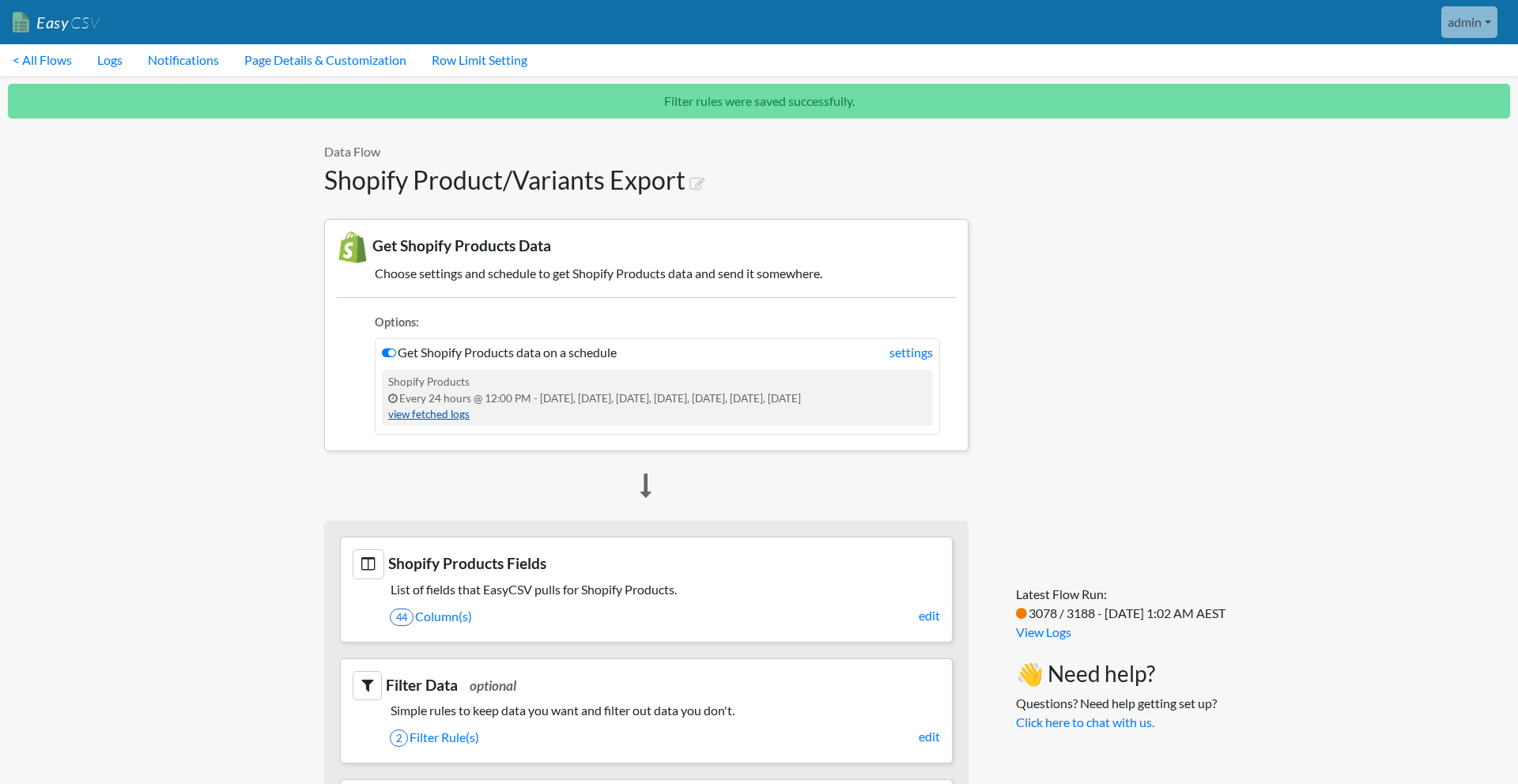
click at [441, 414] on link "view fetched logs" at bounding box center [429, 414] width 81 height 13
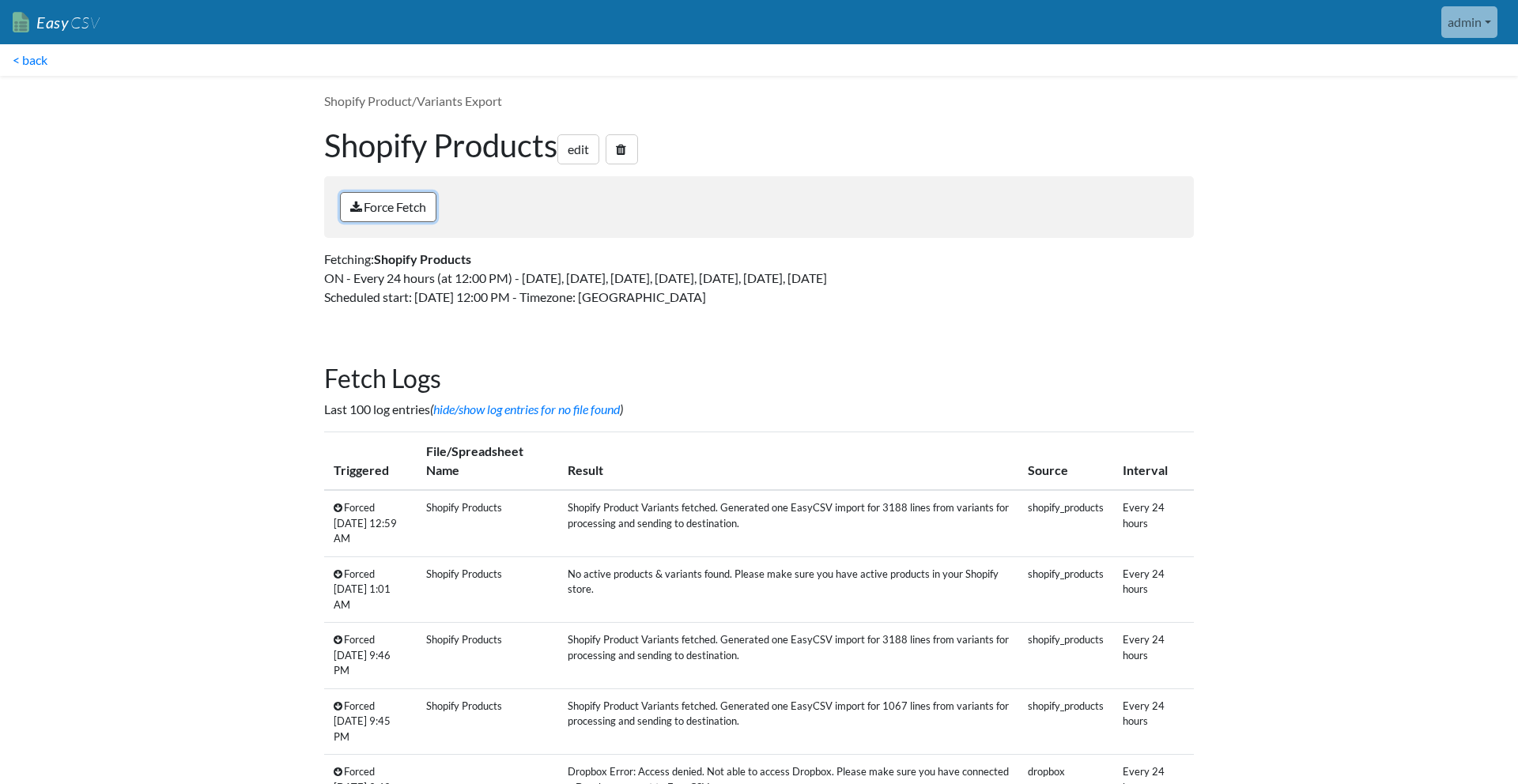
click at [394, 203] on link "Force Fetch" at bounding box center [388, 207] width 96 height 30
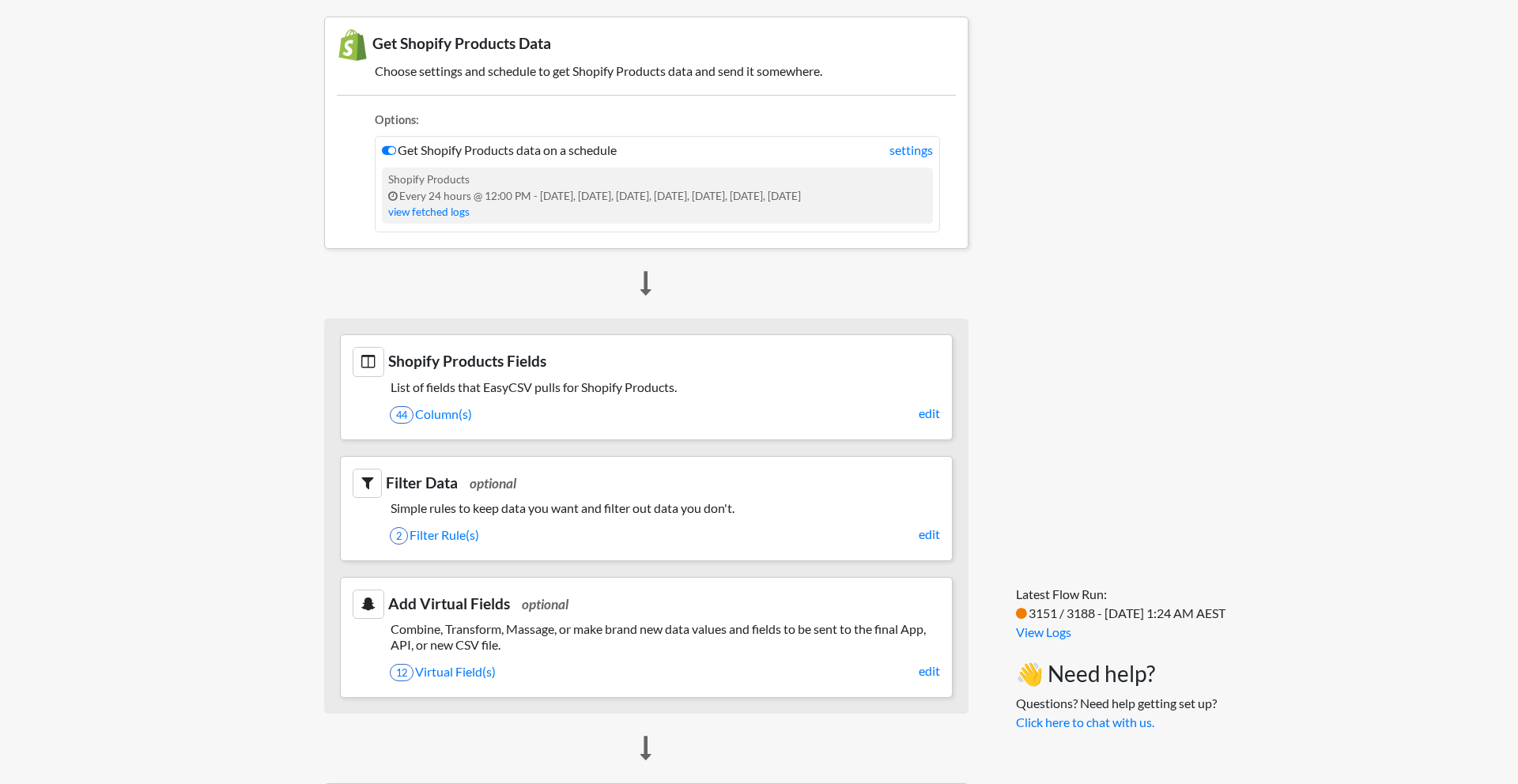
scroll to position [473, 0]
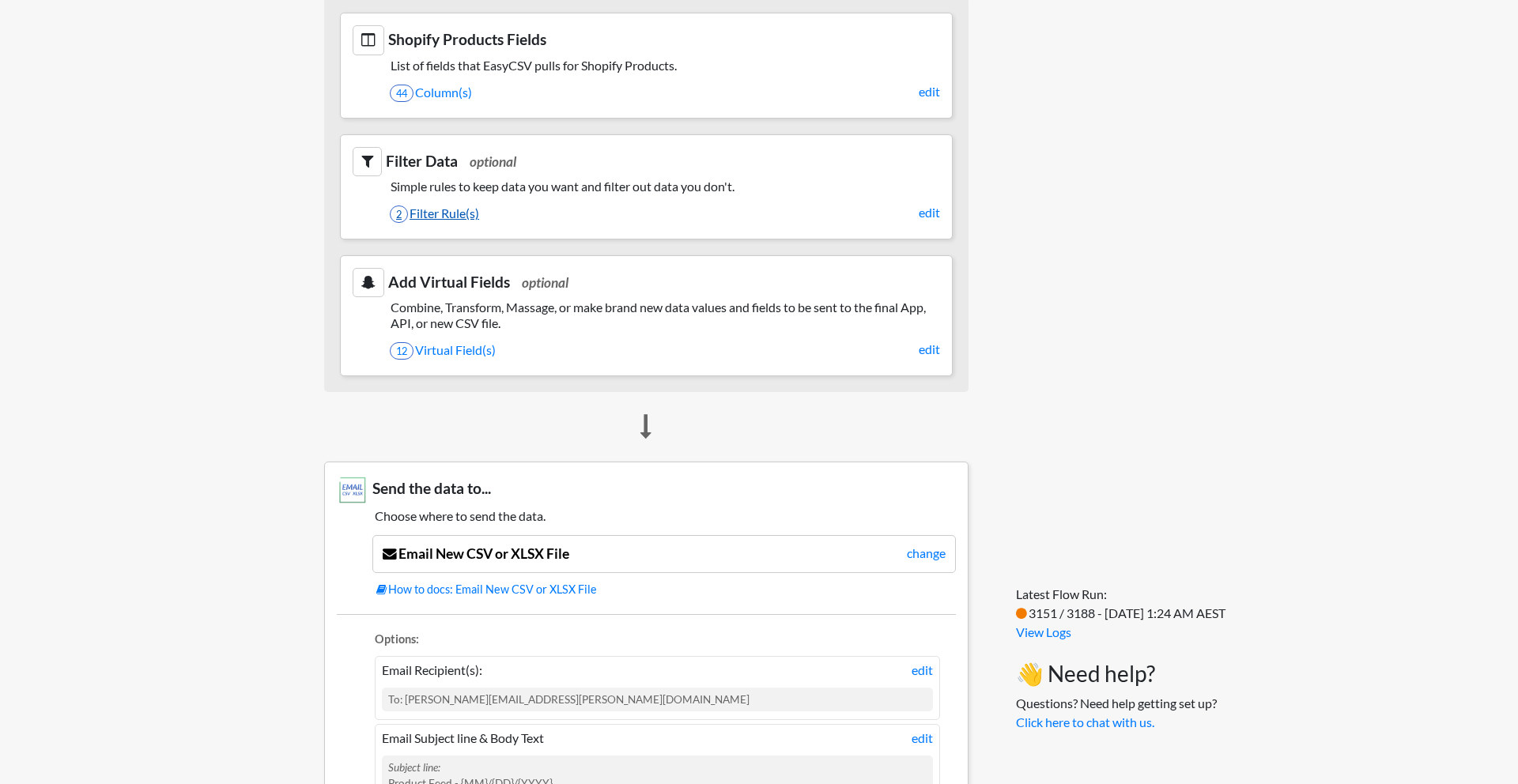
click at [452, 218] on link "2 Filter Rule(s)" at bounding box center [665, 213] width 550 height 27
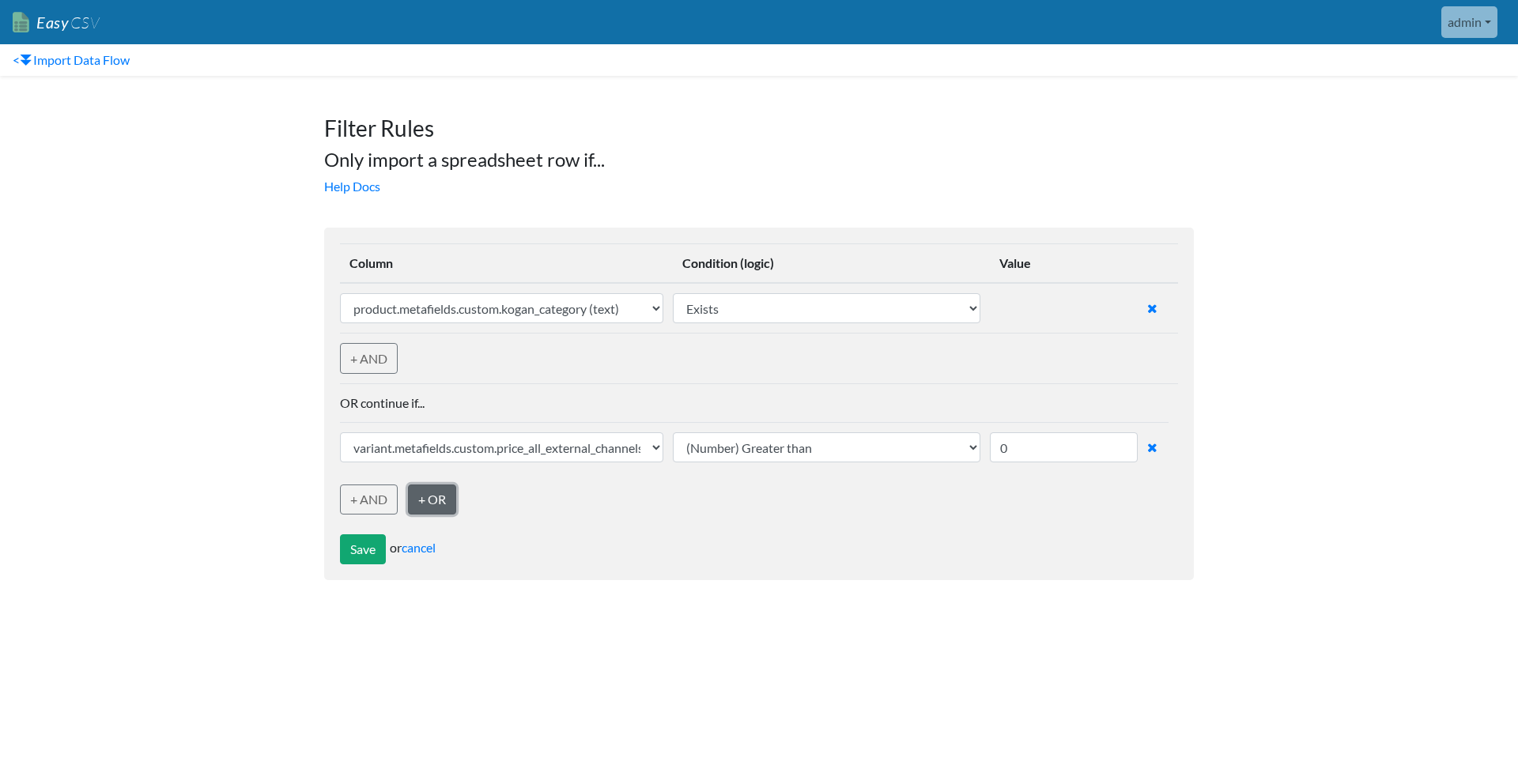
click at [434, 498] on link "+ OR" at bounding box center [432, 499] width 48 height 30
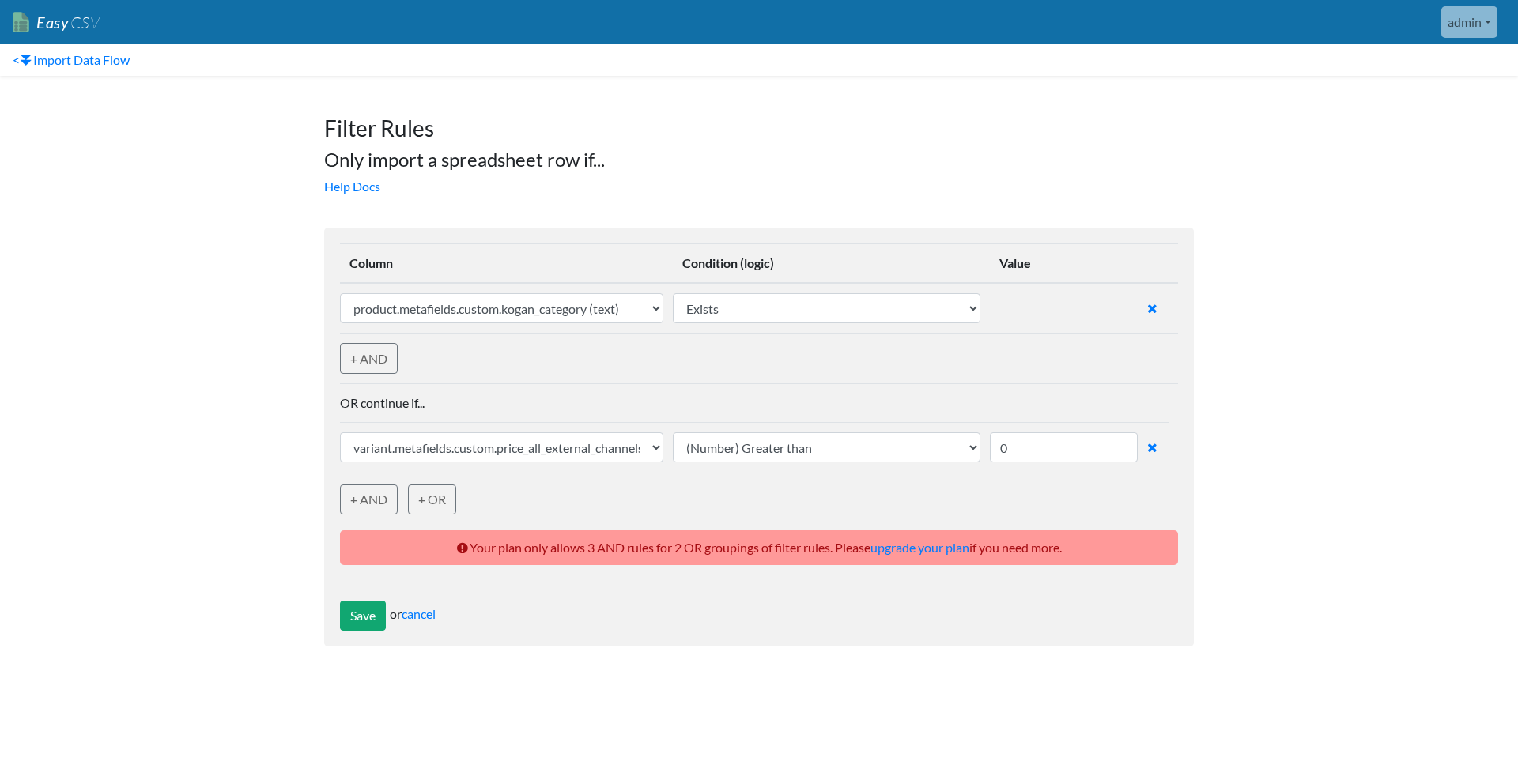
click at [1254, 234] on body "Easy CSV admin Thursdayliving All Flows All CSV Generators Business & Plan Info…" at bounding box center [759, 331] width 1518 height 663
click at [361, 358] on link "+ AND" at bounding box center [369, 358] width 58 height 31
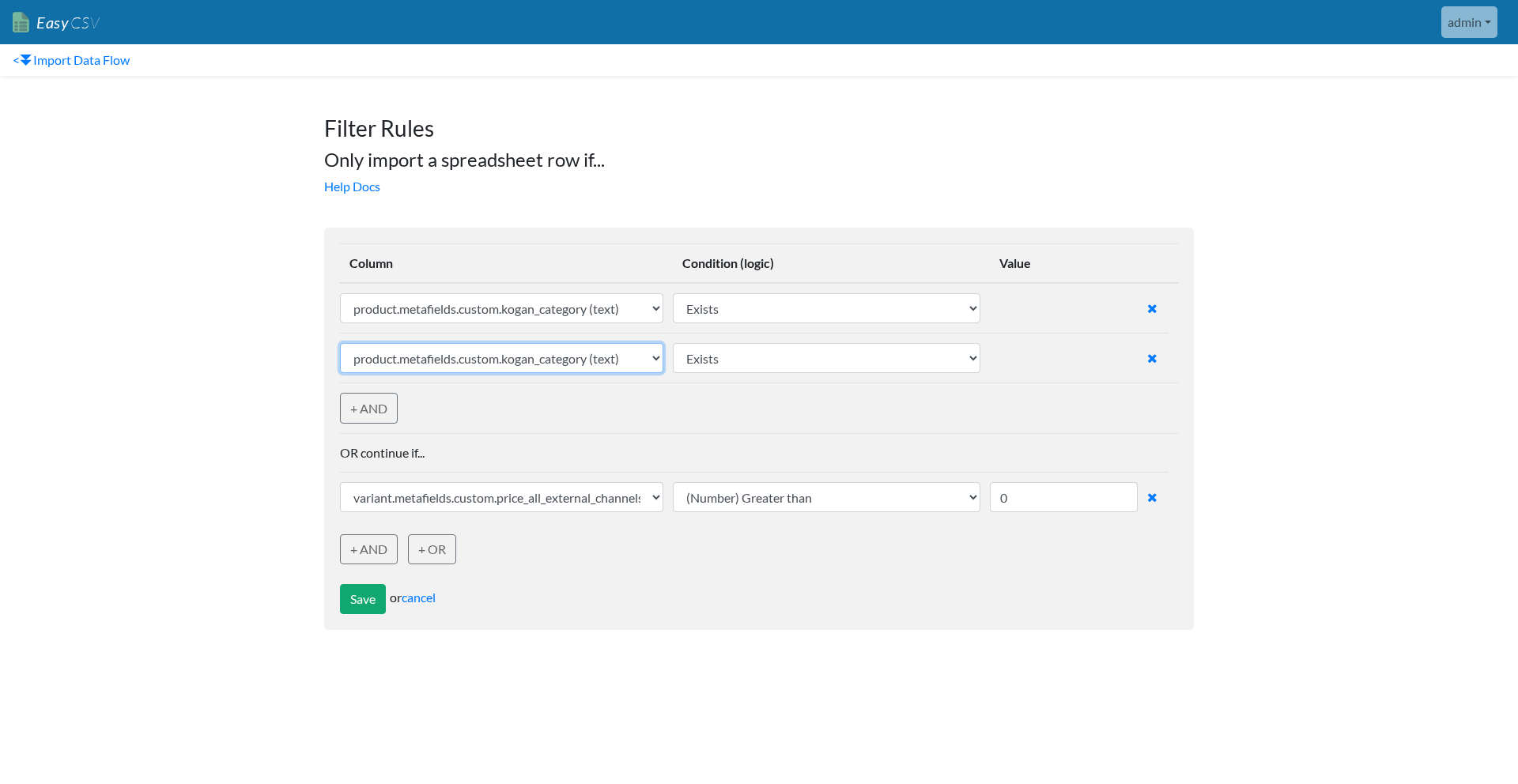
click at [542, 357] on select "sku (text) barcode_upc (text) vendor (text) product_title (text) product_handle…" at bounding box center [502, 357] width 324 height 30
click at [1153, 361] on icon at bounding box center [1153, 358] width 10 height 13
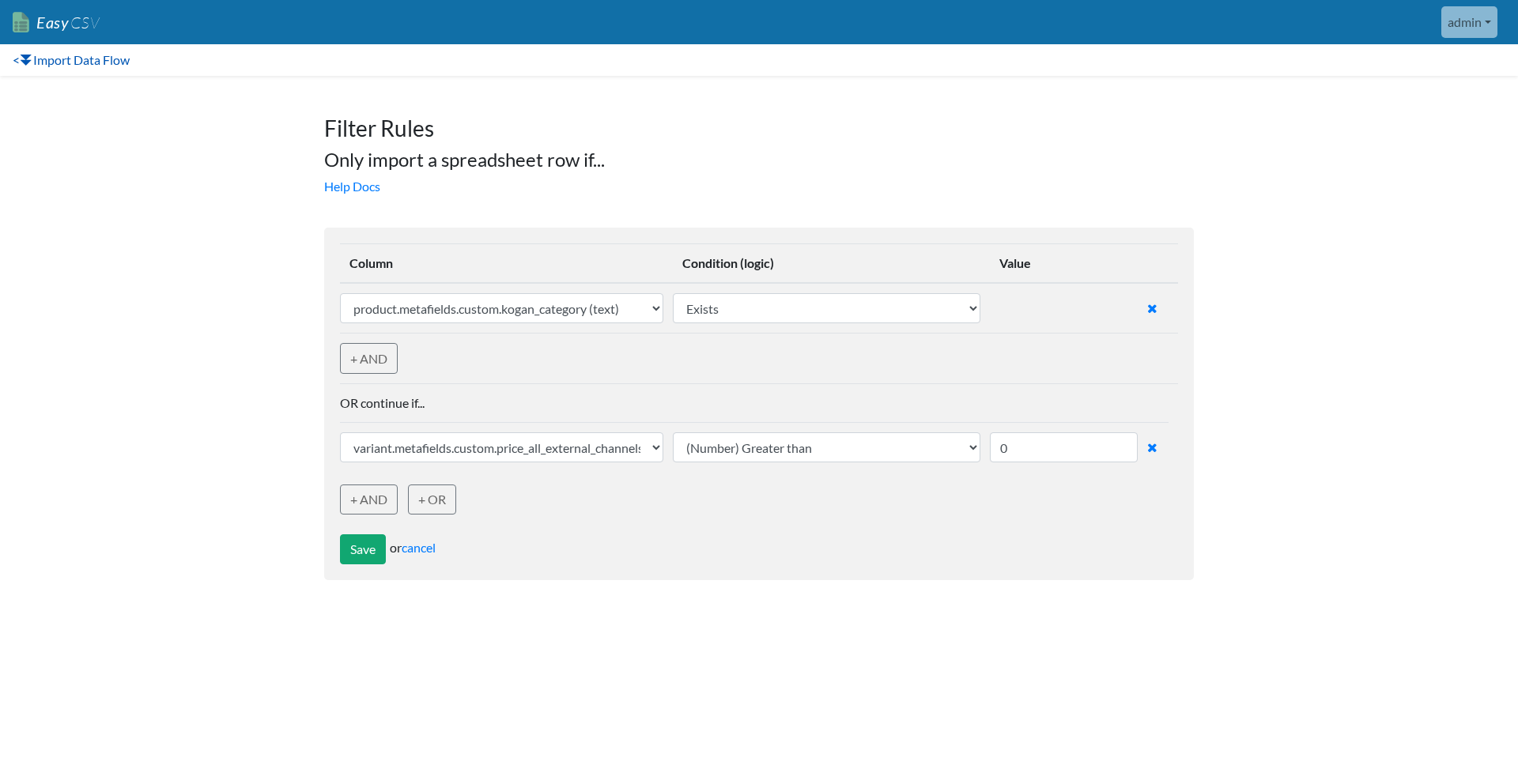
click at [61, 57] on link "< Import Data Flow" at bounding box center [71, 60] width 142 height 32
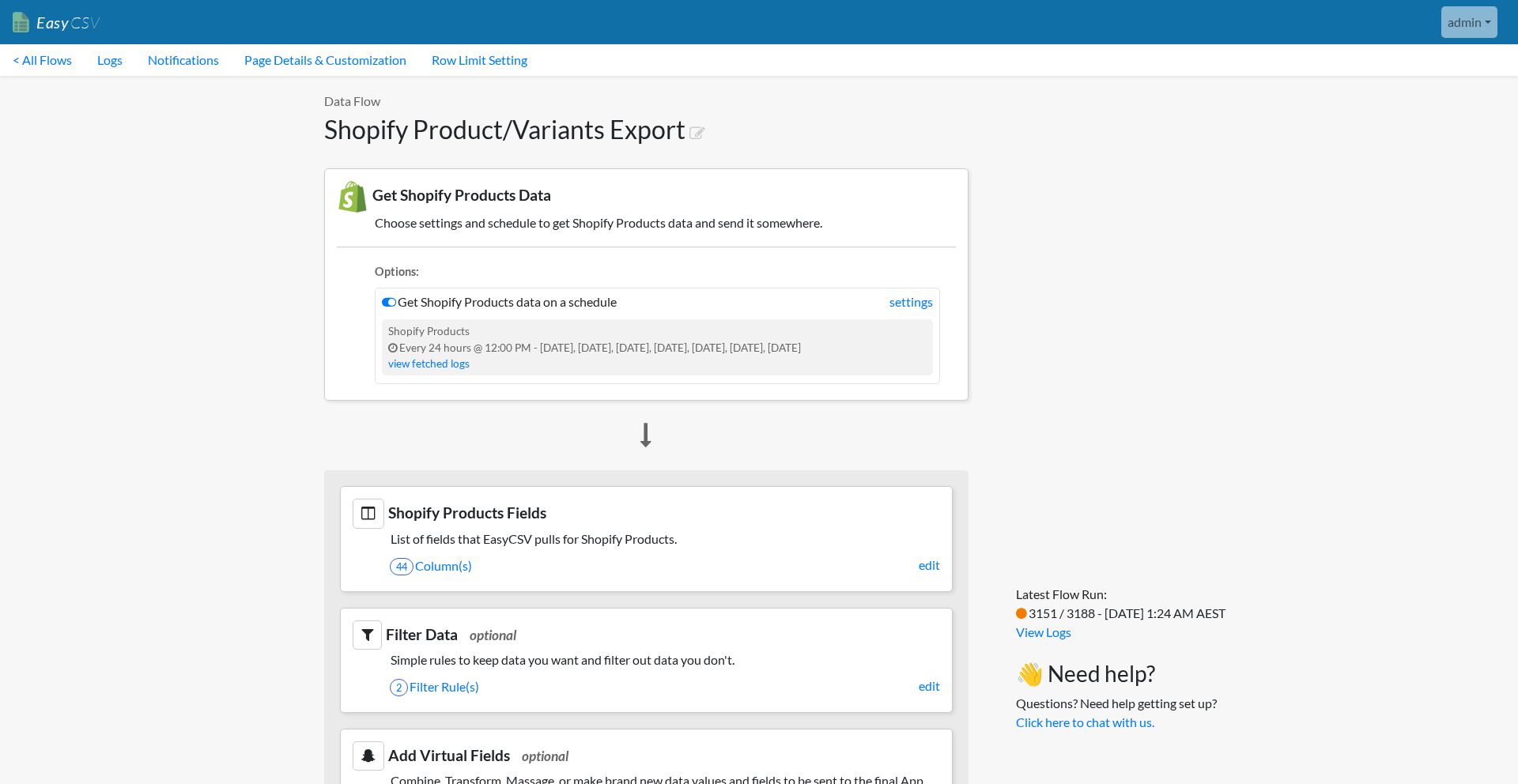
scroll to position [160, 0]
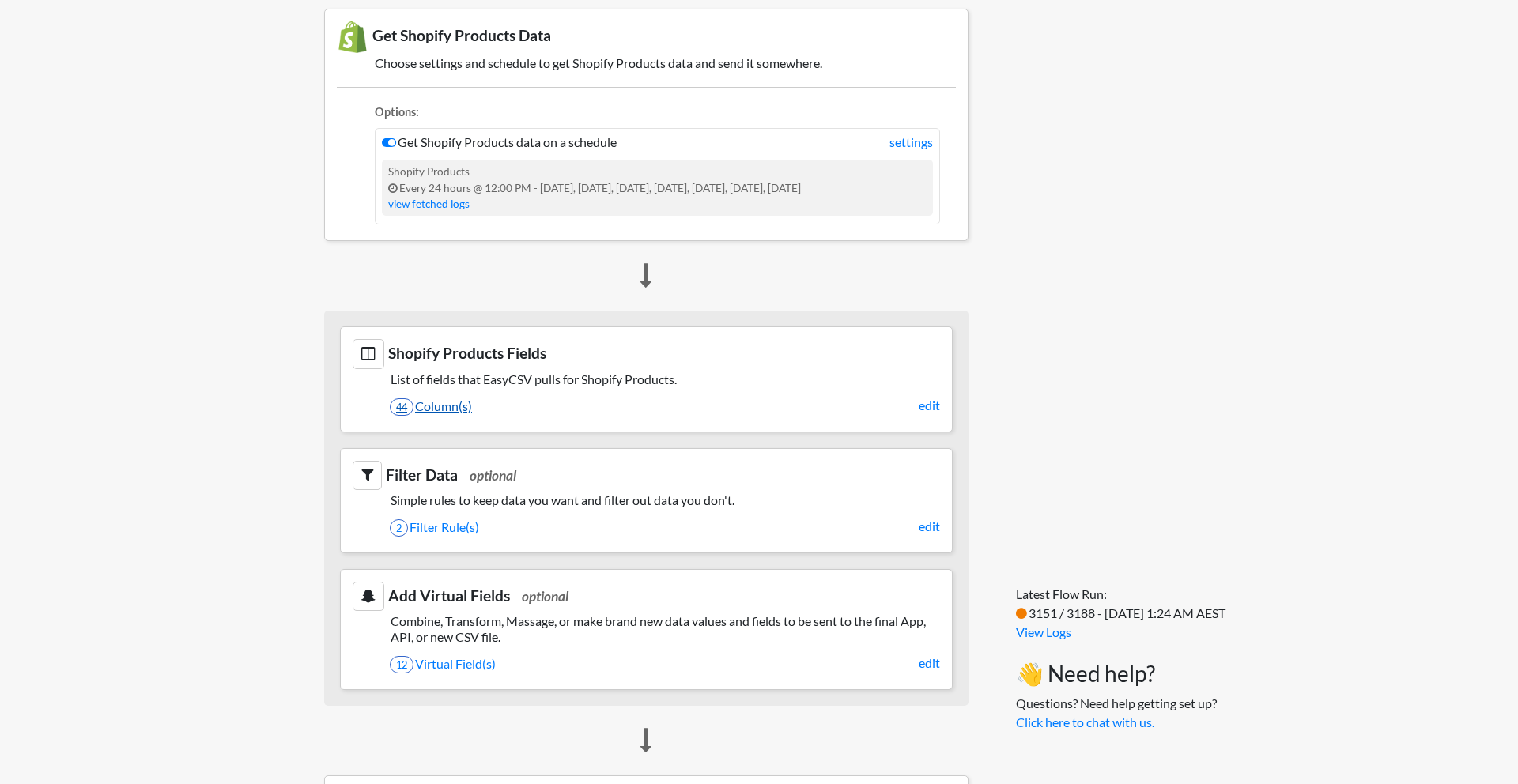
click at [458, 408] on link "44 Column(s)" at bounding box center [665, 406] width 550 height 27
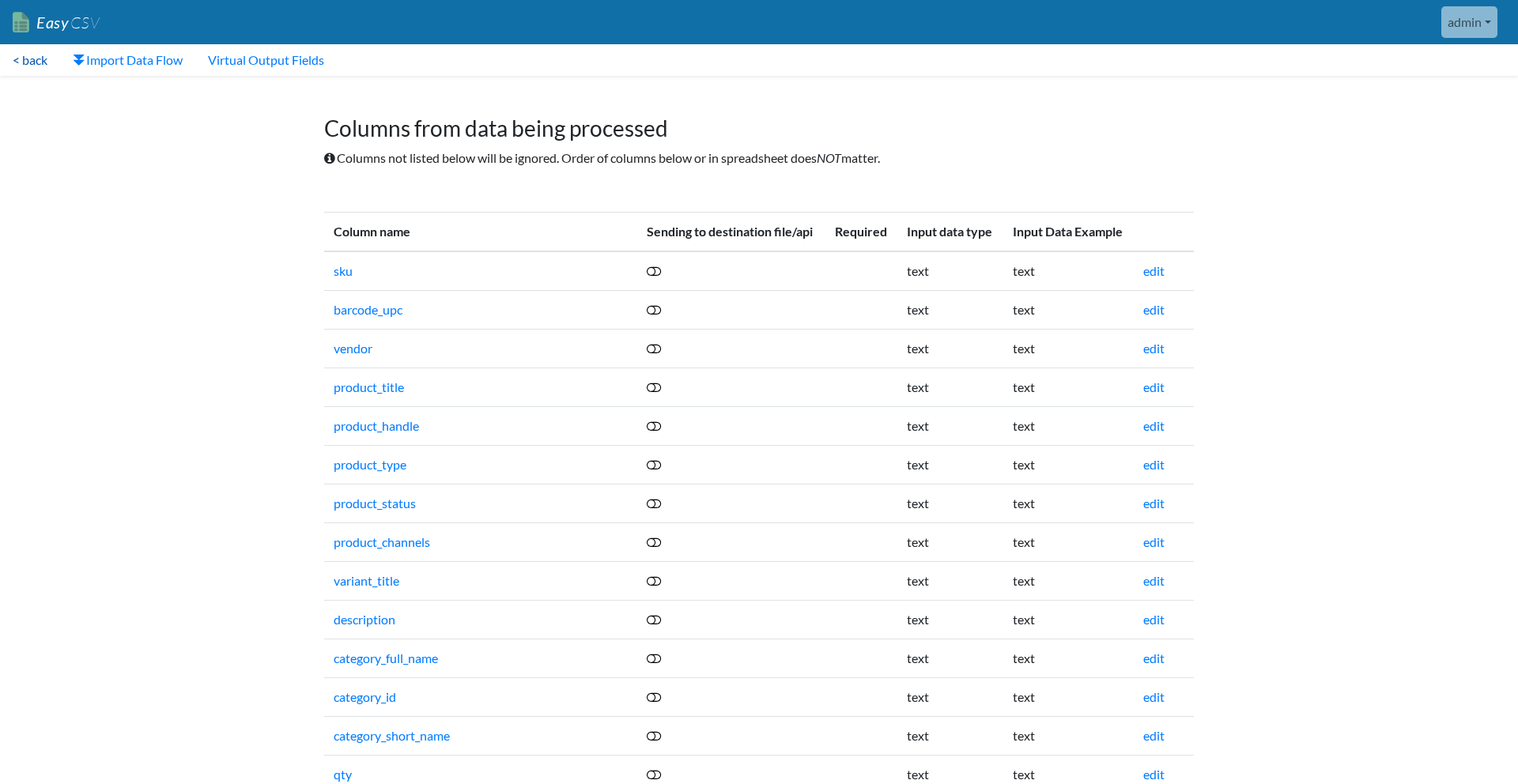
click at [42, 60] on link "< back" at bounding box center [29, 60] width 60 height 32
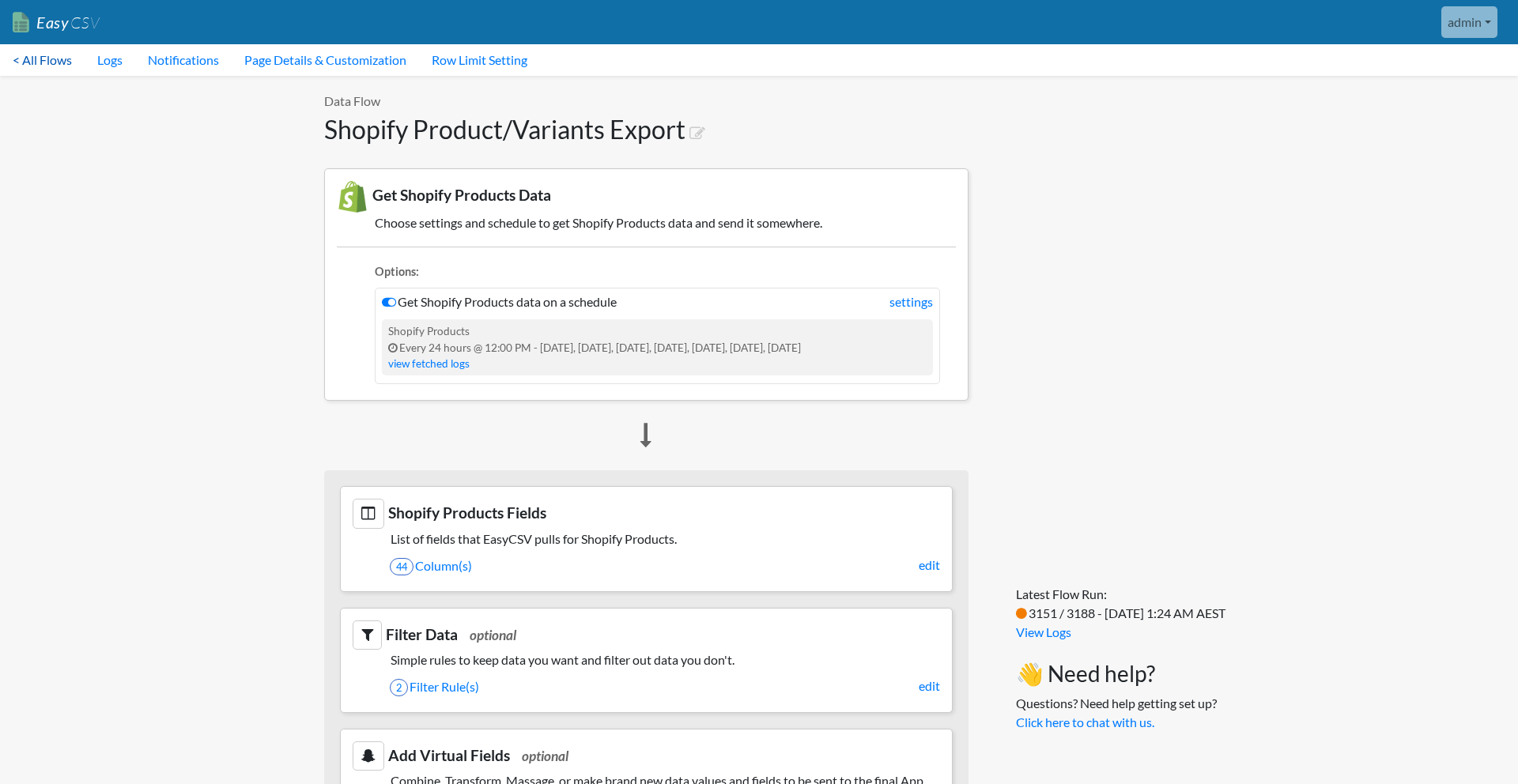
click at [40, 55] on link "< All Flows" at bounding box center [42, 60] width 85 height 32
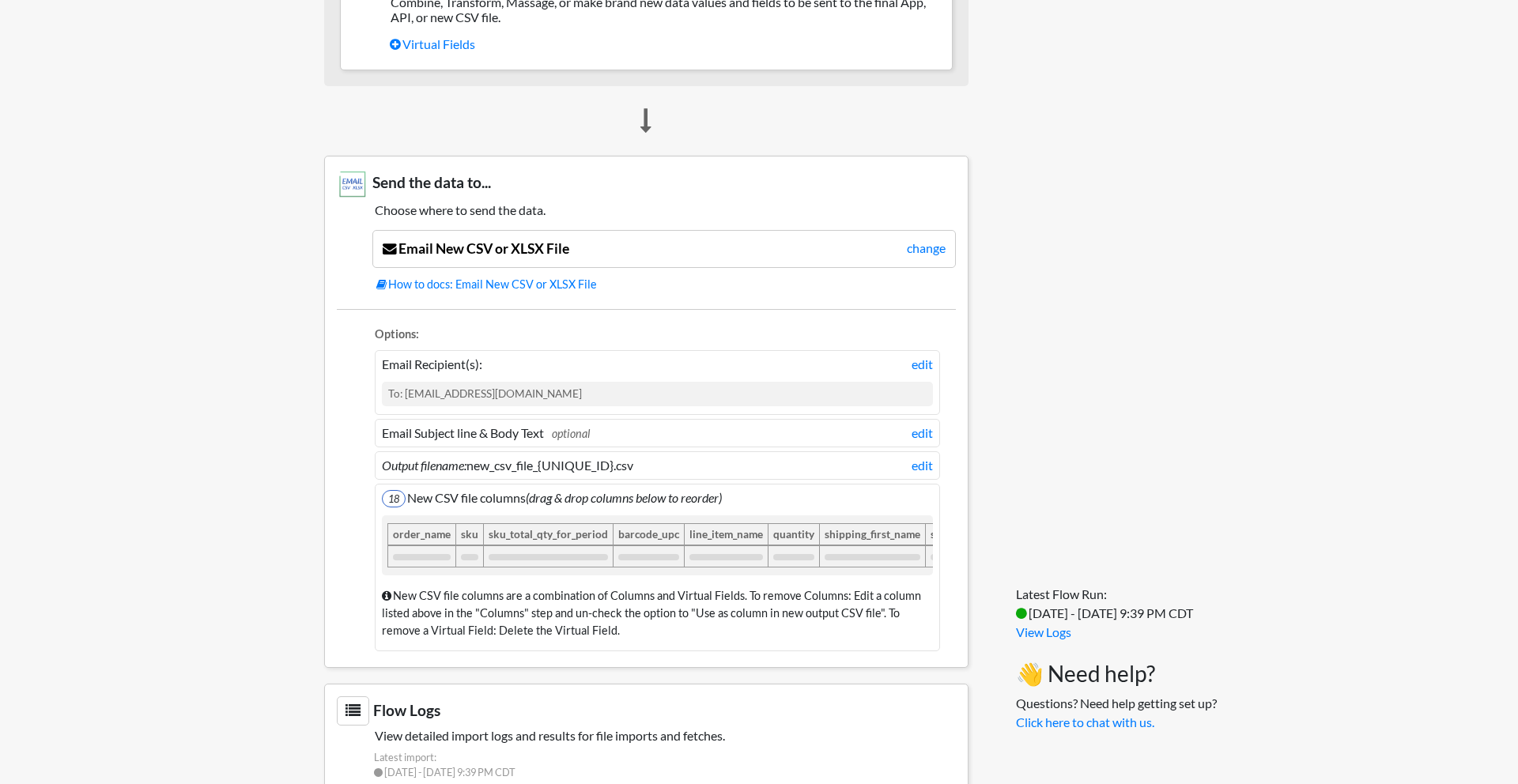
scroll to position [916, 0]
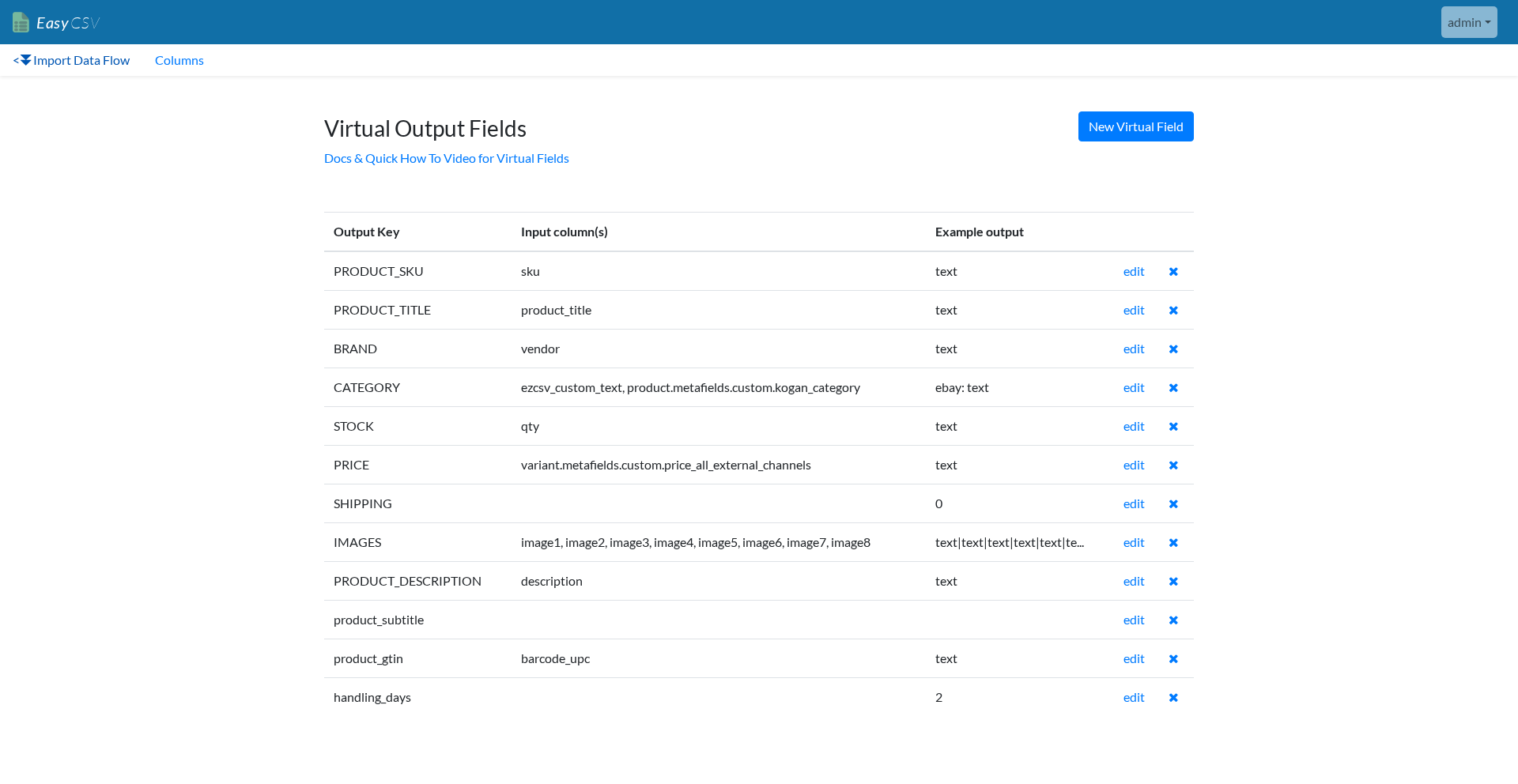
click at [15, 61] on link "< Import Data Flow" at bounding box center [71, 60] width 142 height 32
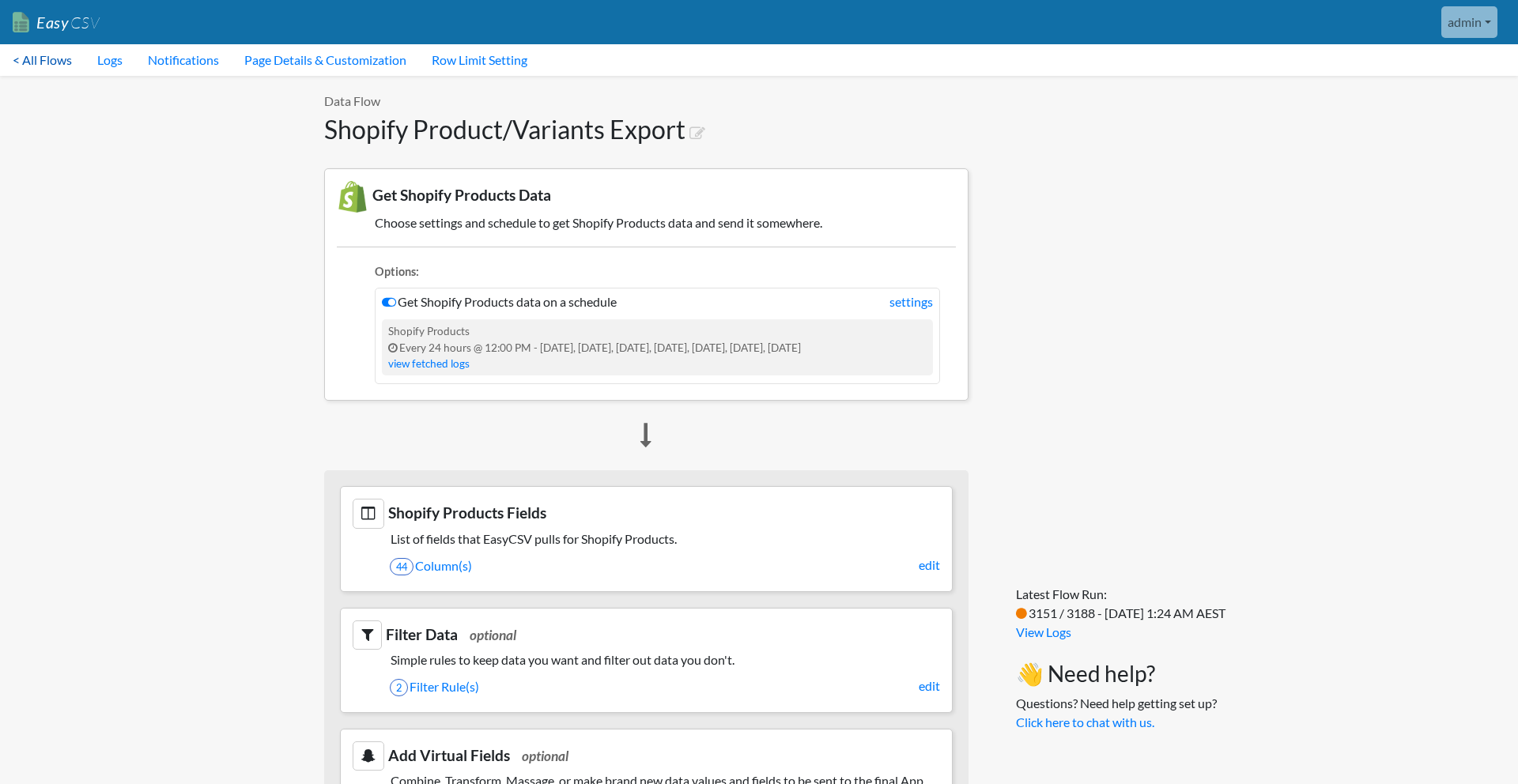
click at [25, 61] on link "< All Flows" at bounding box center [42, 60] width 85 height 32
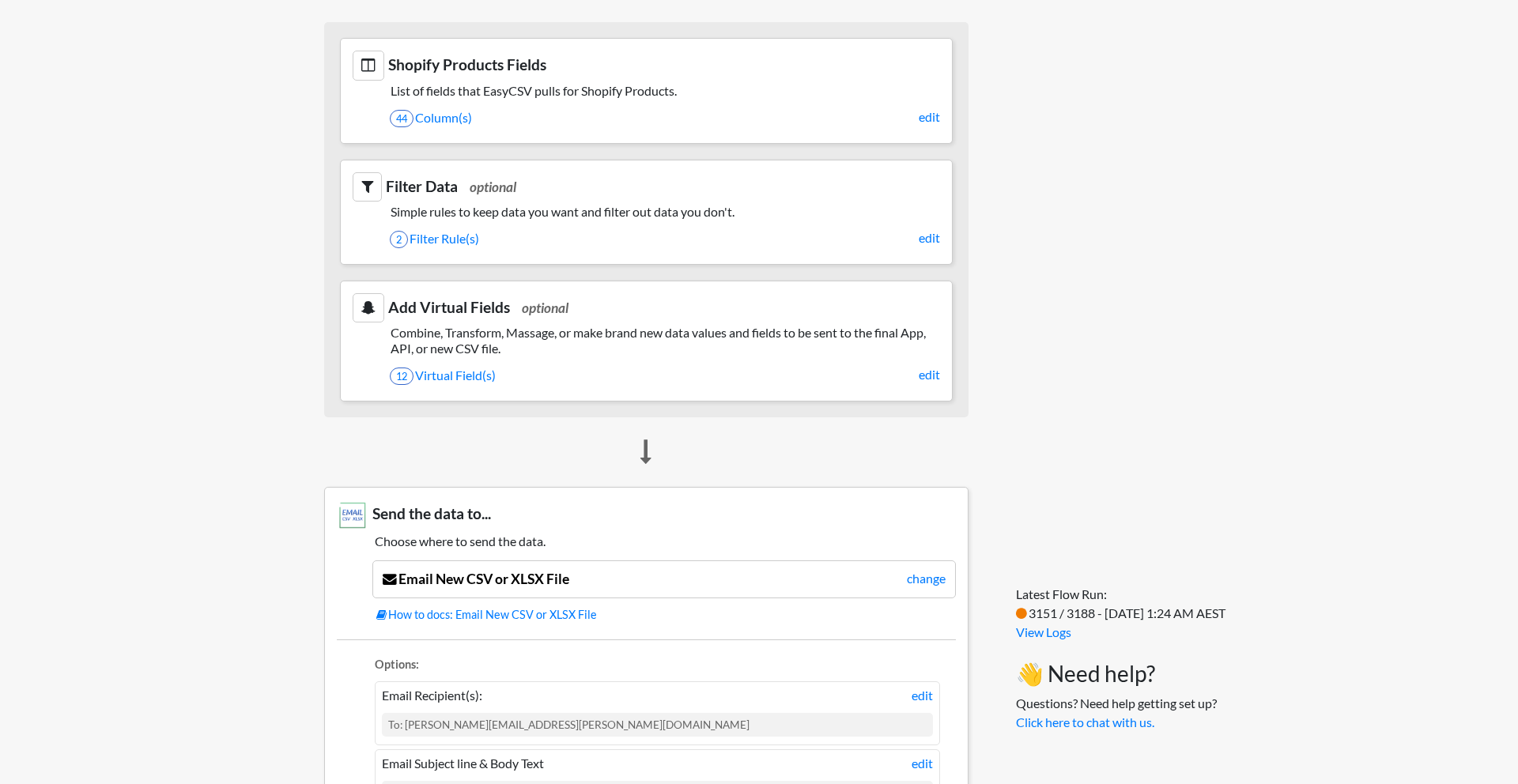
scroll to position [452, 0]
click at [438, 244] on link "2 Filter Rule(s)" at bounding box center [665, 235] width 550 height 27
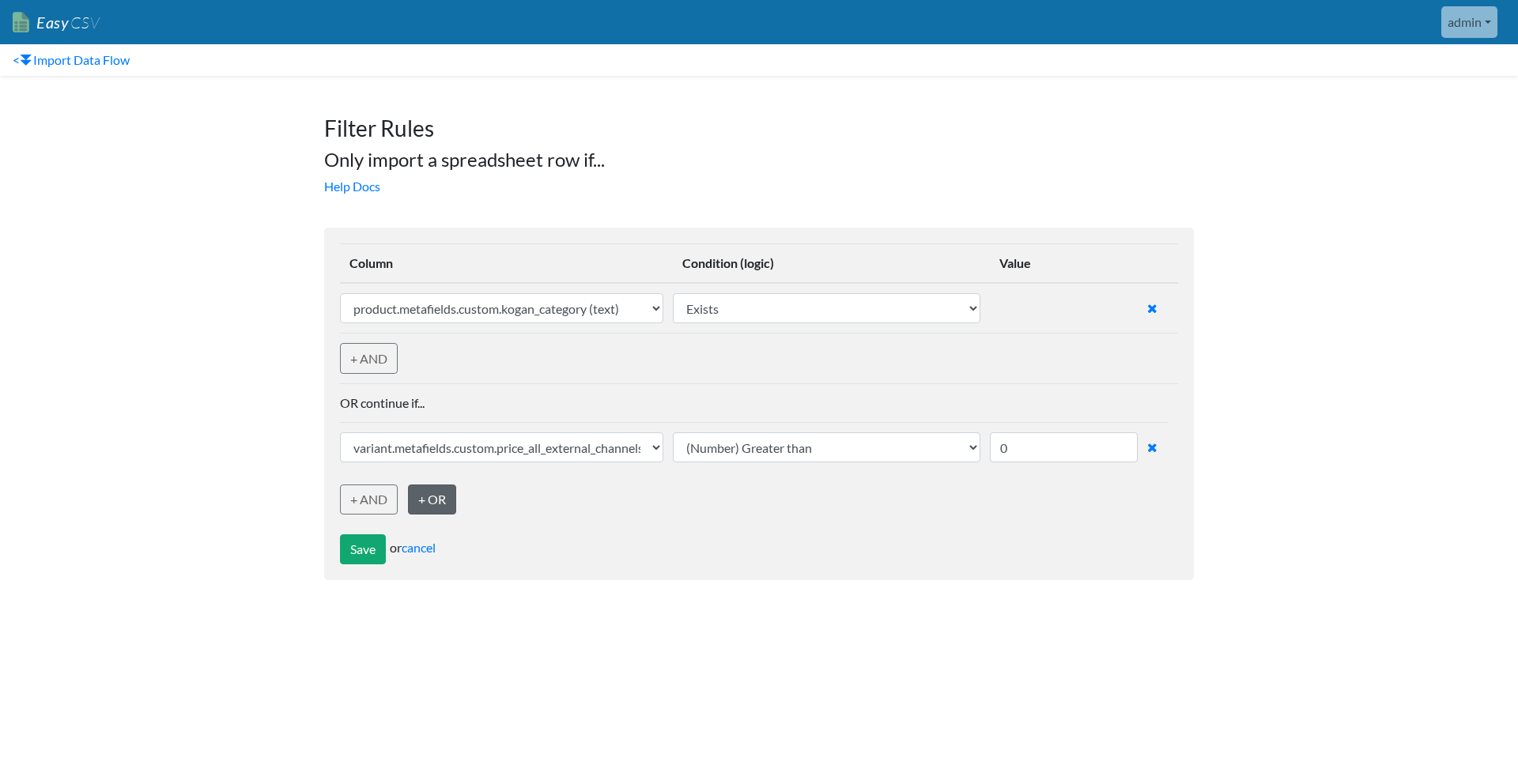
click at [431, 504] on link "+ OR" at bounding box center [432, 499] width 48 height 30
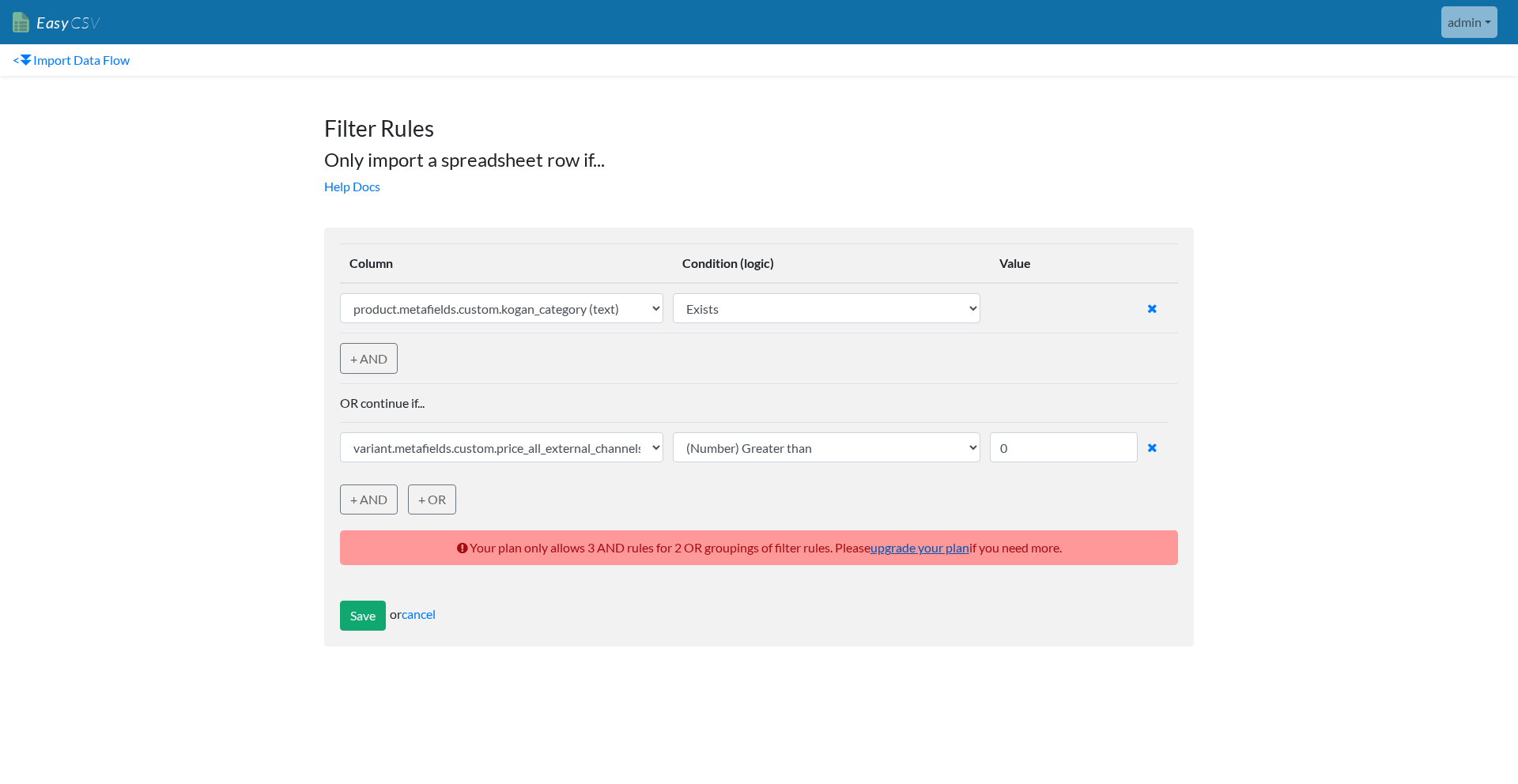
click at [937, 544] on link "upgrade your plan" at bounding box center [920, 547] width 99 height 15
